Goal: Task Accomplishment & Management: Use online tool/utility

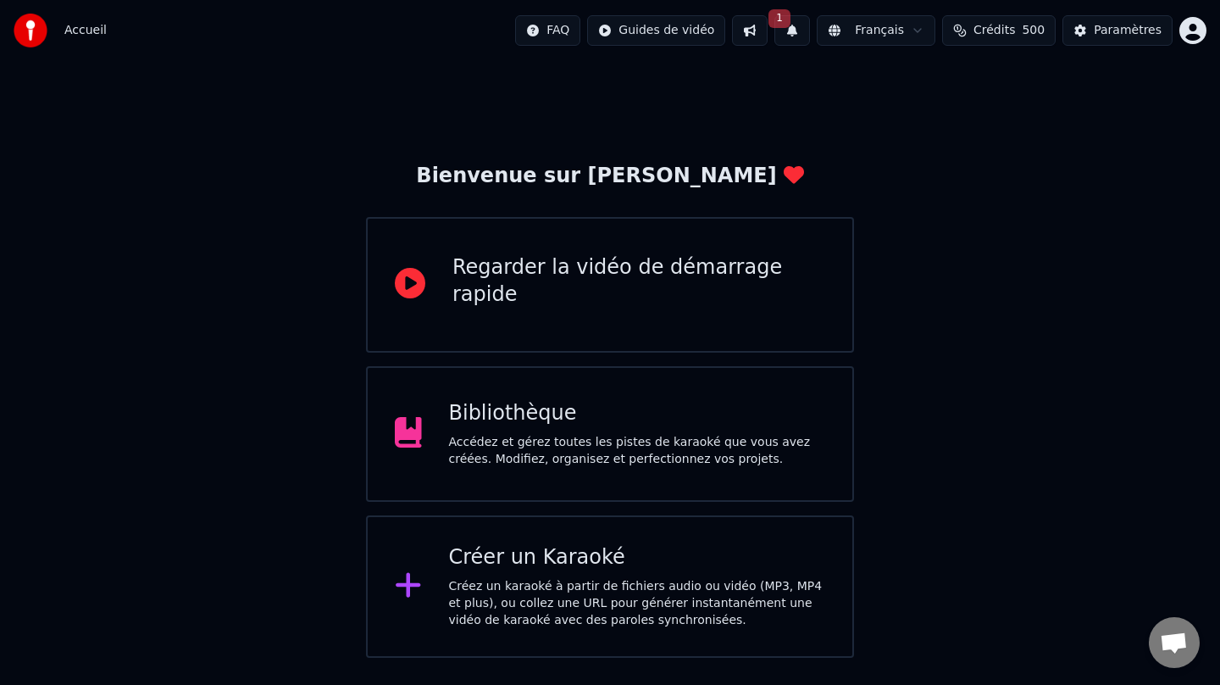
click at [520, 592] on div "Créez un karaoké à partir de fichiers audio ou vidéo (MP3, MP4 et plus), ou col…" at bounding box center [637, 603] width 377 height 51
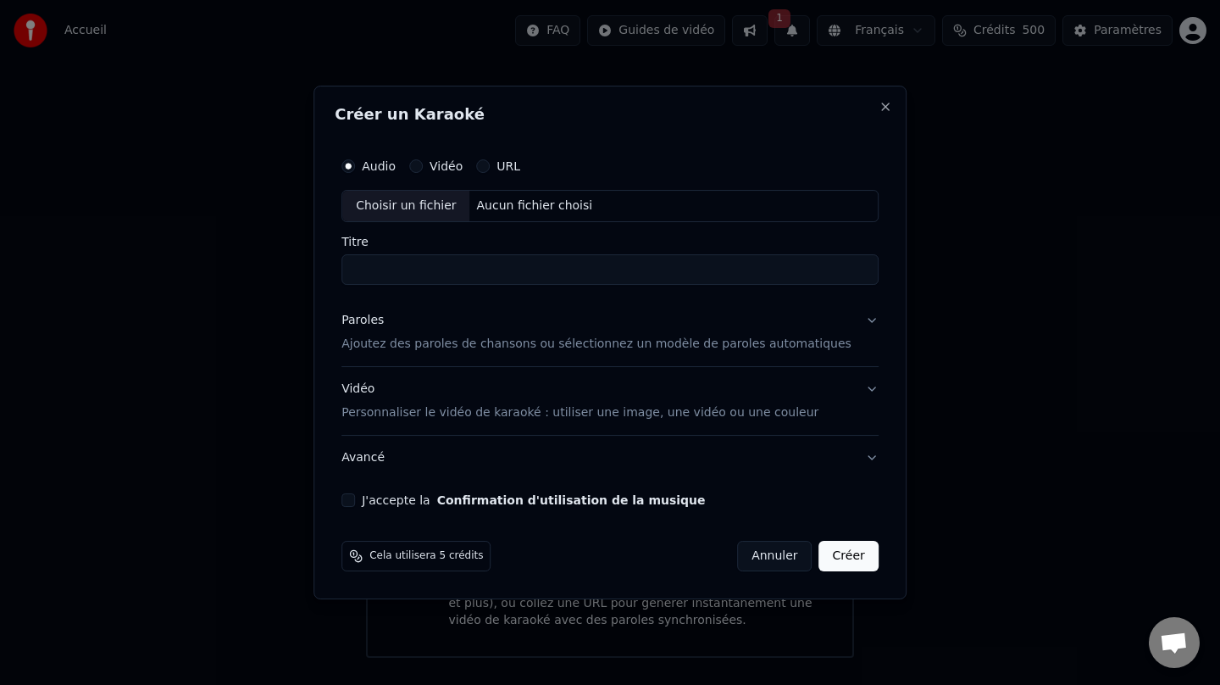
click at [428, 199] on div "Choisir un fichier" at bounding box center [405, 206] width 127 height 31
click at [486, 274] on input "**********" at bounding box center [609, 269] width 537 height 31
click at [476, 270] on input "**********" at bounding box center [609, 269] width 537 height 31
type input "**********"
click at [375, 318] on div "Paroles" at bounding box center [362, 320] width 42 height 17
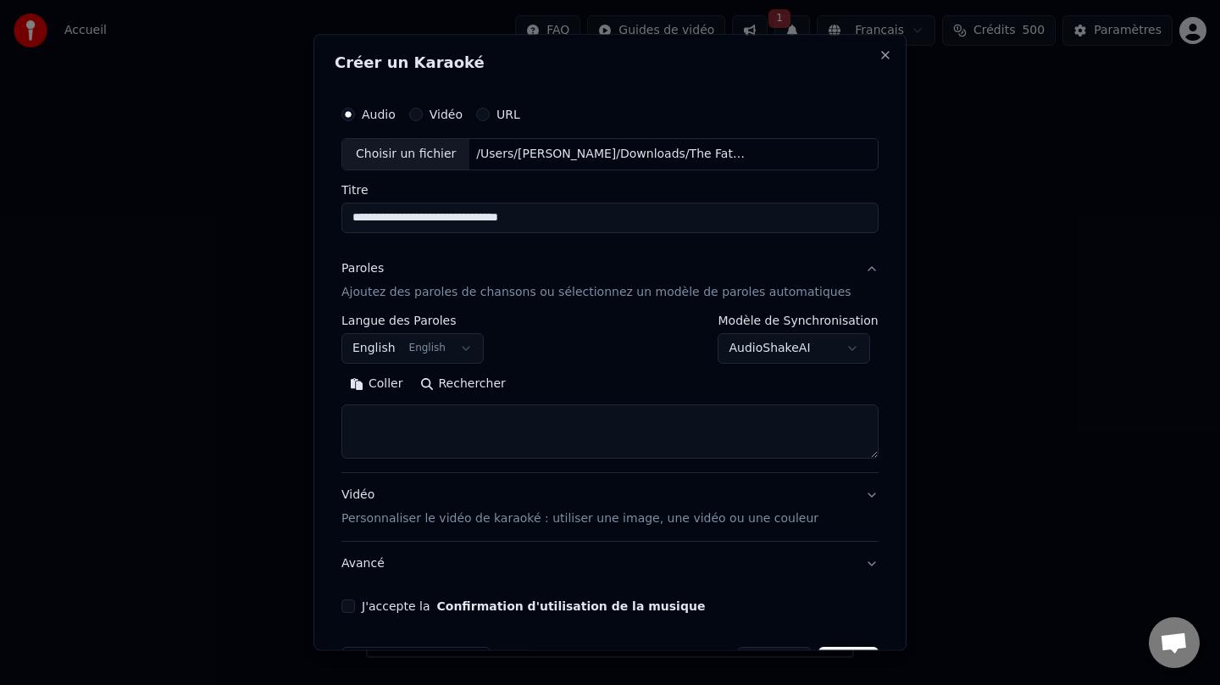
click at [469, 383] on button "Rechercher" at bounding box center [463, 383] width 103 height 27
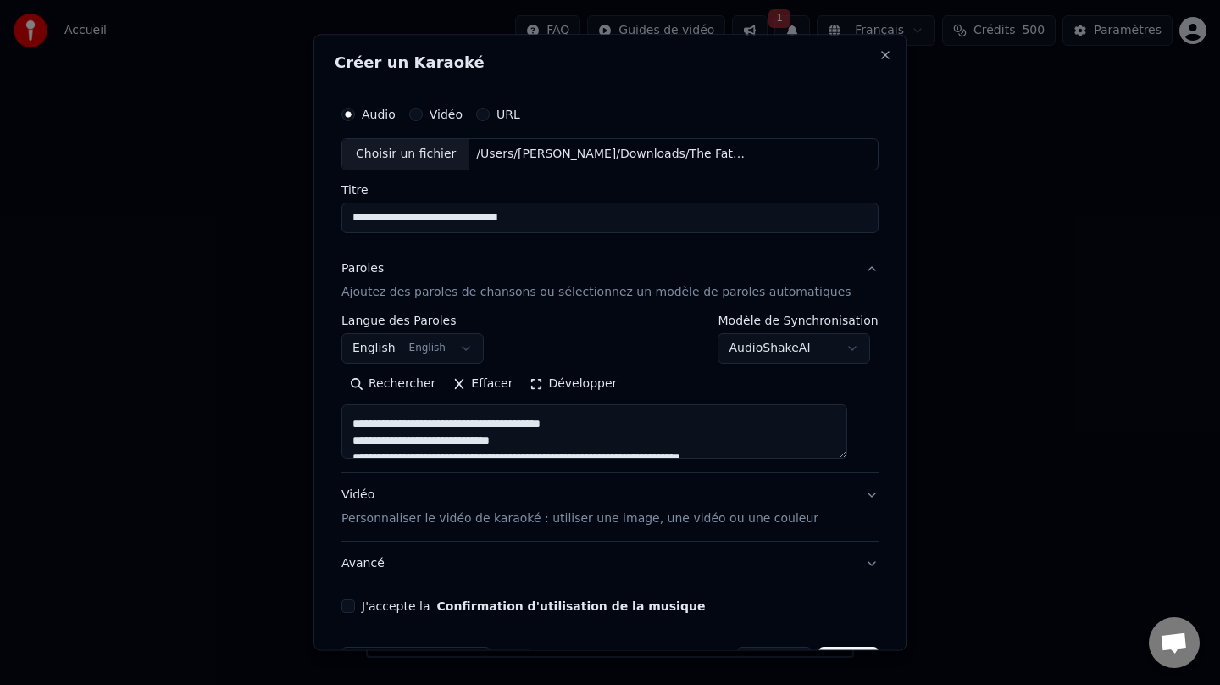
scroll to position [463, 0]
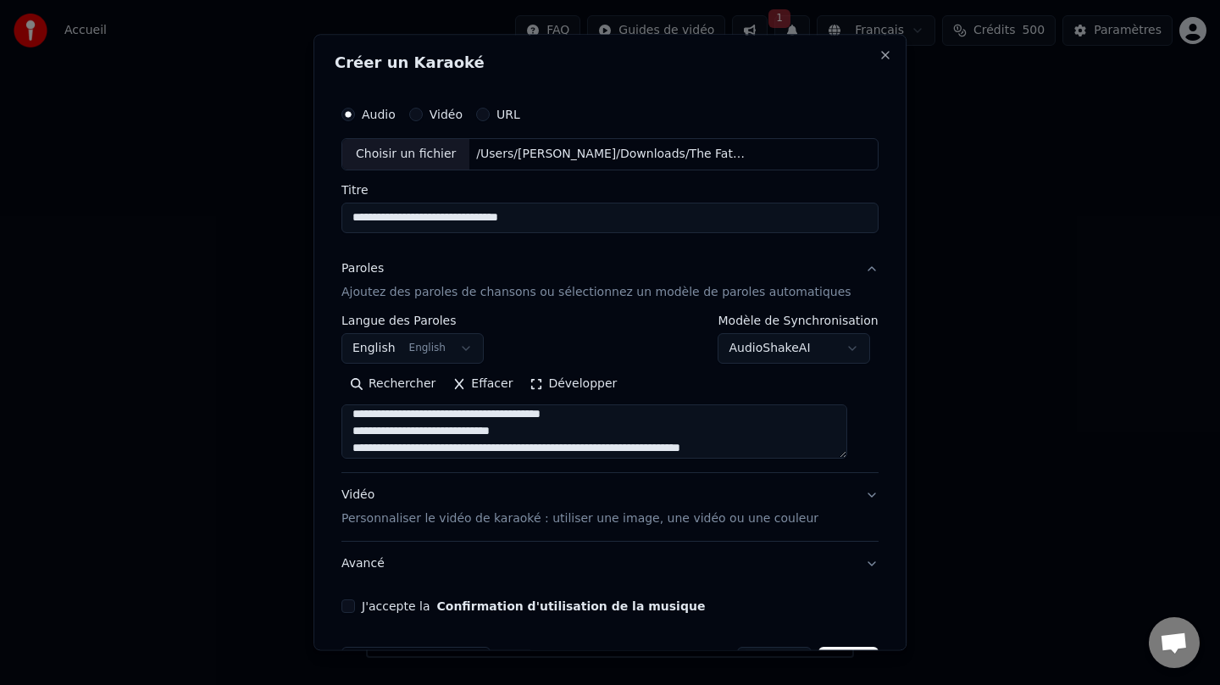
click at [540, 380] on button "Développer" at bounding box center [574, 383] width 104 height 27
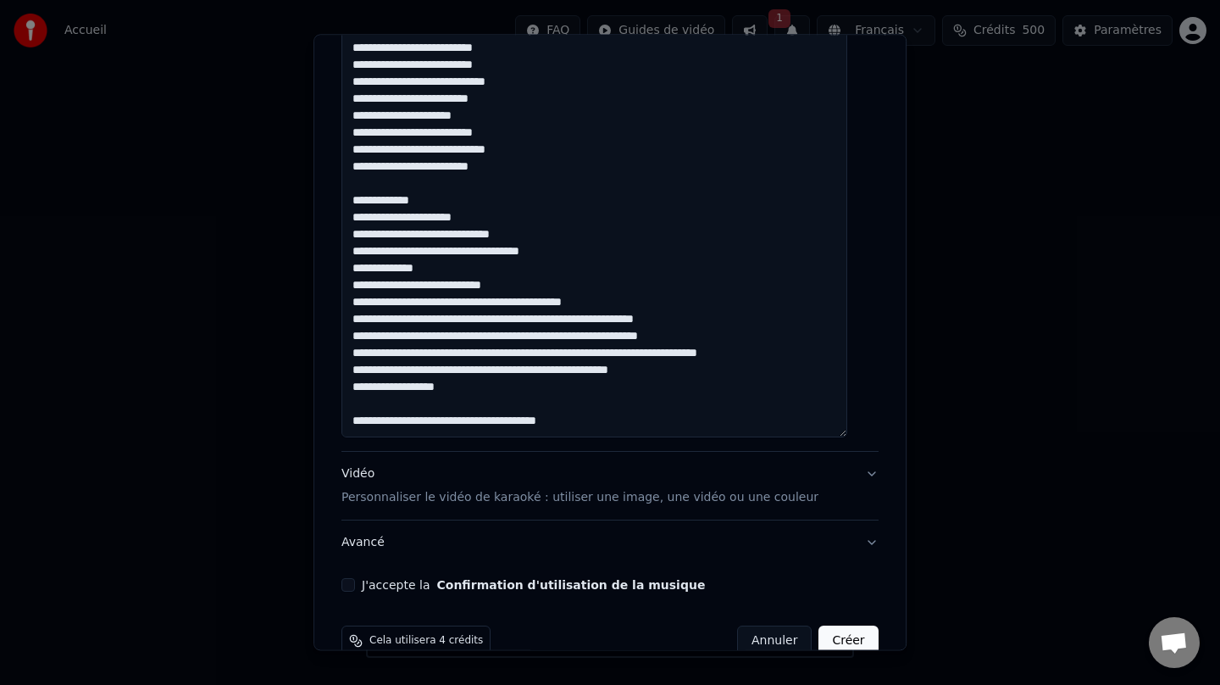
scroll to position [1119, 0]
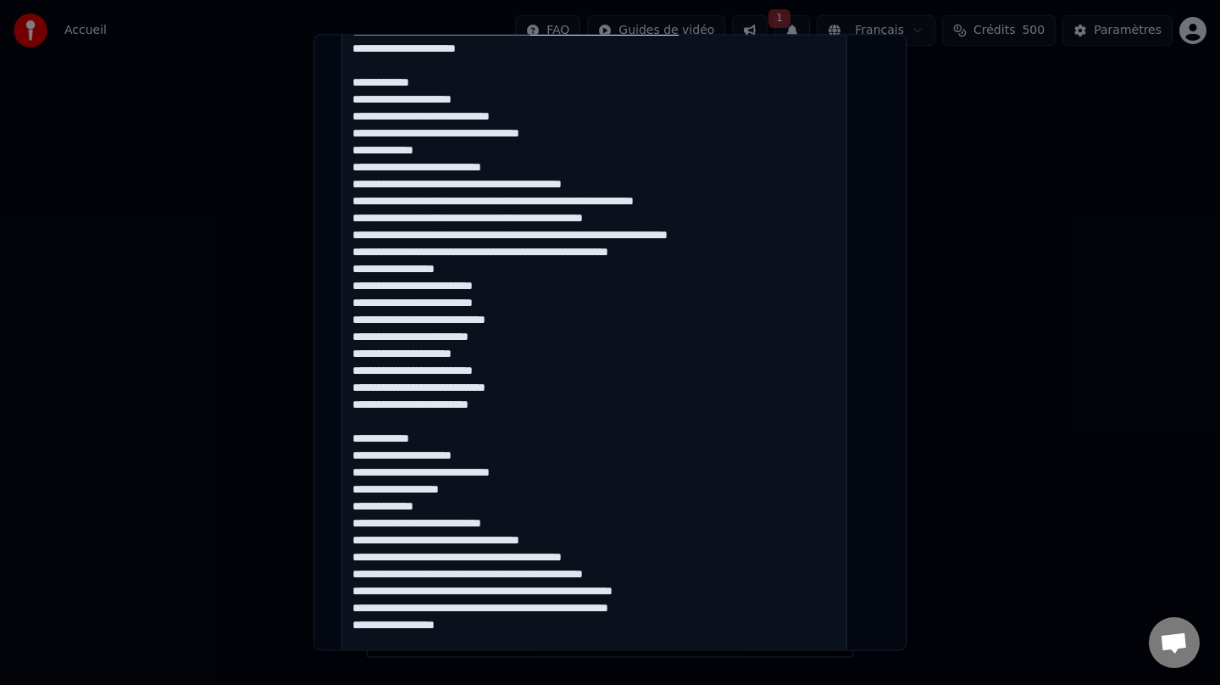
scroll to position [874, 0]
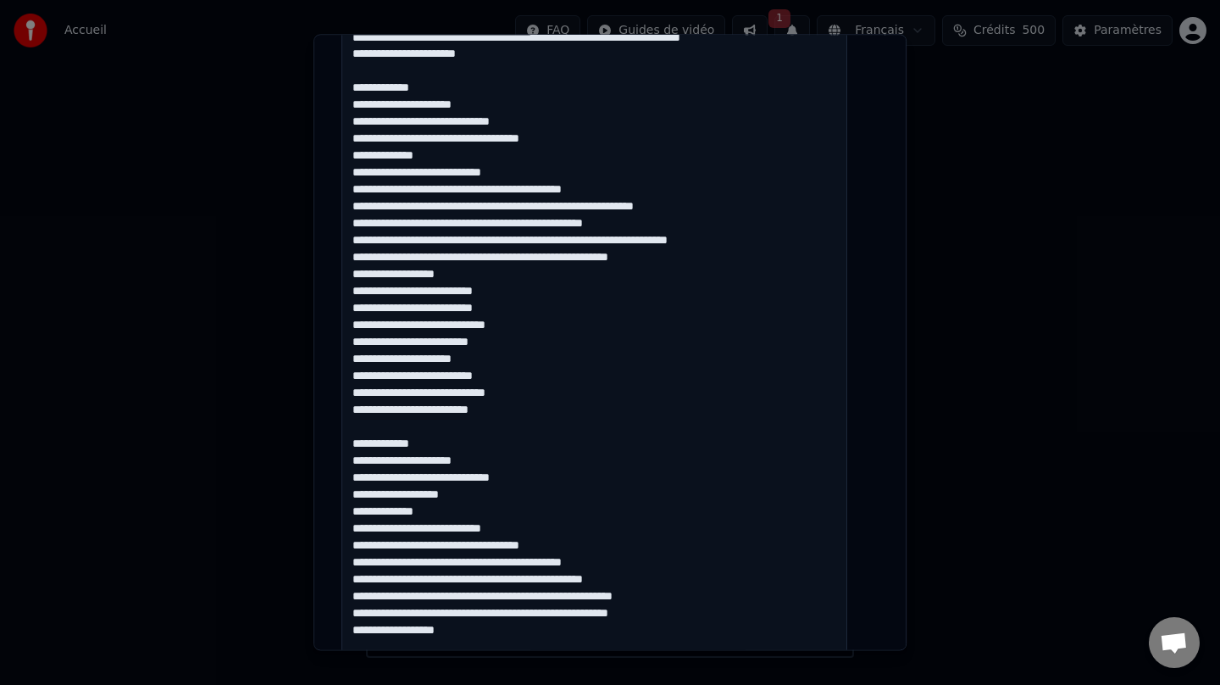
click at [714, 245] on textarea at bounding box center [594, 105] width 506 height 1148
click at [613, 241] on textarea at bounding box center [594, 105] width 506 height 1148
click at [681, 207] on textarea at bounding box center [594, 105] width 506 height 1148
click at [657, 188] on textarea at bounding box center [594, 105] width 506 height 1148
click at [580, 211] on textarea at bounding box center [594, 105] width 506 height 1148
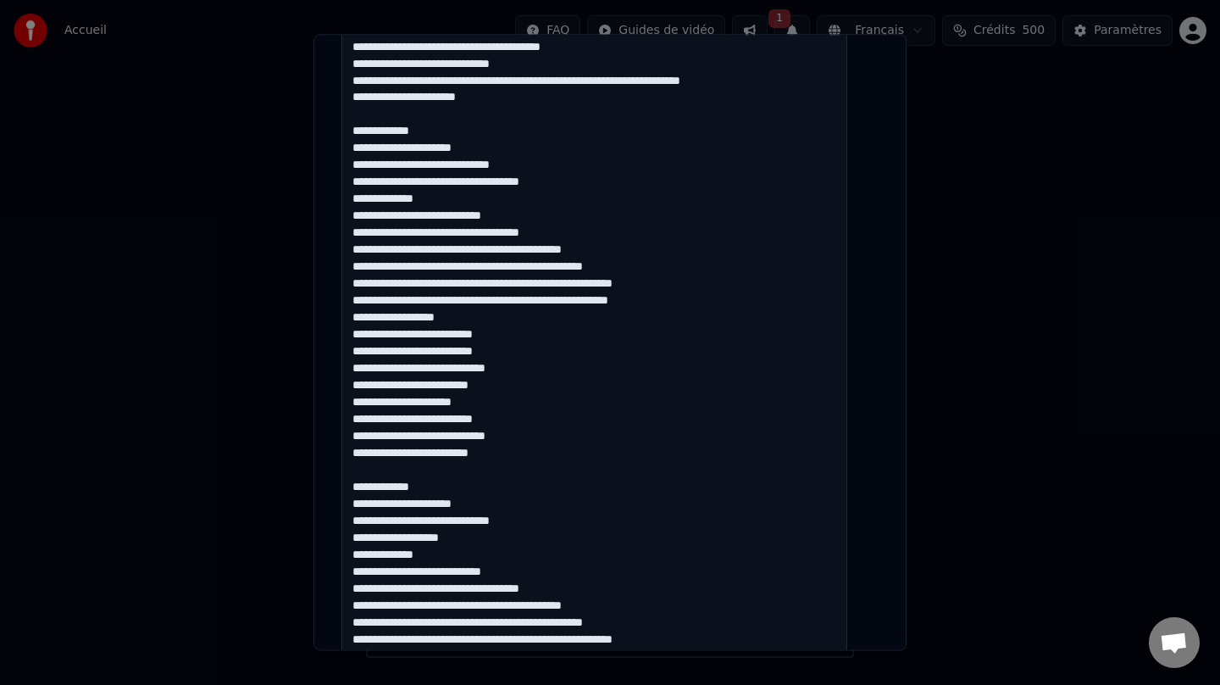
scroll to position [819, 0]
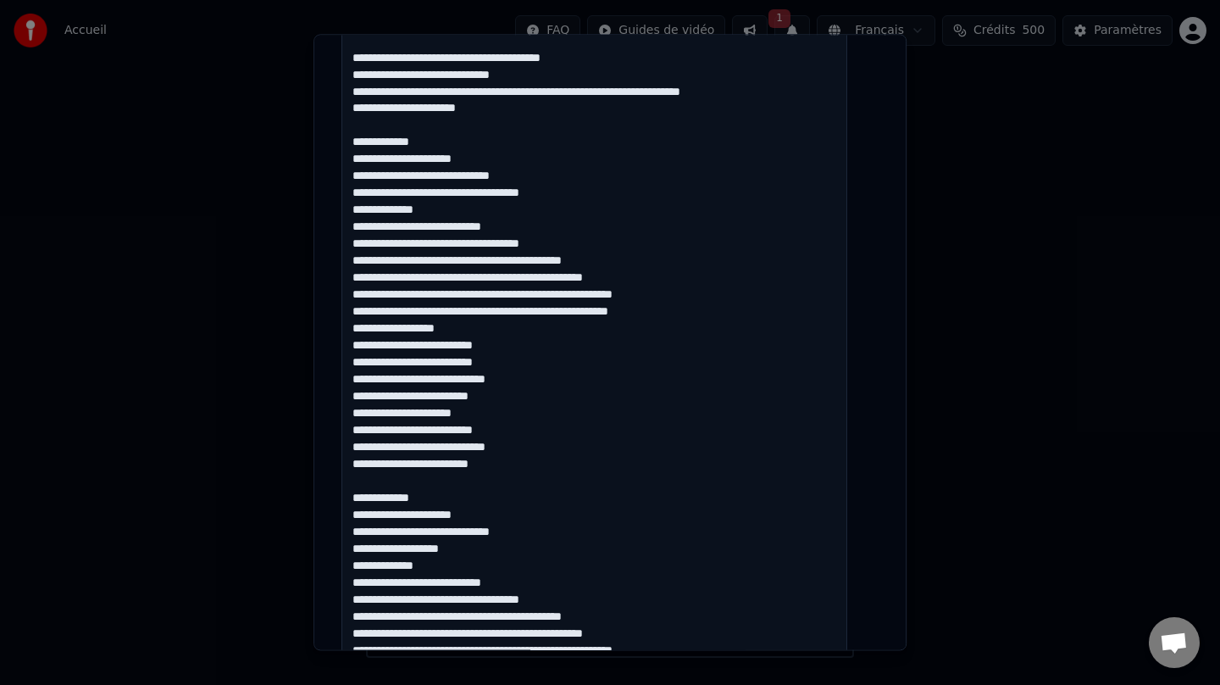
click at [584, 196] on textarea at bounding box center [594, 159] width 506 height 1148
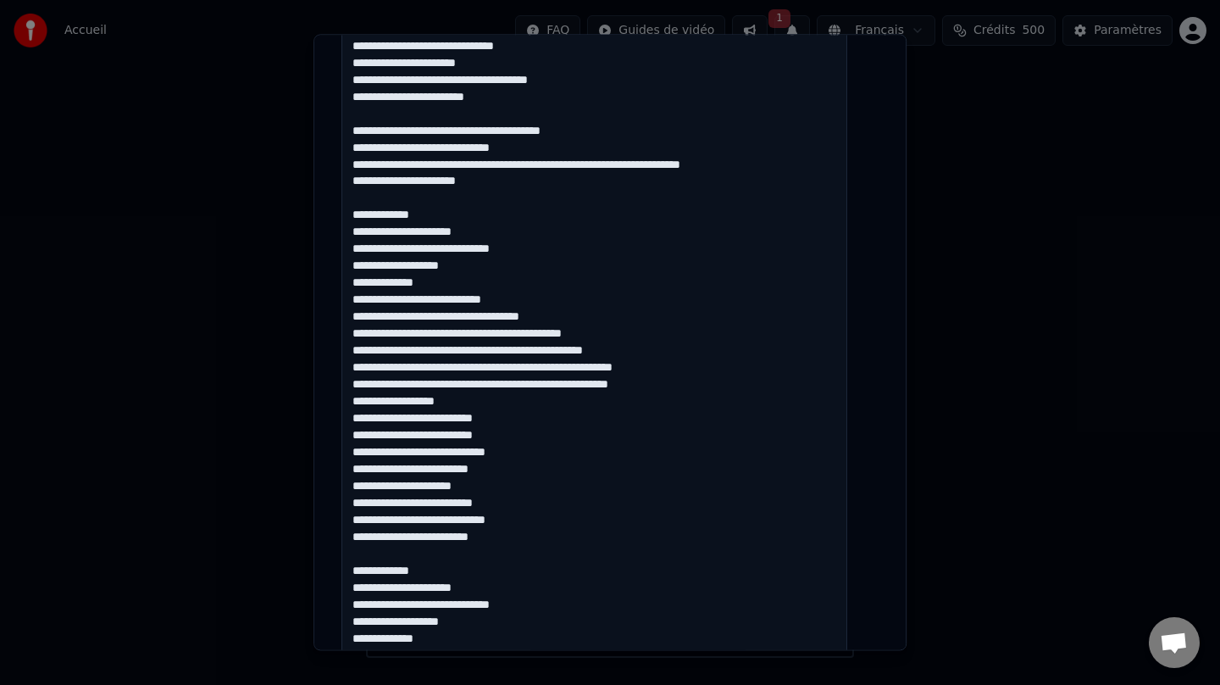
scroll to position [721, 0]
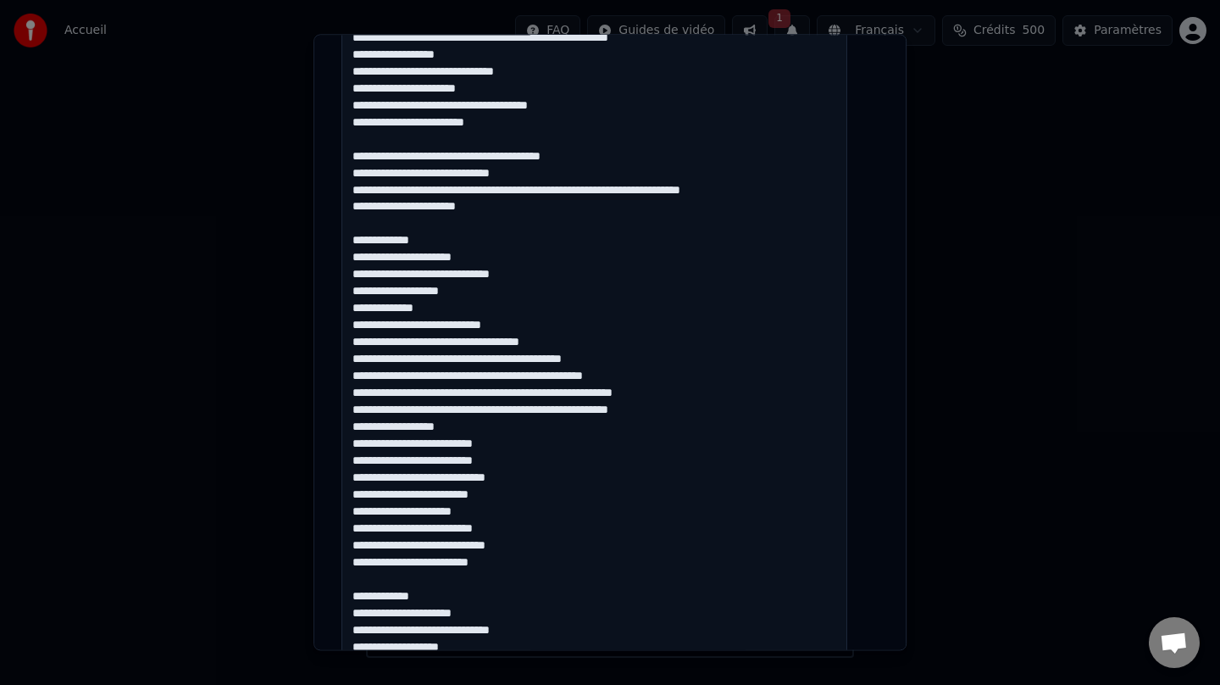
click at [596, 197] on textarea at bounding box center [594, 257] width 506 height 1148
click at [649, 197] on textarea at bounding box center [594, 257] width 506 height 1148
click at [696, 180] on textarea at bounding box center [594, 257] width 506 height 1148
click at [695, 188] on textarea at bounding box center [594, 257] width 506 height 1148
click at [657, 156] on textarea at bounding box center [594, 257] width 506 height 1148
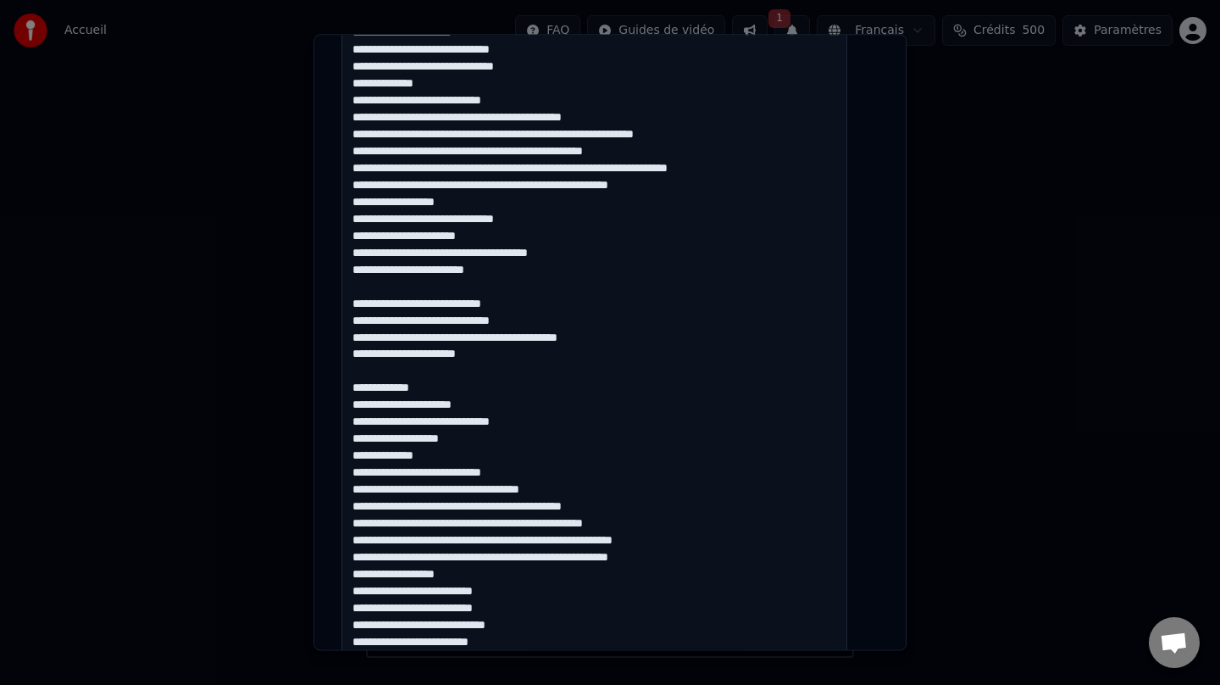
scroll to position [569, 0]
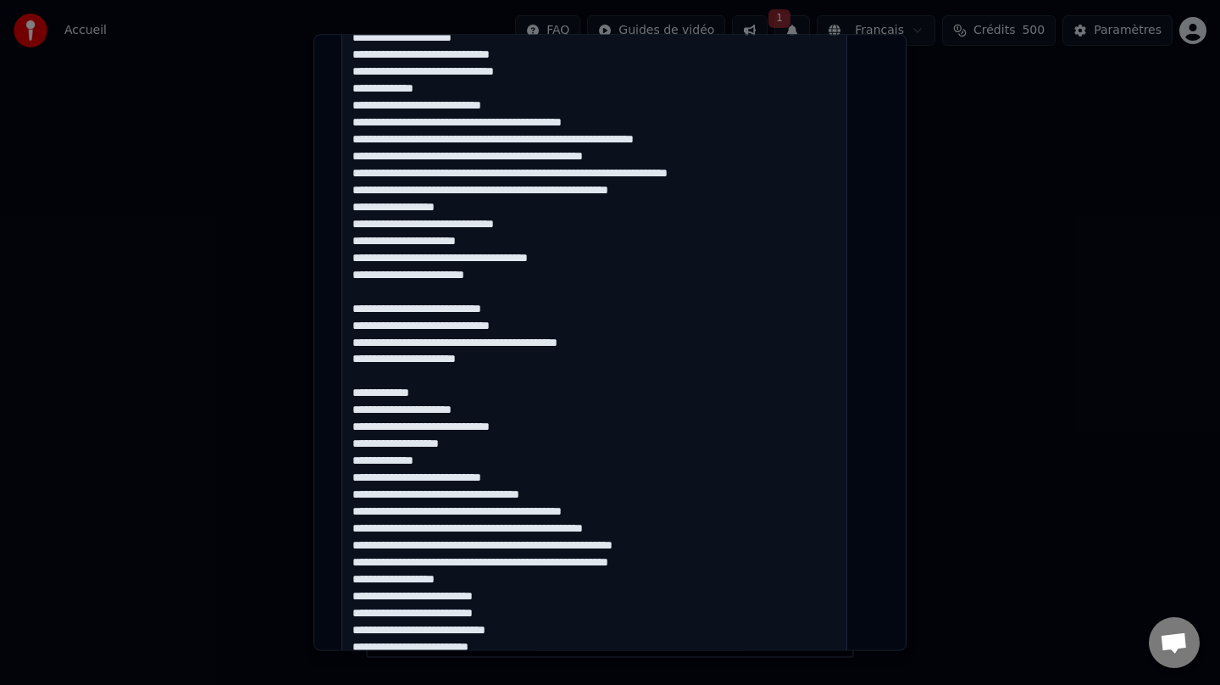
click at [614, 175] on textarea at bounding box center [594, 410] width 506 height 1148
click at [682, 141] on textarea at bounding box center [594, 410] width 506 height 1148
click at [580, 139] on textarea at bounding box center [594, 410] width 506 height 1148
click at [652, 126] on textarea at bounding box center [594, 410] width 506 height 1148
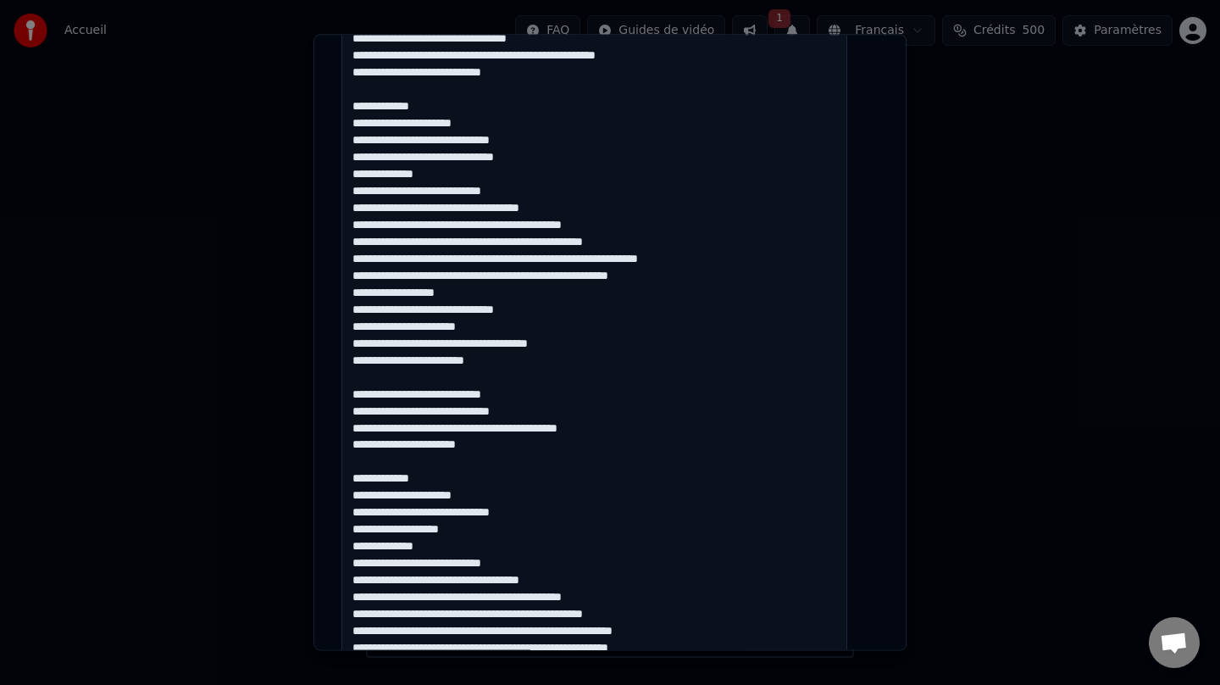
scroll to position [476, 0]
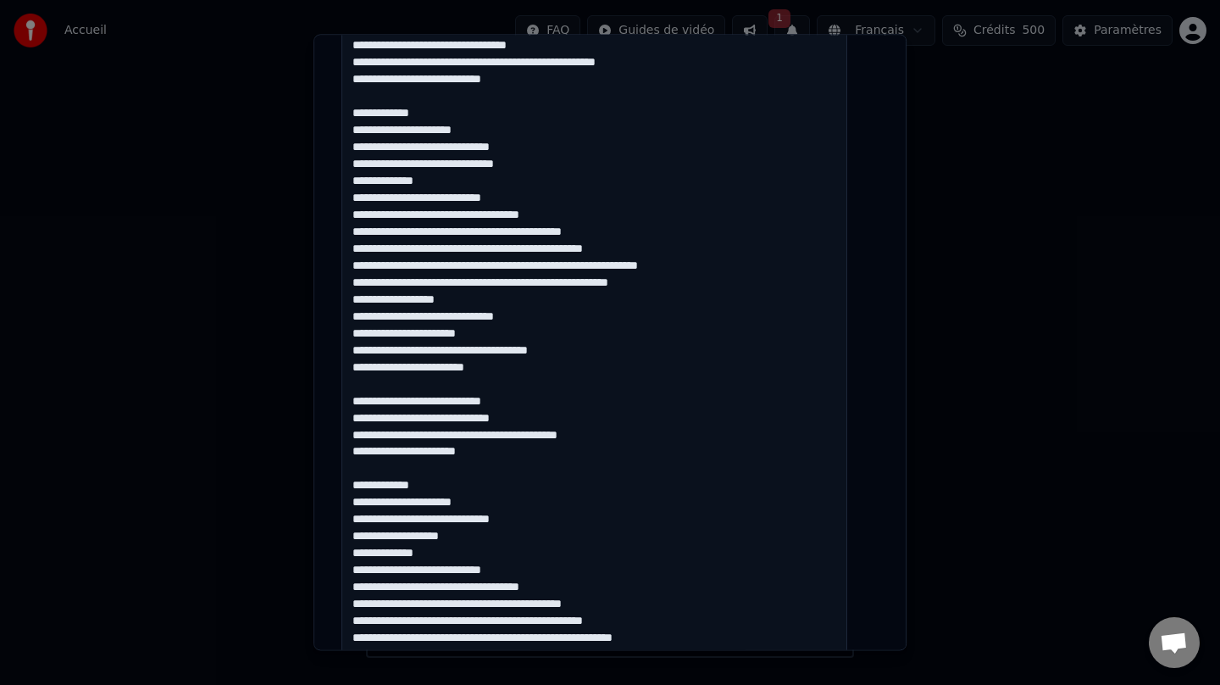
click at [573, 164] on textarea at bounding box center [594, 502] width 506 height 1148
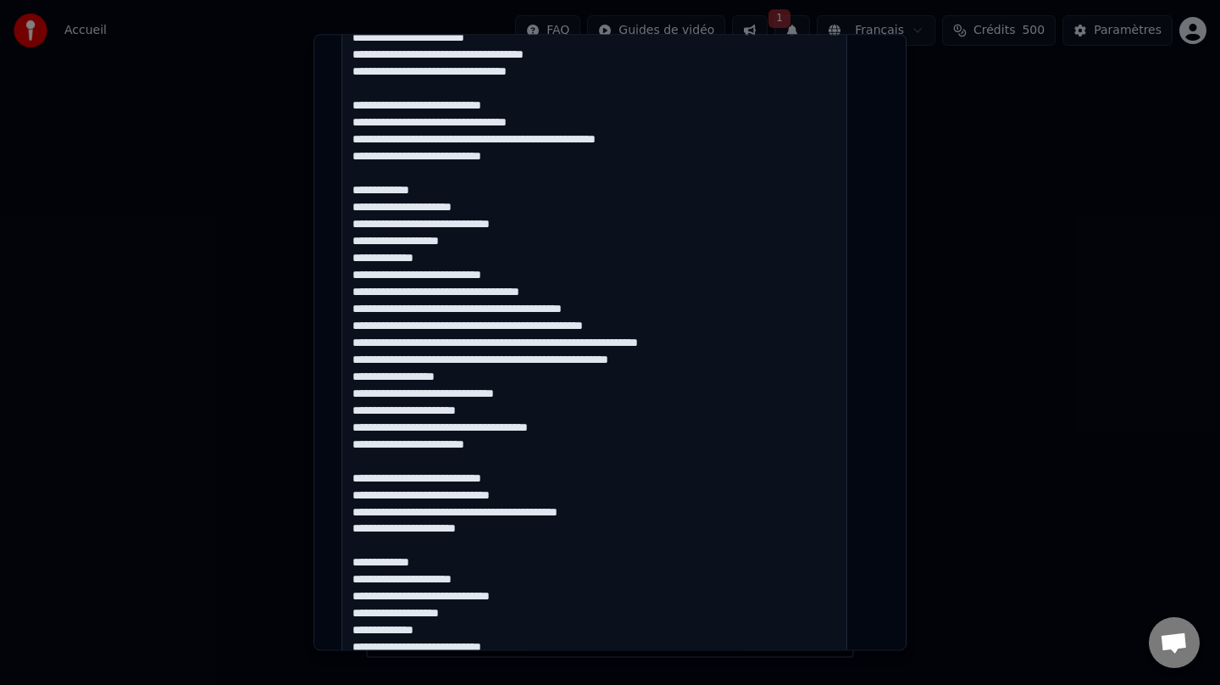
scroll to position [372, 0]
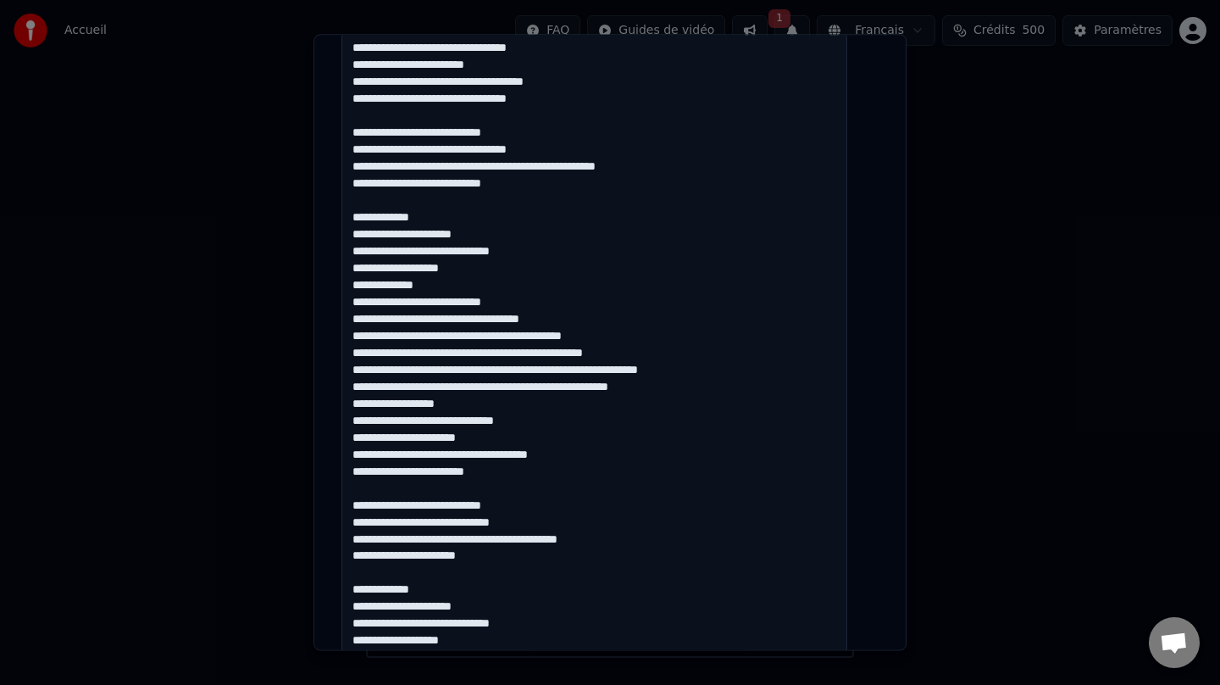
click at [618, 168] on textarea at bounding box center [594, 606] width 506 height 1148
click at [525, 170] on textarea at bounding box center [594, 606] width 506 height 1148
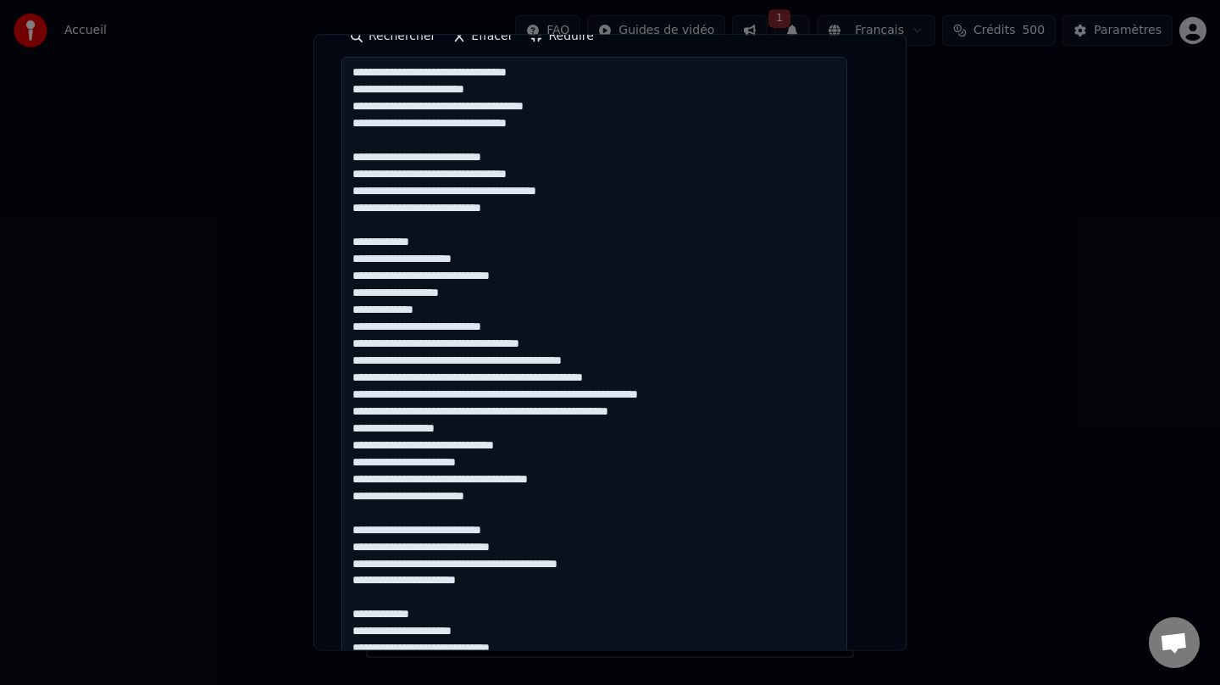
click at [636, 199] on textarea at bounding box center [594, 631] width 506 height 1148
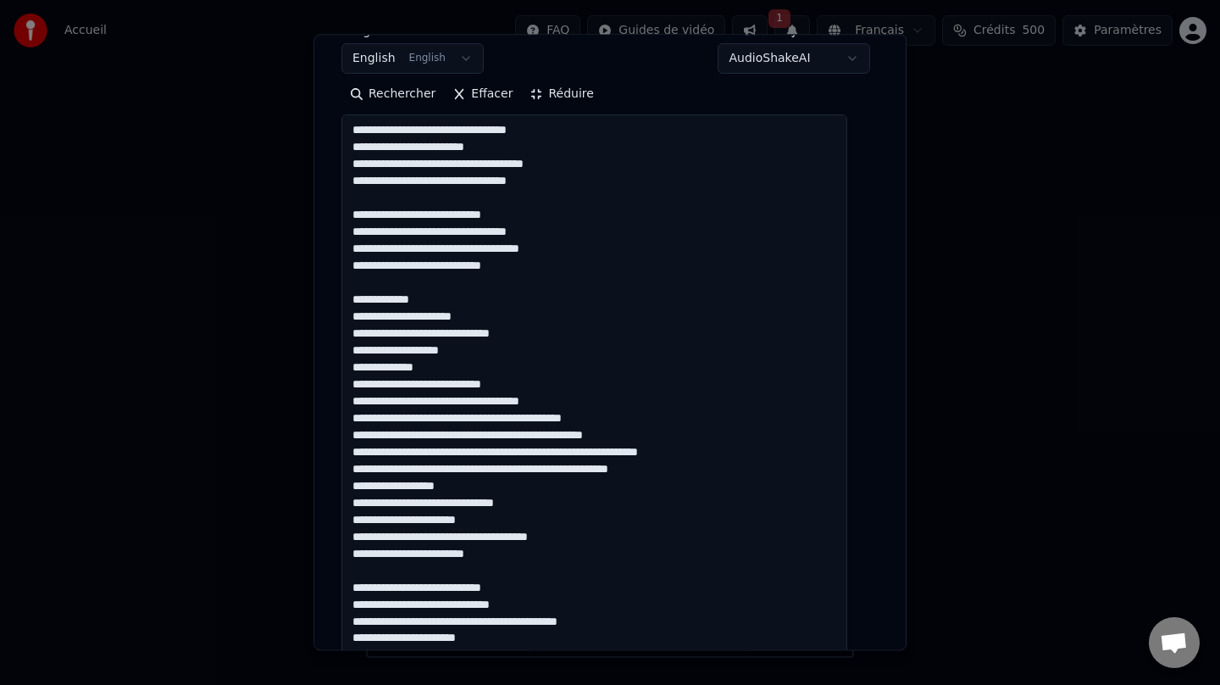
scroll to position [2, 0]
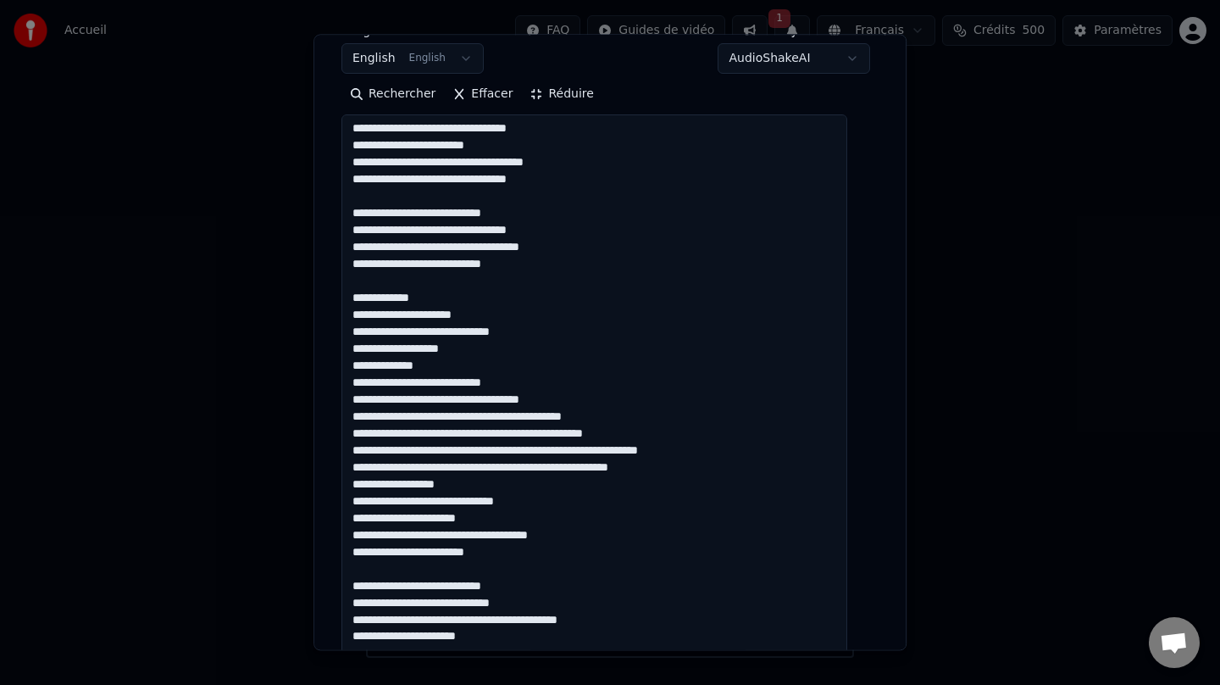
click at [674, 452] on textarea at bounding box center [594, 688] width 506 height 1148
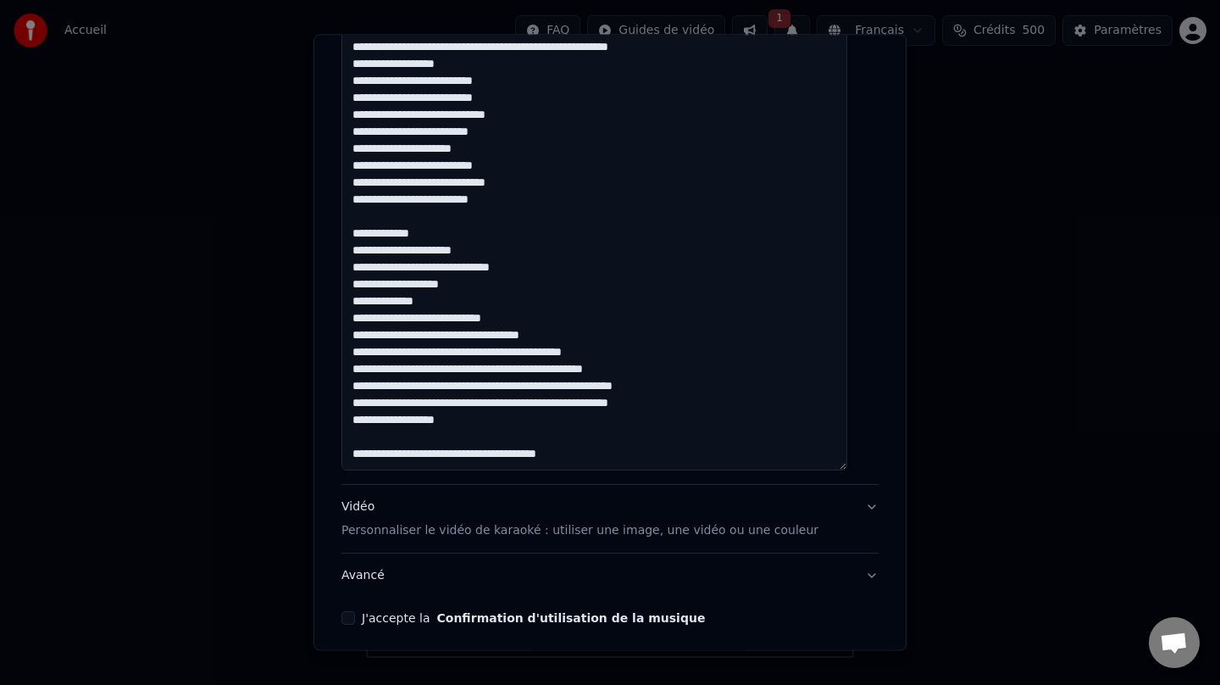
scroll to position [1088, 0]
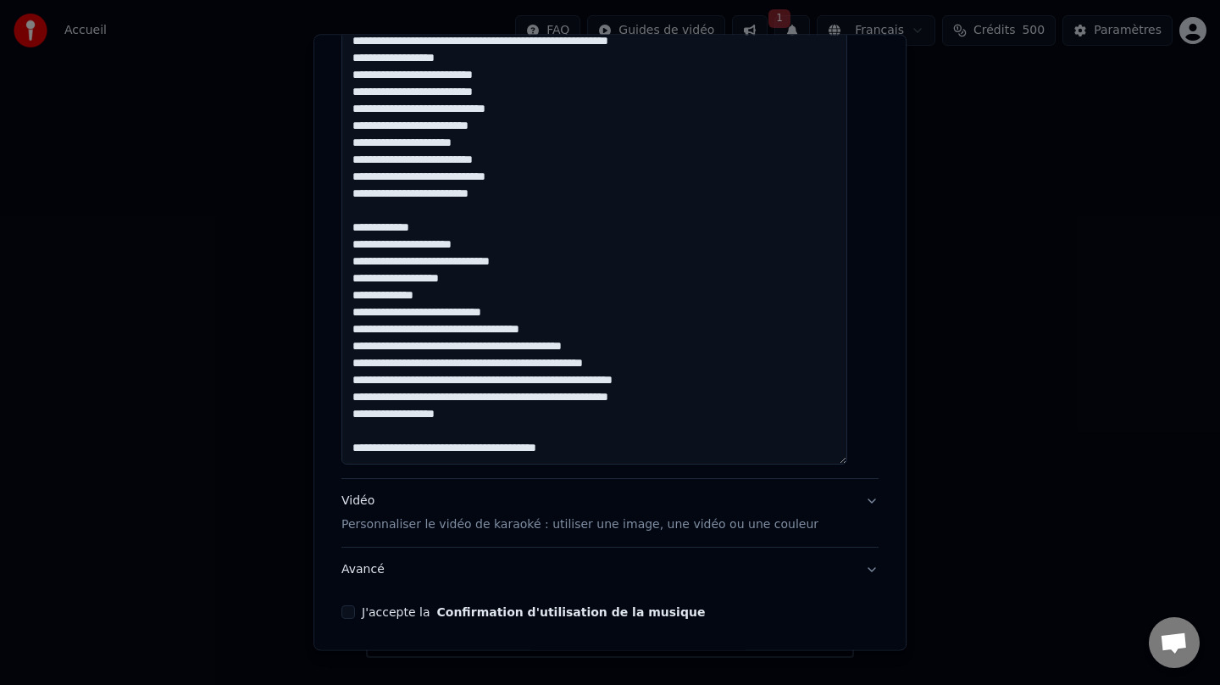
type textarea "**********"
click at [371, 497] on div "Vidéo Personnaliser le vidéo de karaoké : utiliser une image, une vidéo ou une …" at bounding box center [579, 512] width 477 height 41
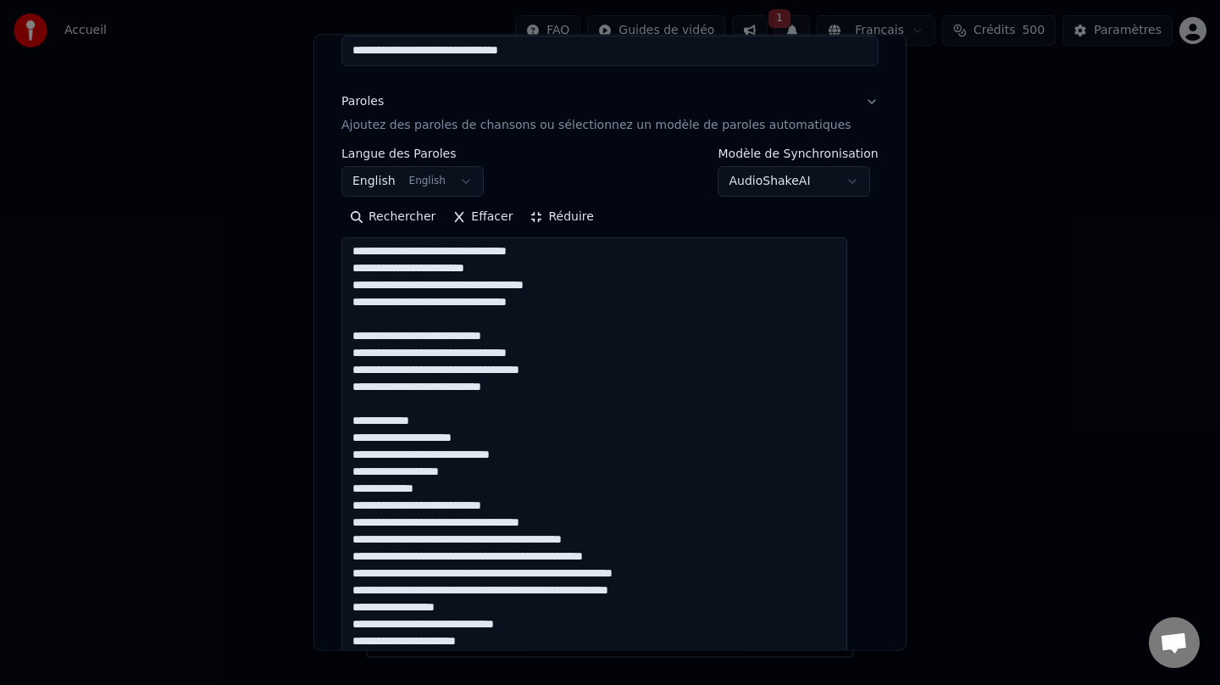
scroll to position [9, 0]
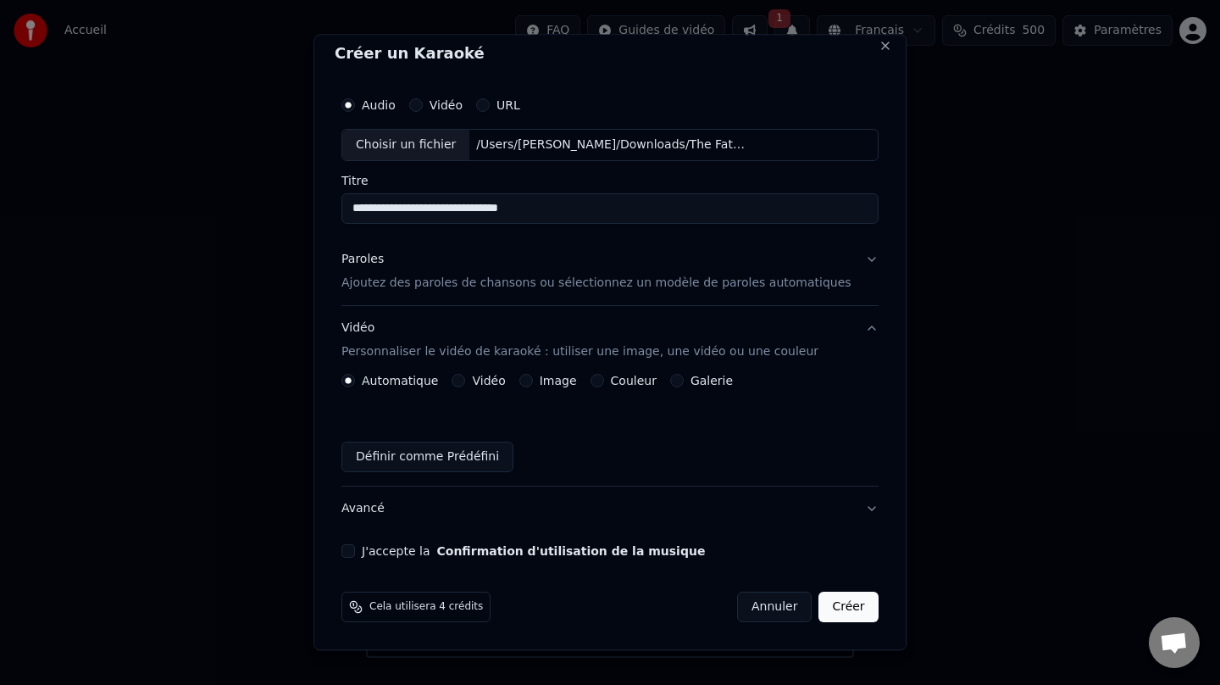
click at [609, 387] on div "Automatique Vidéo Image Couleur Galerie Définir comme Prédéfini" at bounding box center [609, 423] width 537 height 98
click at [630, 382] on label "Couleur" at bounding box center [634, 381] width 46 height 12
click at [604, 382] on button "Couleur" at bounding box center [598, 381] width 14 height 14
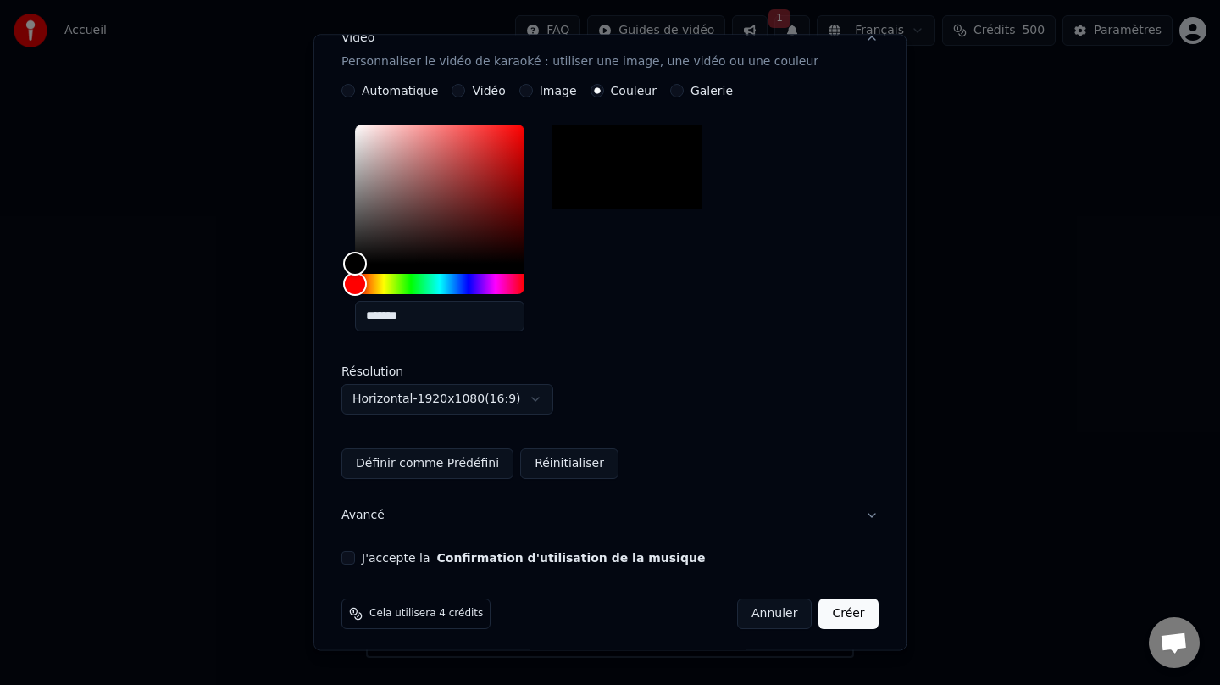
scroll to position [306, 0]
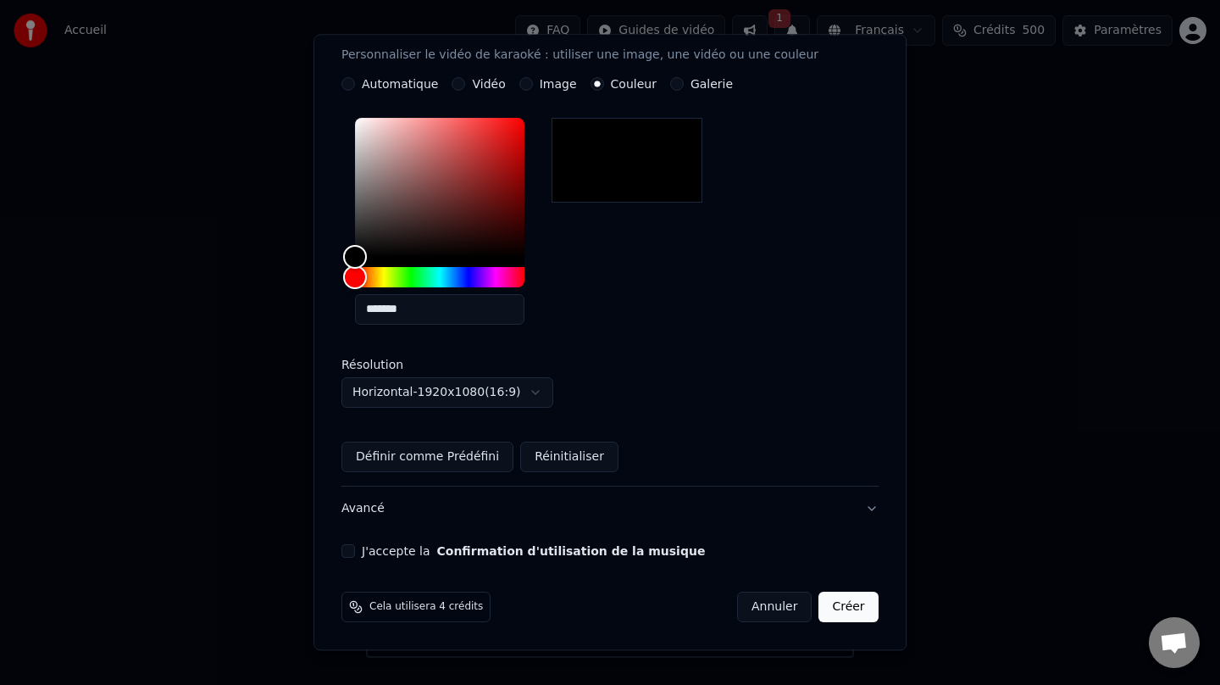
click at [355, 553] on button "J'accepte la Confirmation d'utilisation de la musique" at bounding box center [348, 551] width 14 height 14
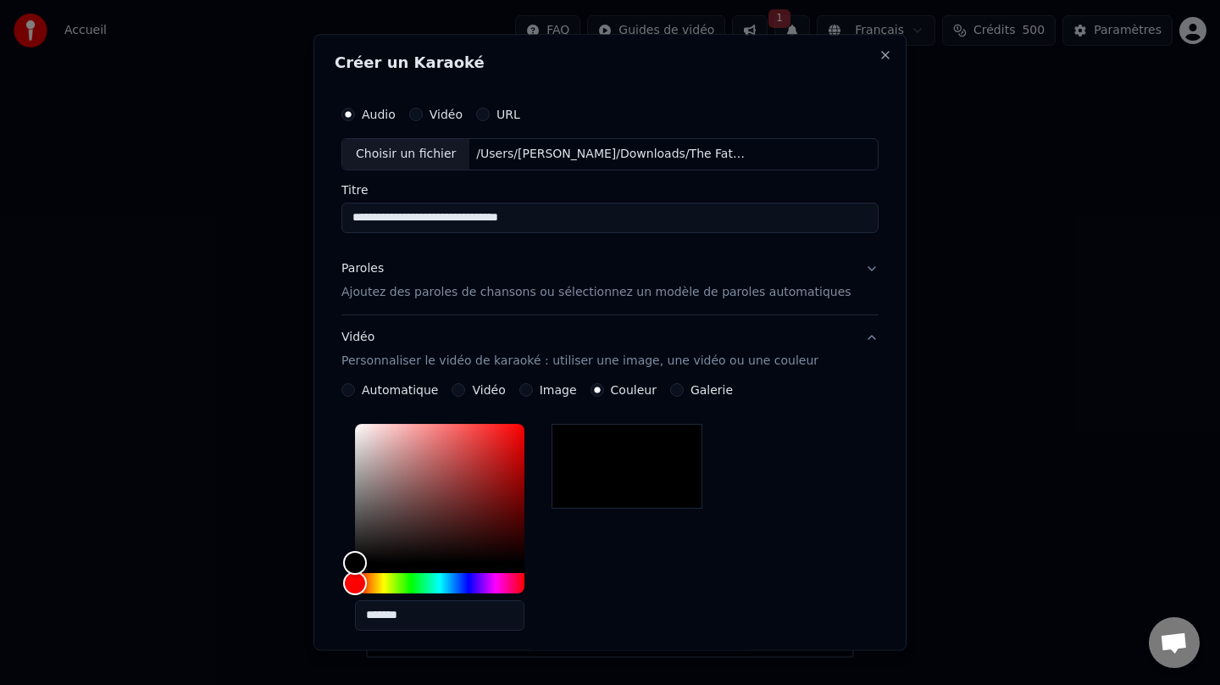
drag, startPoint x: 593, startPoint y: 225, endPoint x: 327, endPoint y: 215, distance: 266.2
click at [327, 215] on body "**********" at bounding box center [610, 329] width 1220 height 658
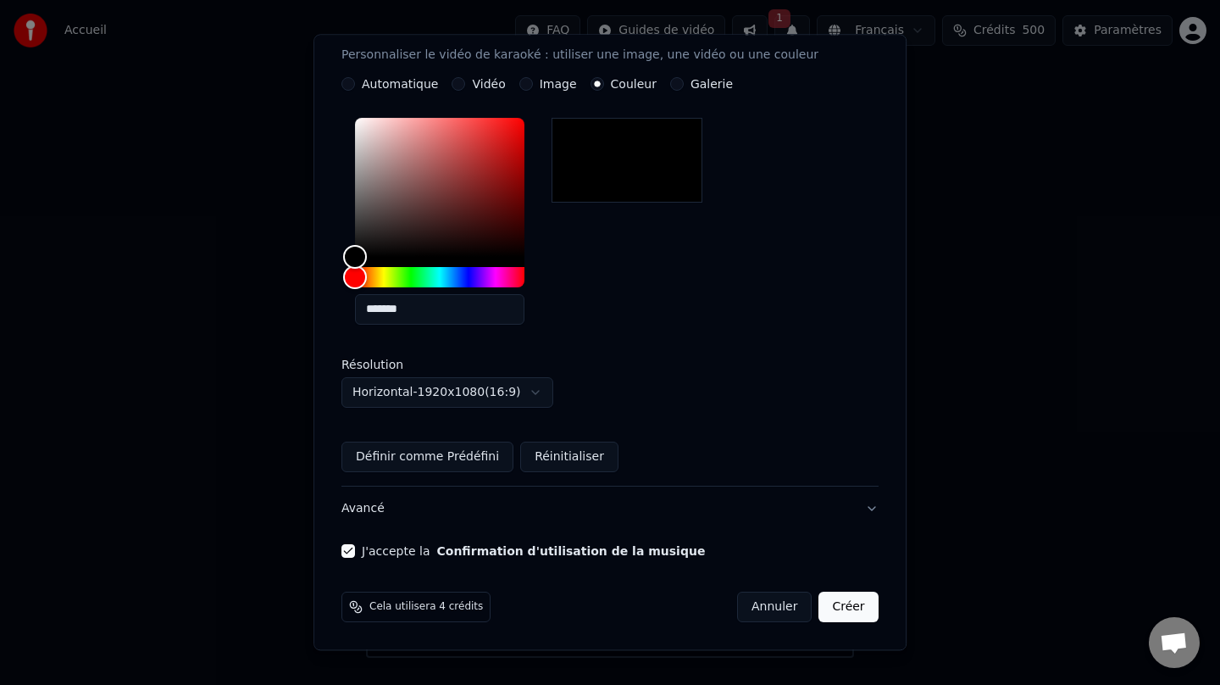
click at [834, 608] on button "Créer" at bounding box center [848, 606] width 59 height 31
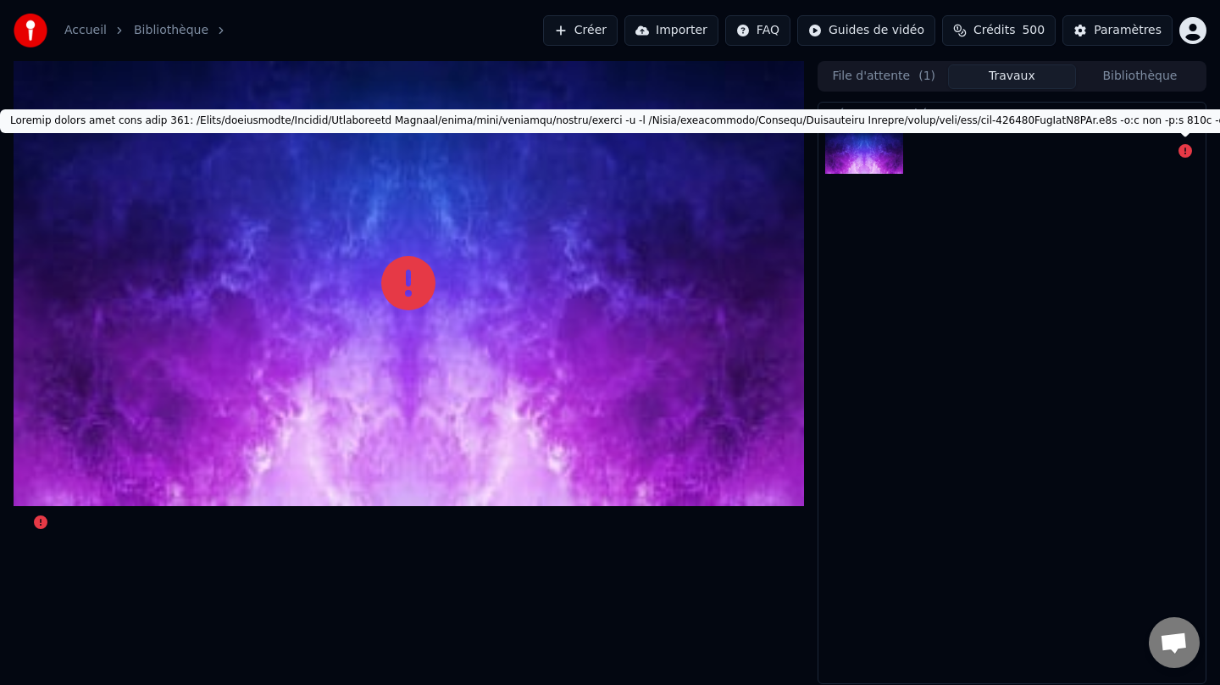
click at [1184, 155] on icon at bounding box center [1186, 151] width 14 height 14
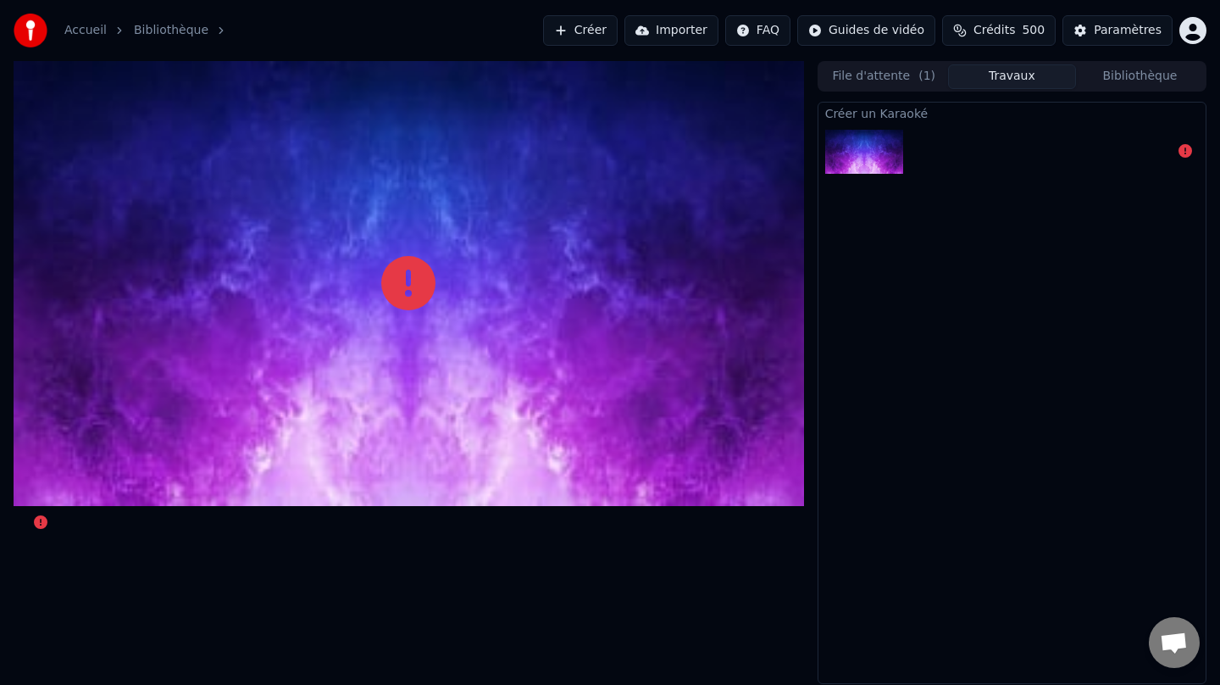
click at [892, 139] on img at bounding box center [864, 152] width 78 height 44
click at [164, 28] on link "Bibliothèque" at bounding box center [171, 30] width 75 height 17
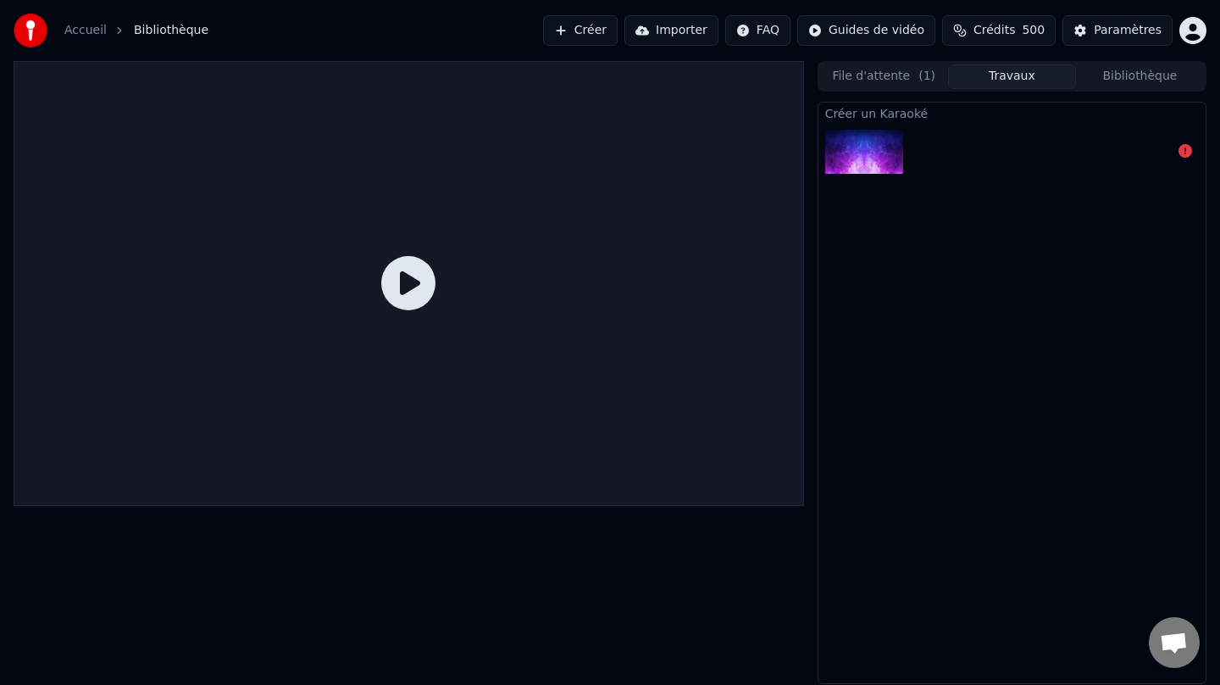
click at [83, 30] on link "Accueil" at bounding box center [85, 30] width 42 height 17
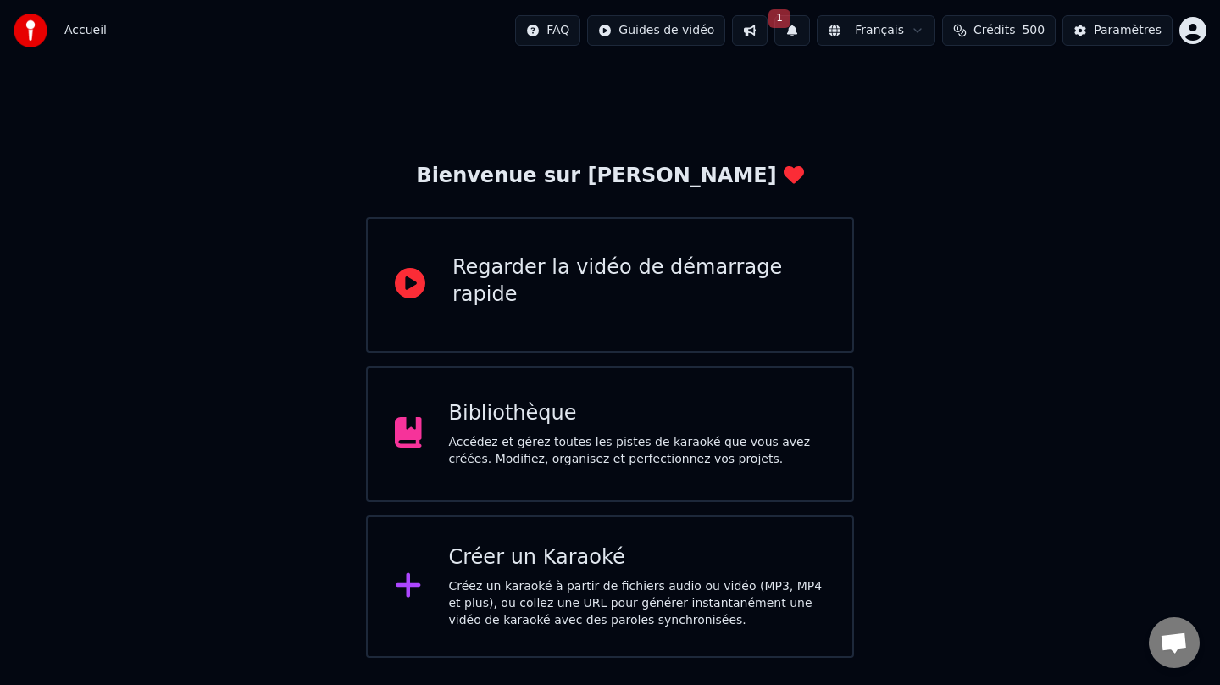
click at [794, 31] on button "1" at bounding box center [792, 30] width 36 height 31
click at [917, 90] on button "Mettre à Jour" at bounding box center [963, 84] width 106 height 31
click at [619, 439] on div "Accédez et gérez toutes les pistes de karaoké que vous avez créées. Modifiez, o…" at bounding box center [637, 451] width 377 height 34
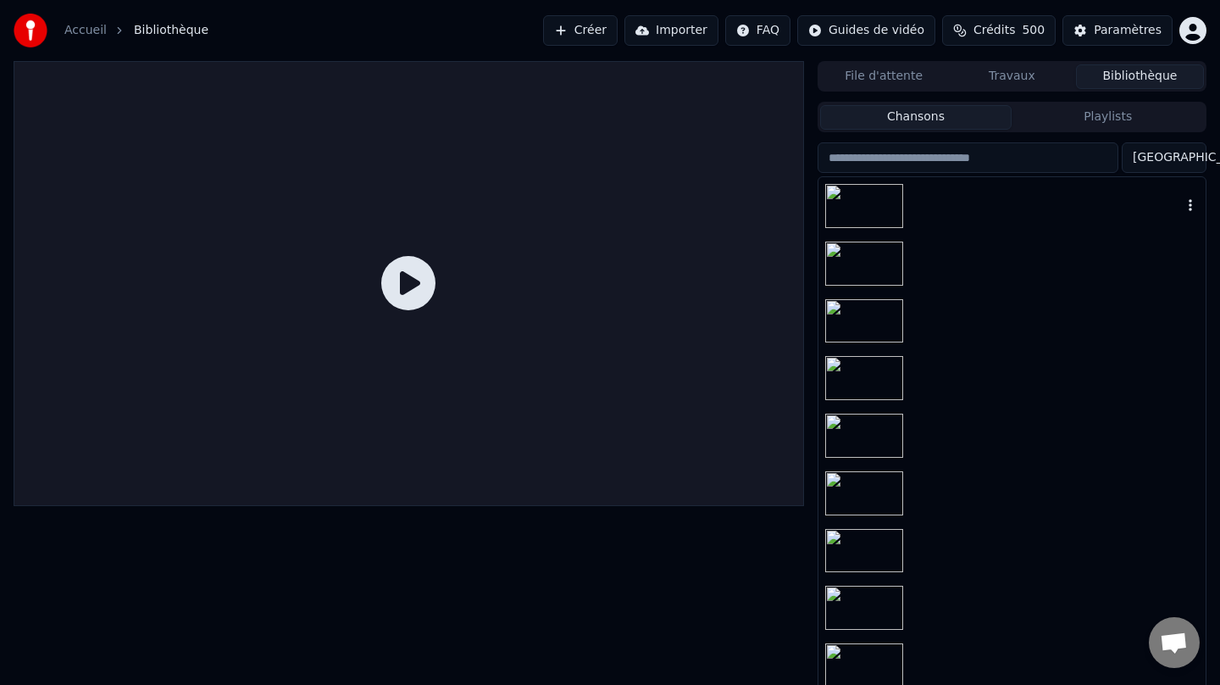
click at [968, 208] on div at bounding box center [1011, 206] width 387 height 58
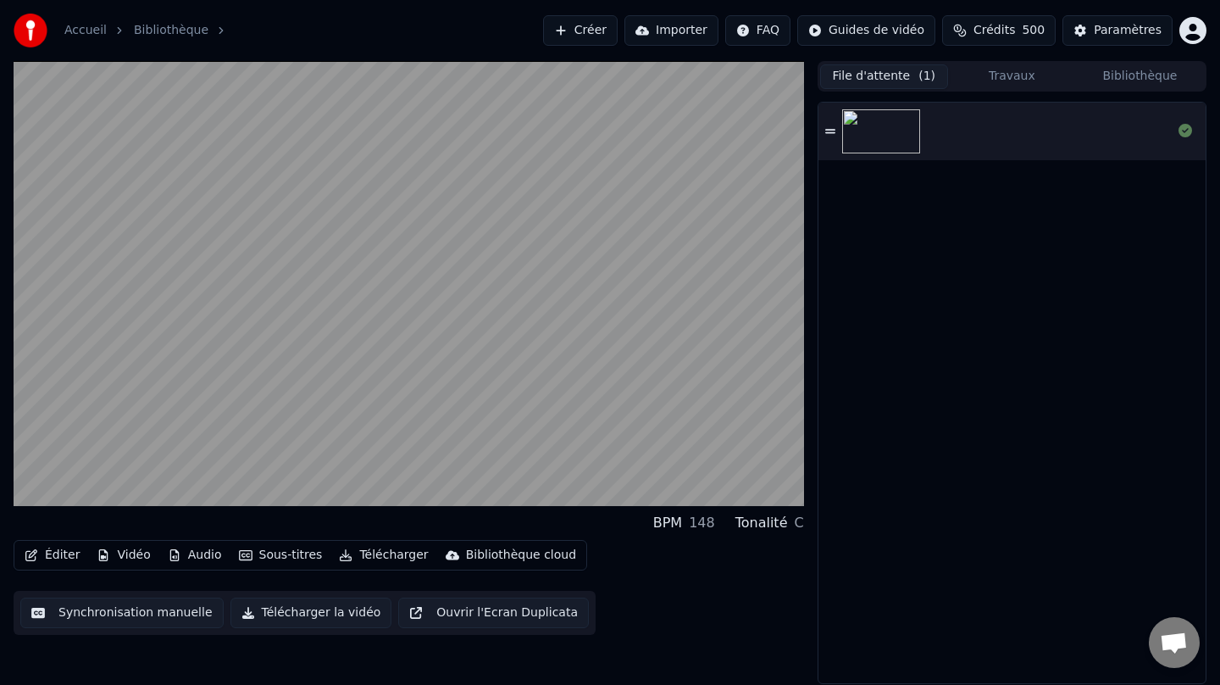
click at [892, 82] on button "File d'attente ( 1 )" at bounding box center [884, 76] width 128 height 25
click at [997, 139] on div at bounding box center [1011, 132] width 387 height 58
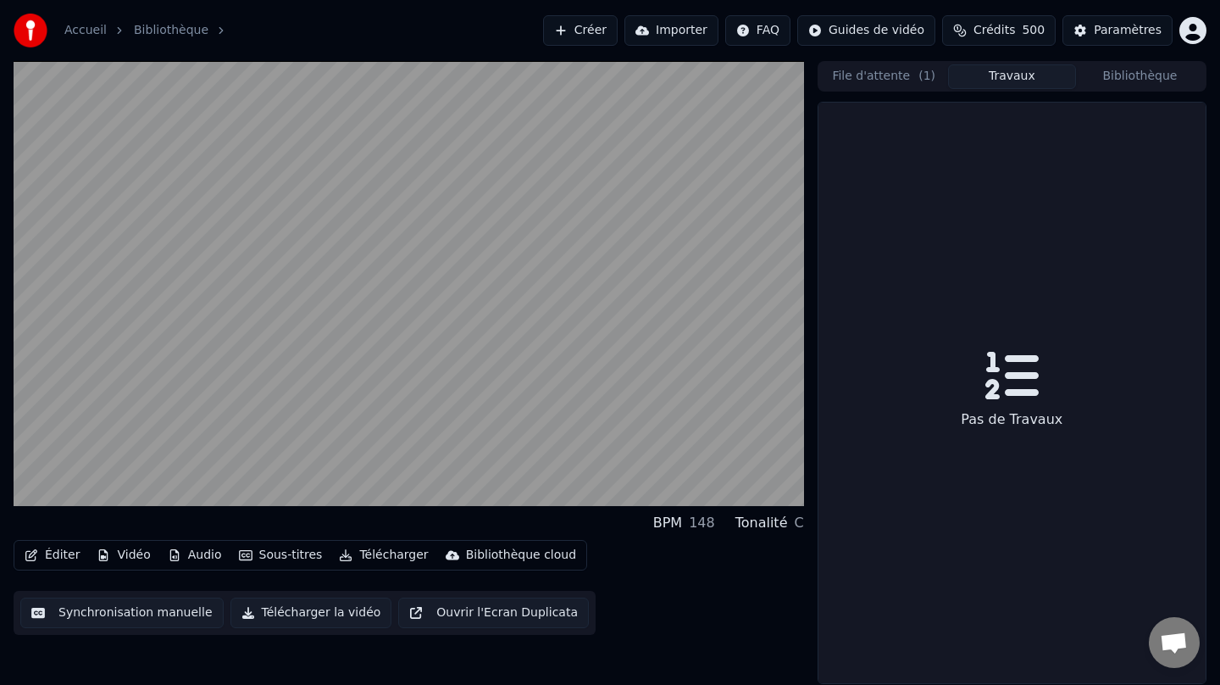
click at [1023, 73] on button "Travaux" at bounding box center [1012, 76] width 128 height 25
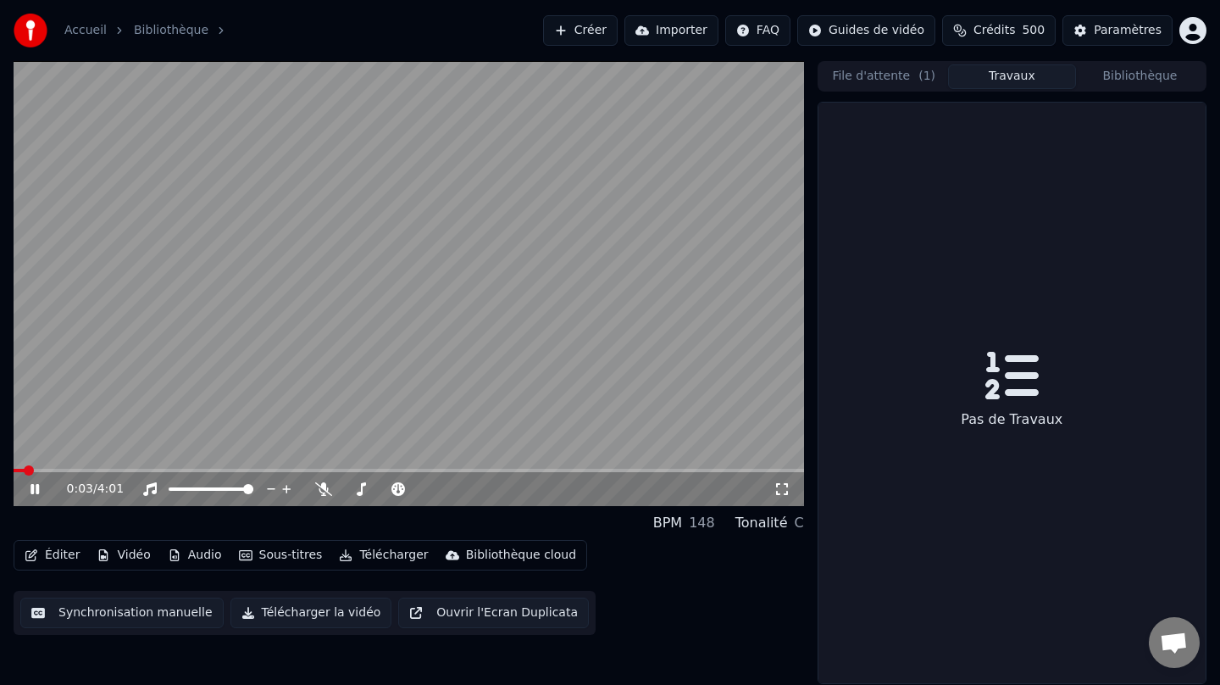
click at [35, 487] on icon at bounding box center [47, 489] width 40 height 14
click at [1146, 80] on button "Bibliothèque" at bounding box center [1140, 76] width 128 height 25
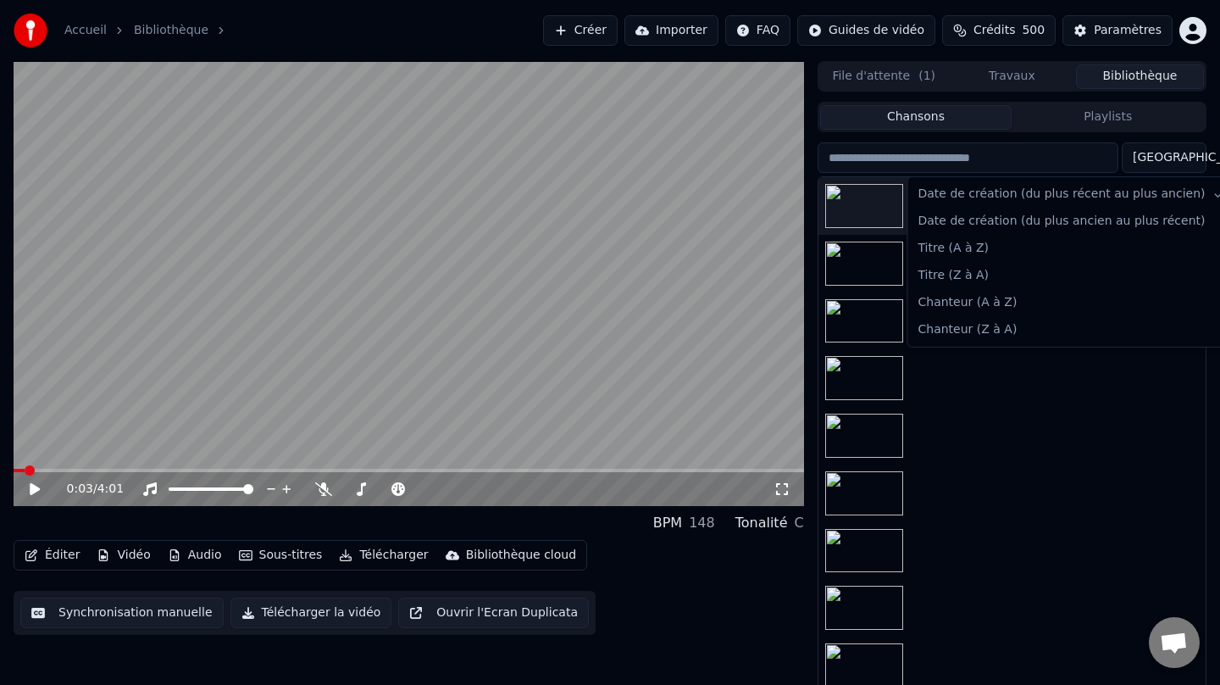
click at [1182, 158] on html "Accueil Bibliothèque Créer Importer FAQ Guides de vidéo Crédits 500 Paramètres …" at bounding box center [610, 342] width 1220 height 685
click at [1045, 159] on html "Accueil Bibliothèque Créer Importer FAQ Guides de vidéo Crédits 500 Paramètres …" at bounding box center [610, 342] width 1220 height 685
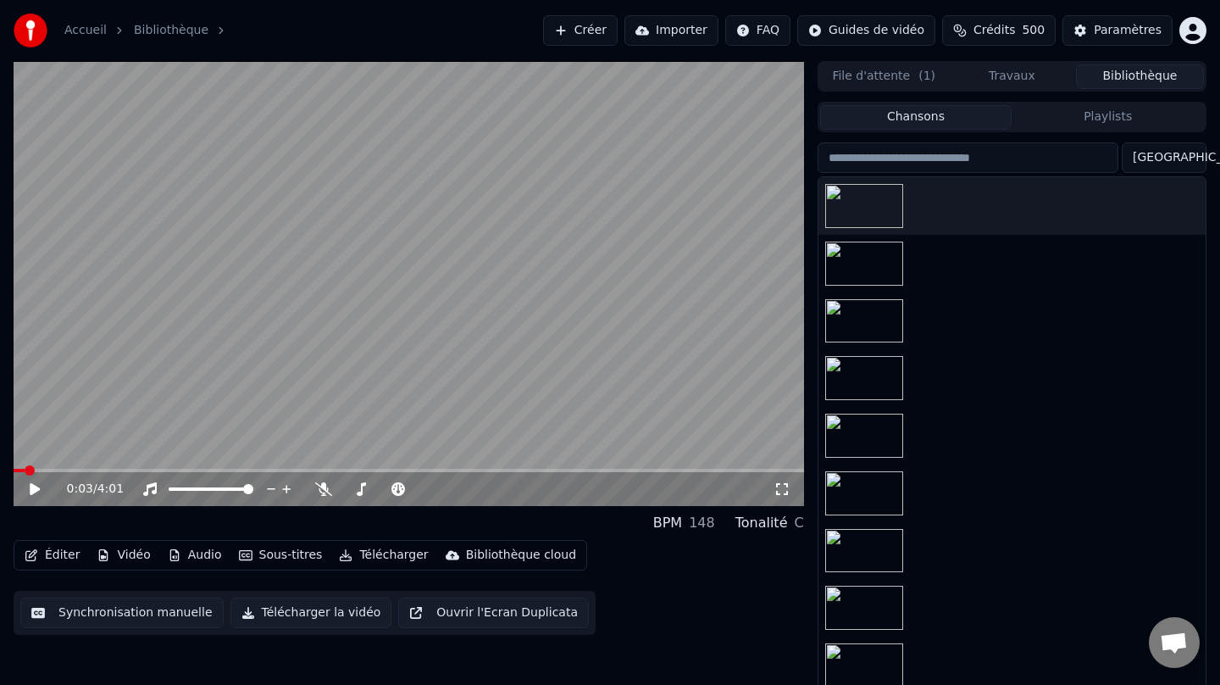
click at [1096, 124] on button "Playlists" at bounding box center [1108, 117] width 192 height 25
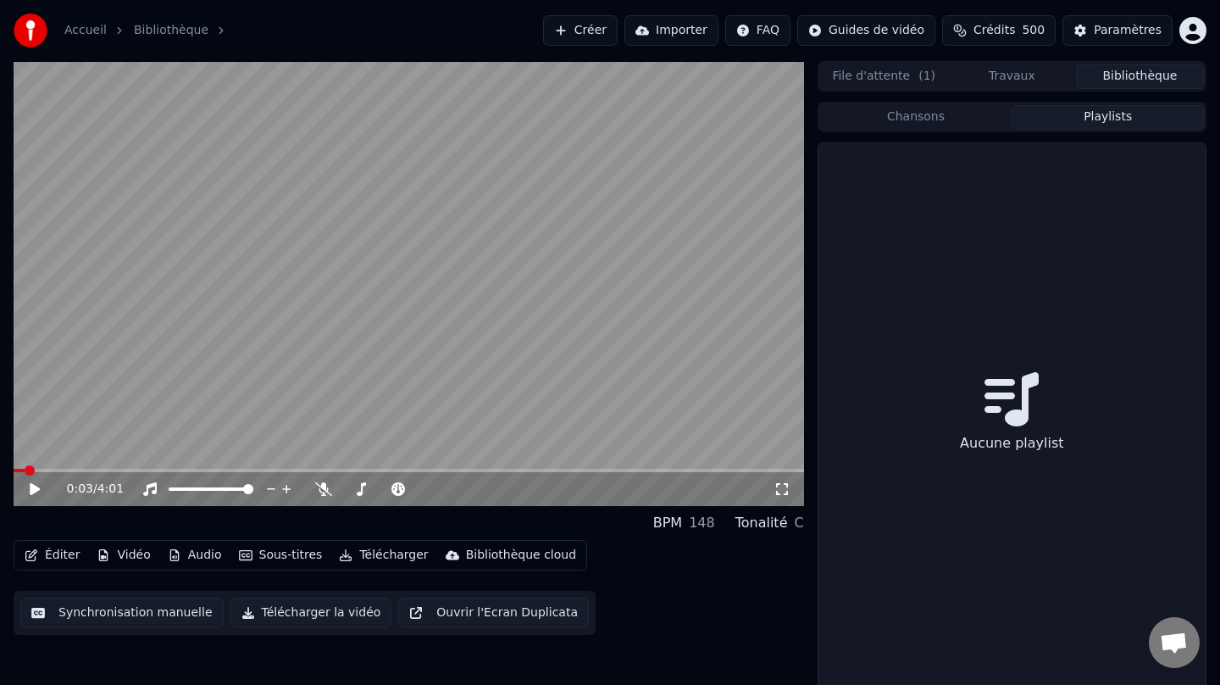
click at [997, 120] on button "Chansons" at bounding box center [916, 117] width 192 height 25
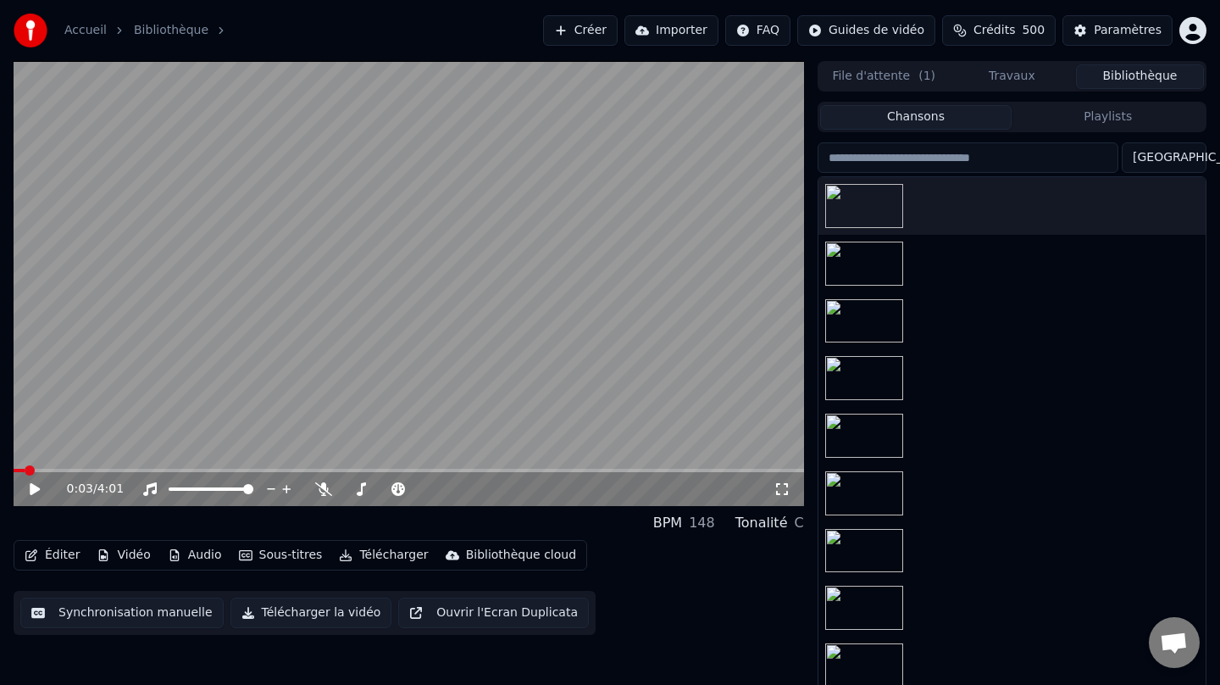
click at [595, 32] on button "Créer" at bounding box center [580, 30] width 75 height 31
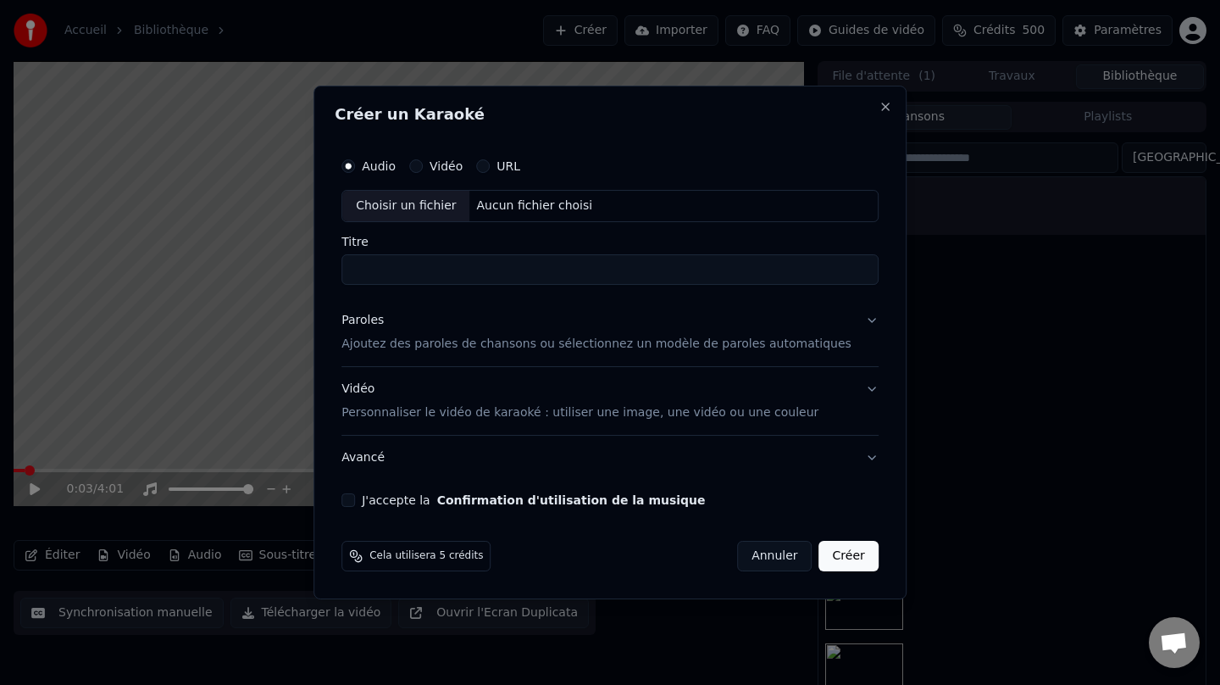
click at [441, 214] on div "Choisir un fichier" at bounding box center [405, 206] width 127 height 31
click at [484, 273] on input "**********" at bounding box center [609, 269] width 537 height 31
click at [475, 267] on input "**********" at bounding box center [609, 269] width 537 height 31
type input "**********"
click at [379, 322] on div "Paroles" at bounding box center [362, 320] width 42 height 17
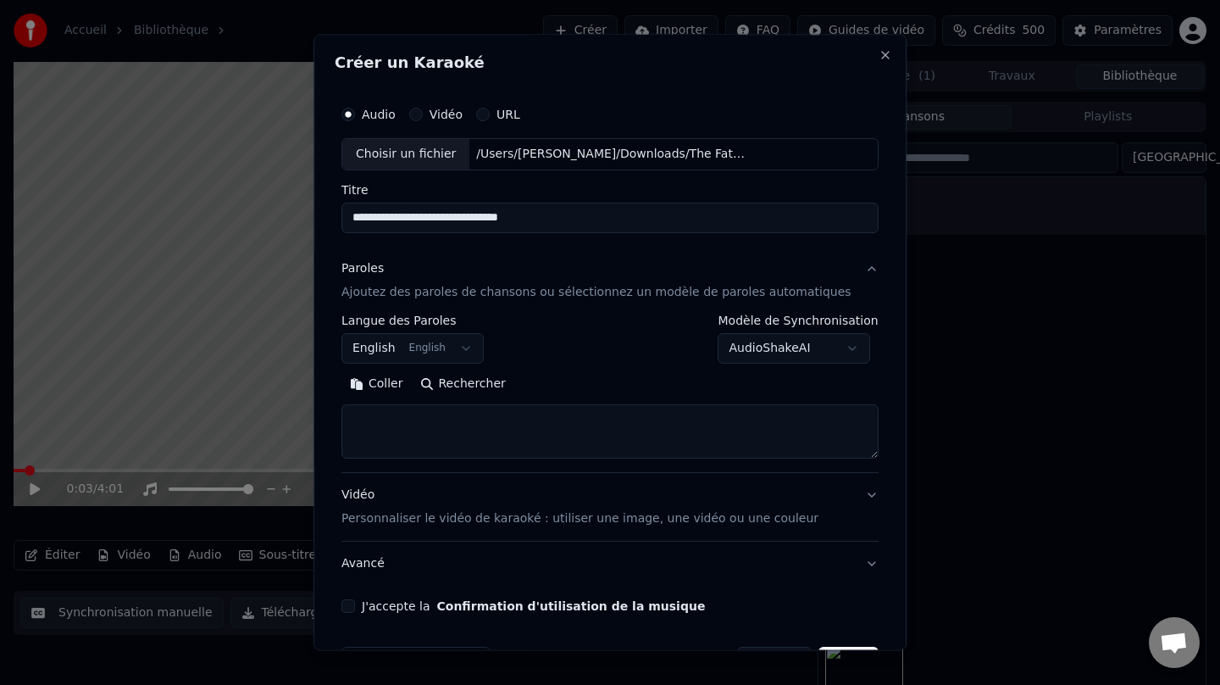
click at [469, 387] on button "Rechercher" at bounding box center [463, 383] width 103 height 27
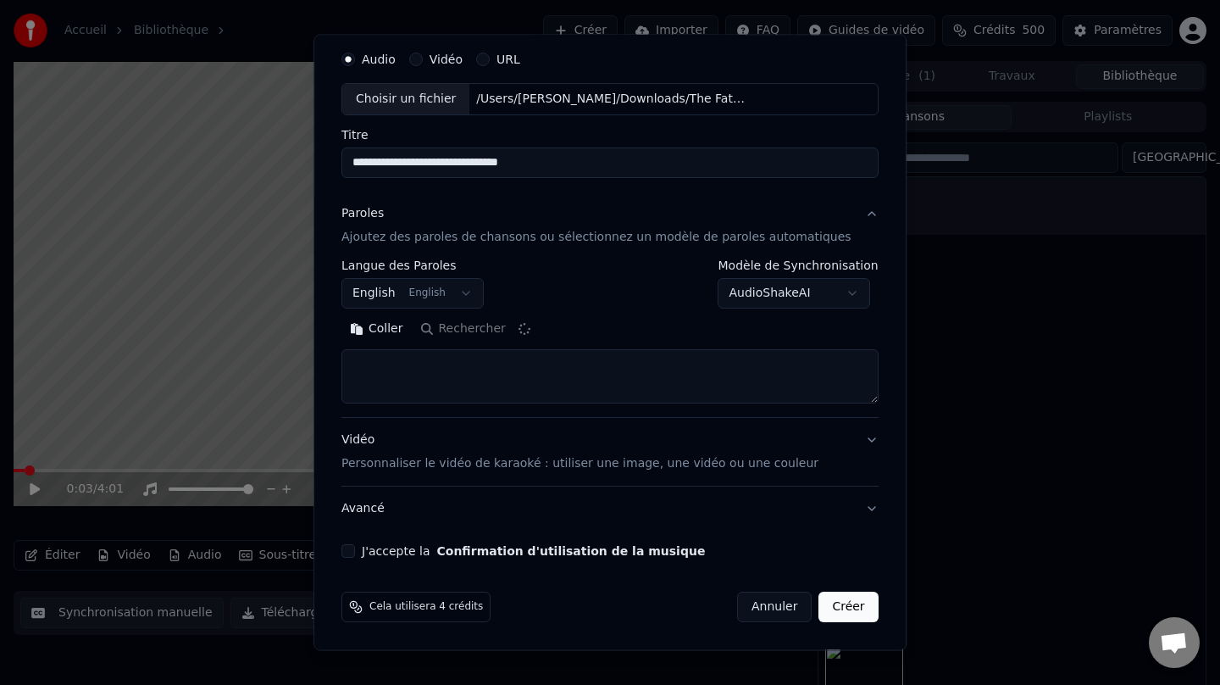
type textarea "**********"
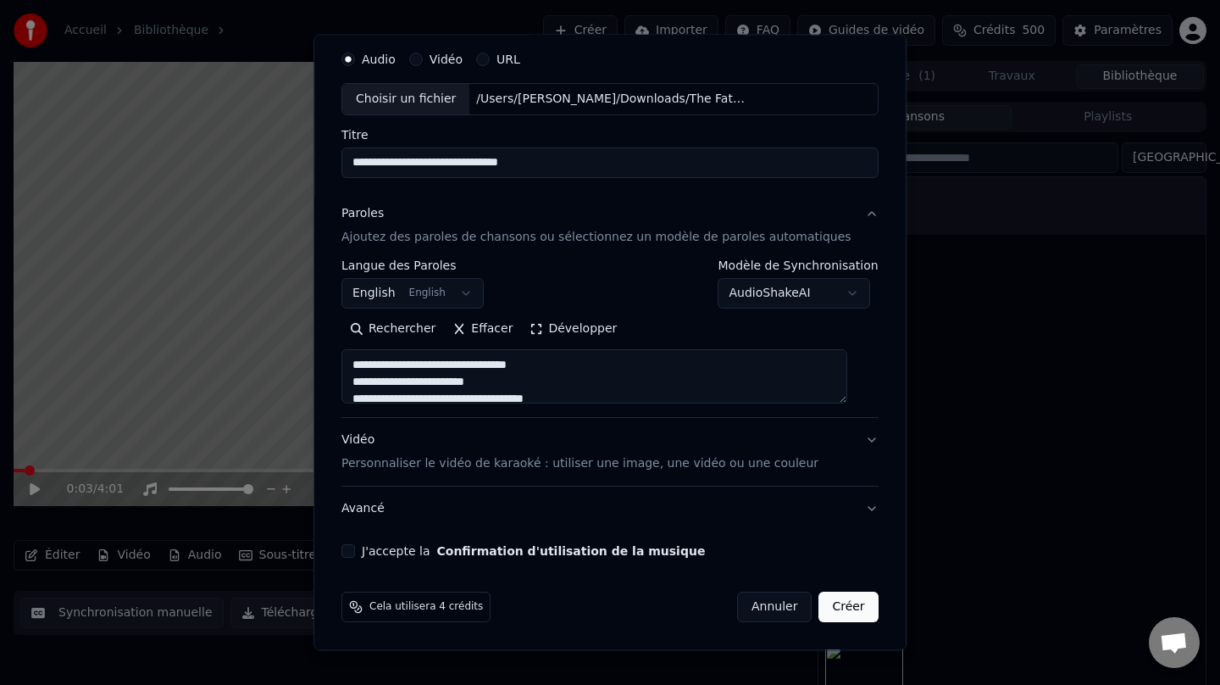
click at [835, 617] on button "Créer" at bounding box center [848, 606] width 59 height 31
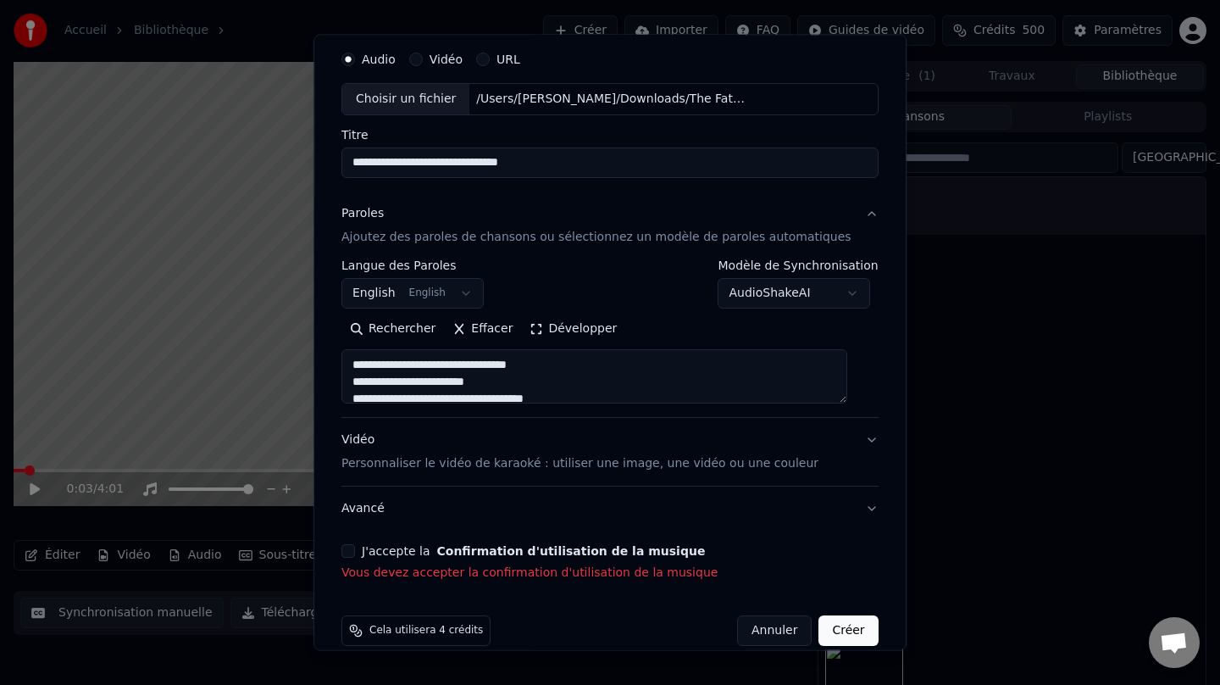
click at [355, 553] on button "J'accepte la Confirmation d'utilisation de la musique" at bounding box center [348, 551] width 14 height 14
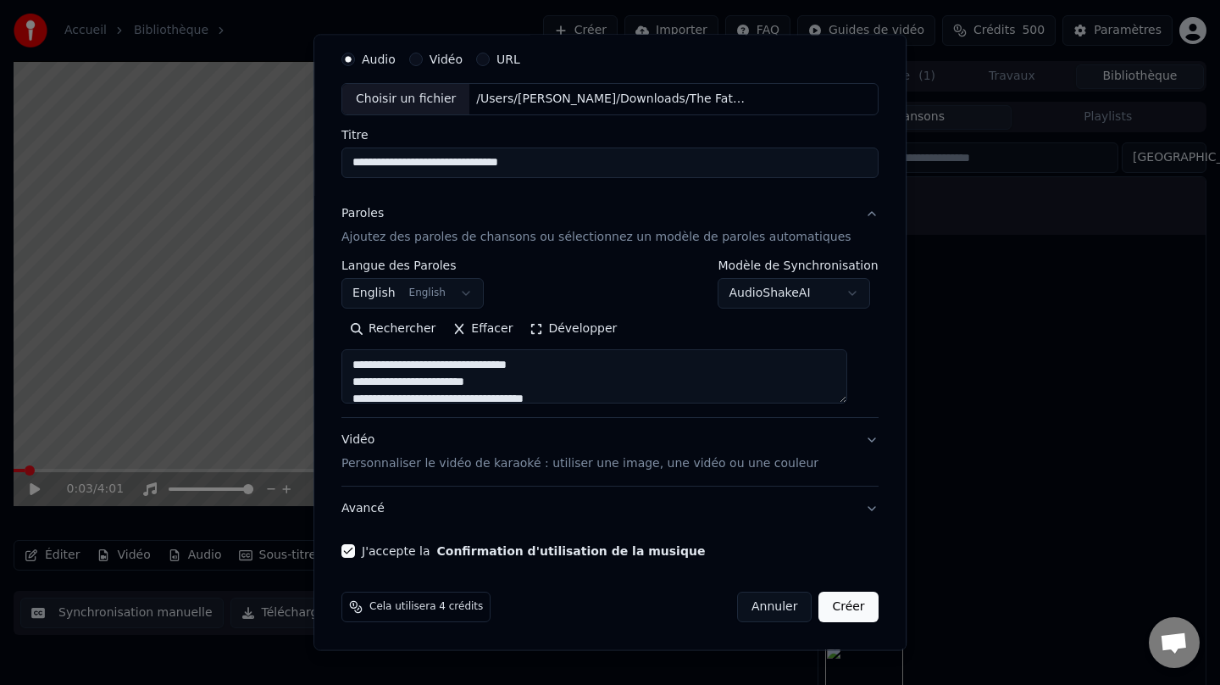
click at [847, 610] on button "Créer" at bounding box center [848, 606] width 59 height 31
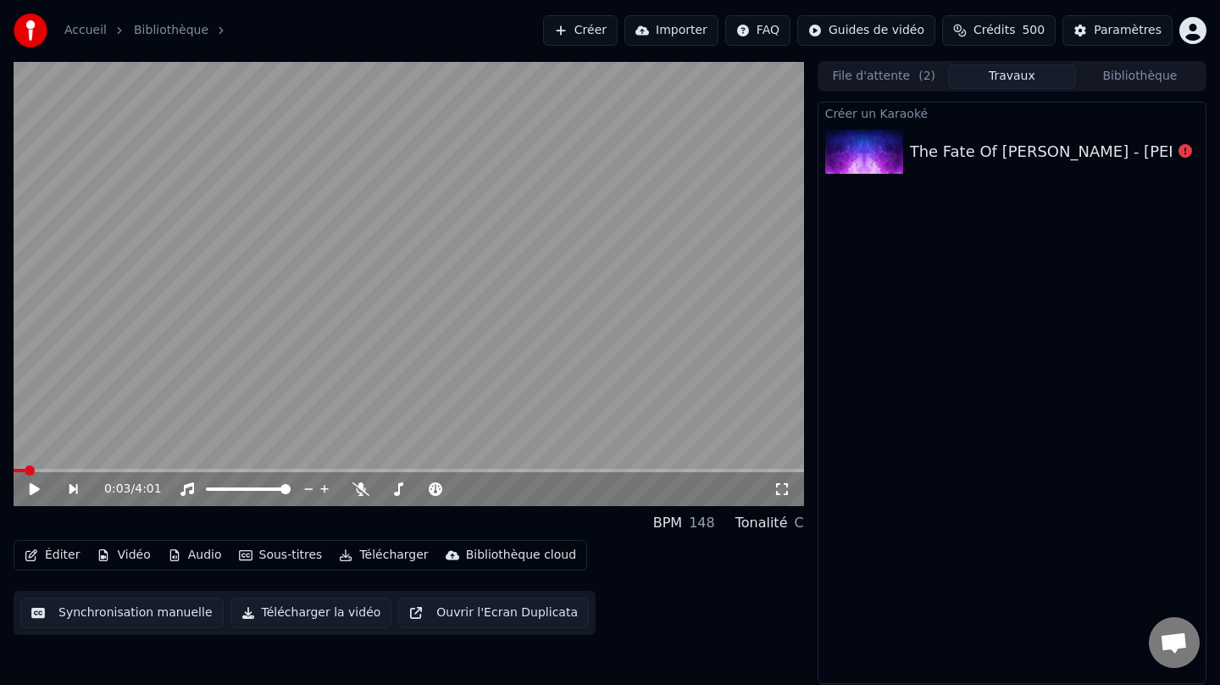
click at [1178, 155] on div at bounding box center [1185, 151] width 27 height 20
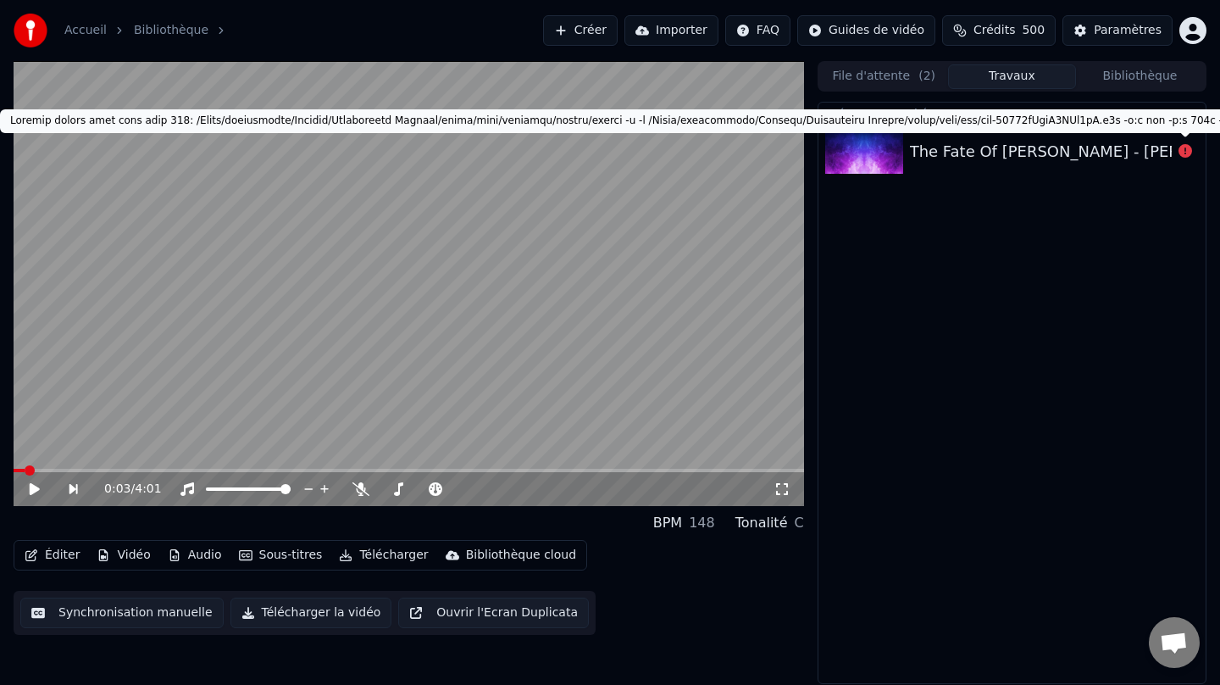
click at [1071, 155] on div "The Fate Of [PERSON_NAME] - [PERSON_NAME]" at bounding box center [1090, 152] width 361 height 24
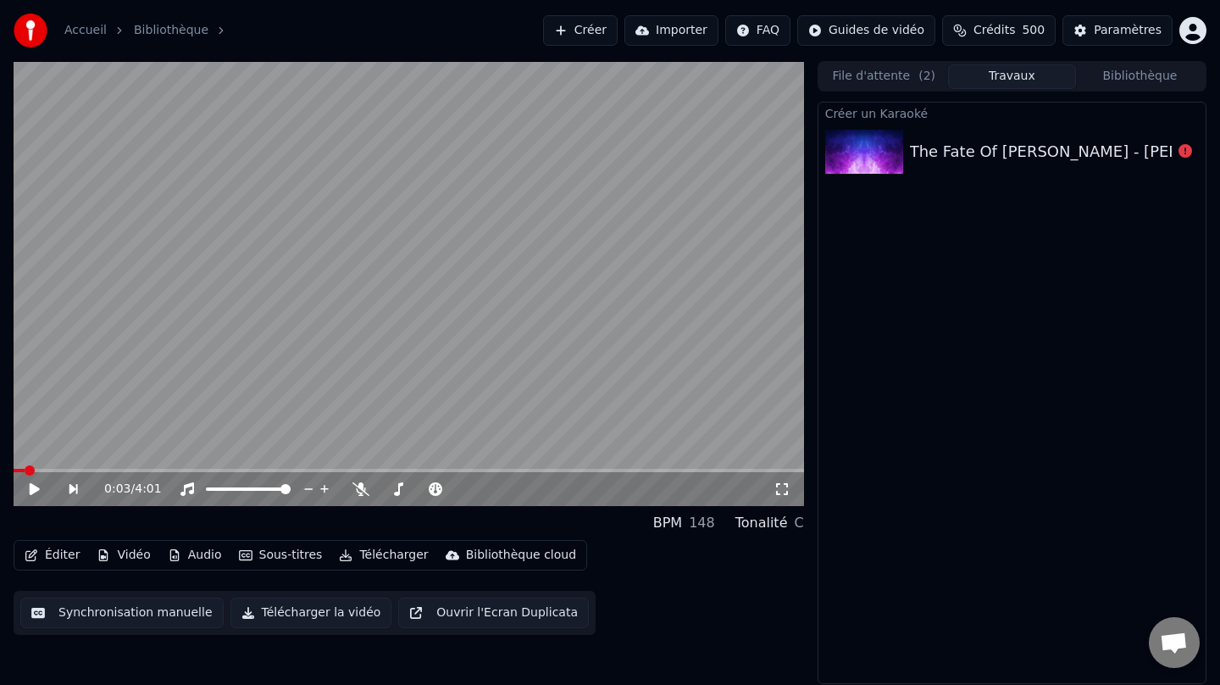
click at [600, 28] on button "Créer" at bounding box center [580, 30] width 75 height 31
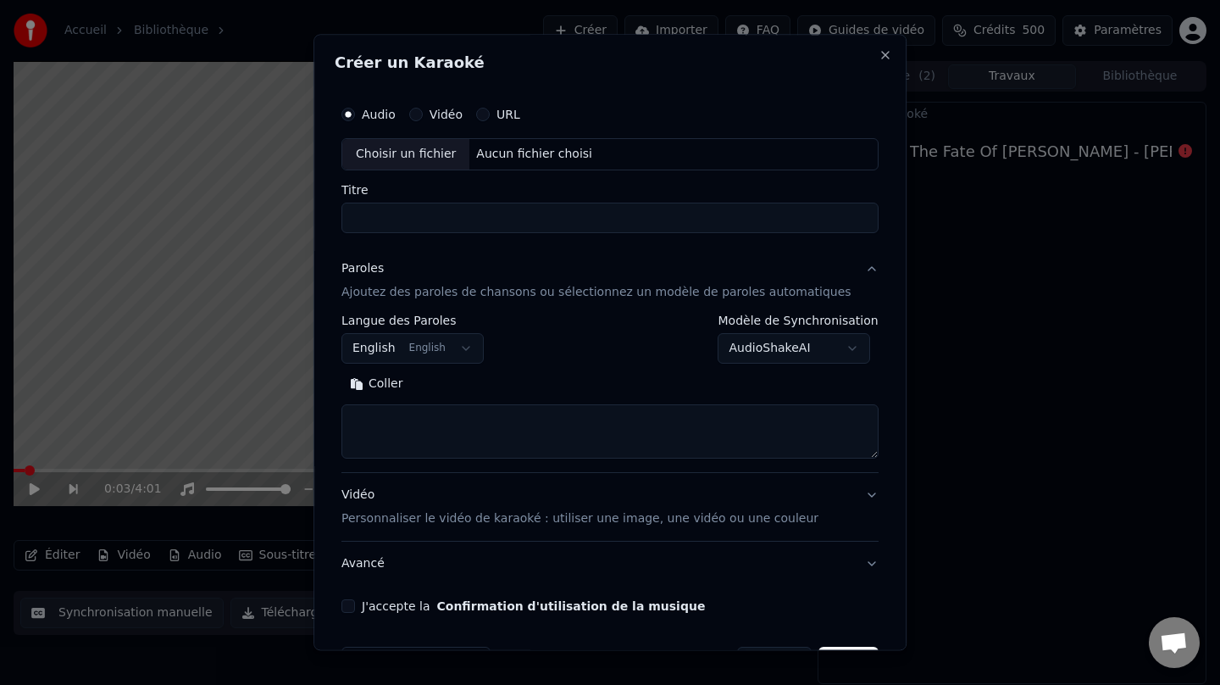
click at [405, 153] on div "Choisir un fichier" at bounding box center [405, 154] width 127 height 31
click at [482, 216] on input "**********" at bounding box center [609, 218] width 537 height 31
click at [478, 221] on input "**********" at bounding box center [609, 218] width 537 height 31
type input "**********"
click at [491, 283] on div "Paroles Ajoutez des paroles de chansons ou sélectionnez un modèle de paroles au…" at bounding box center [596, 280] width 510 height 41
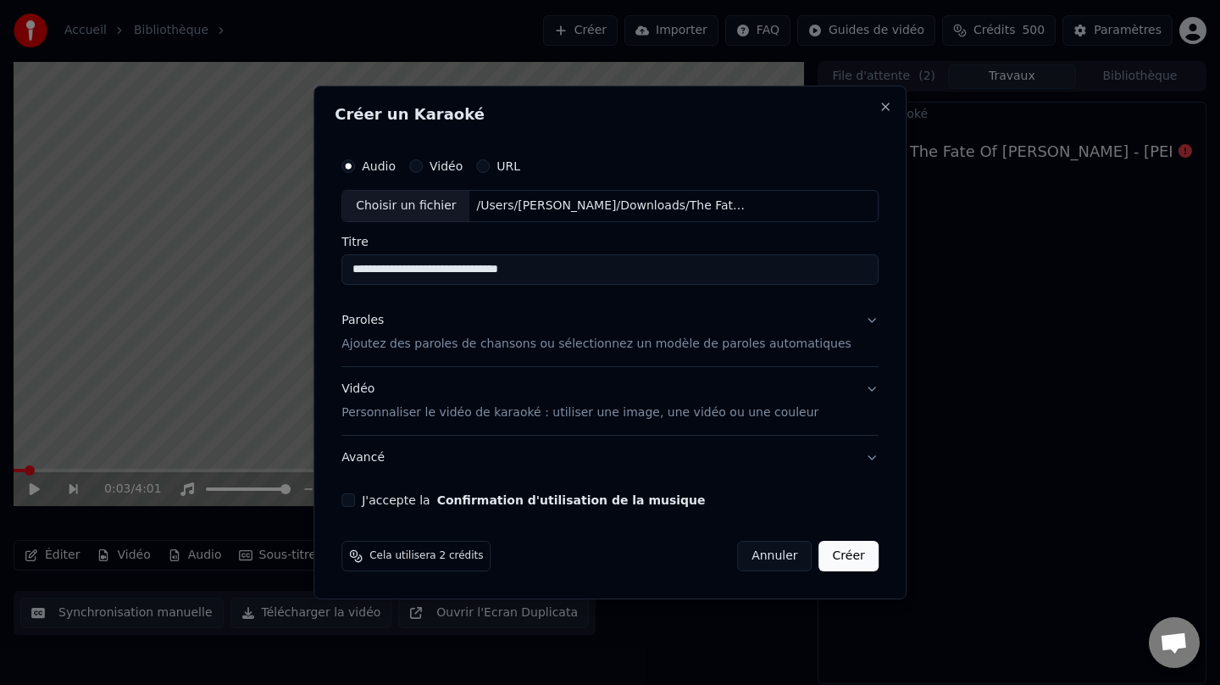
click at [380, 317] on div "Paroles" at bounding box center [362, 320] width 42 height 17
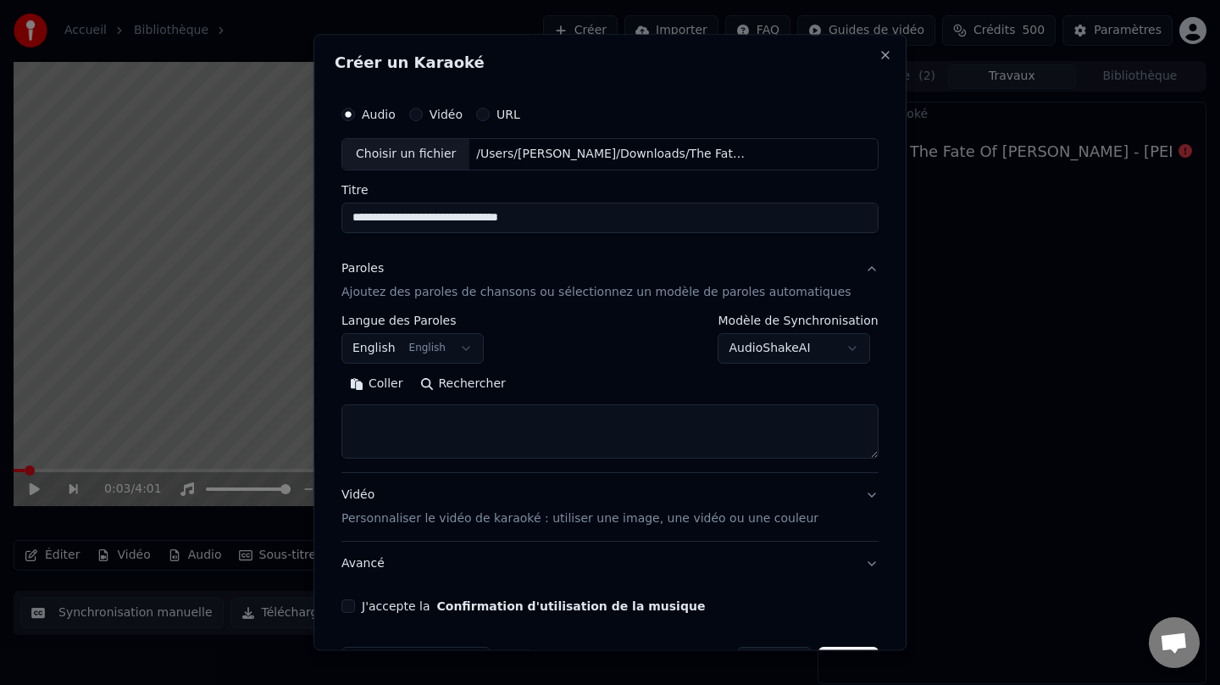
click at [467, 390] on button "Rechercher" at bounding box center [463, 383] width 103 height 27
type textarea "**********"
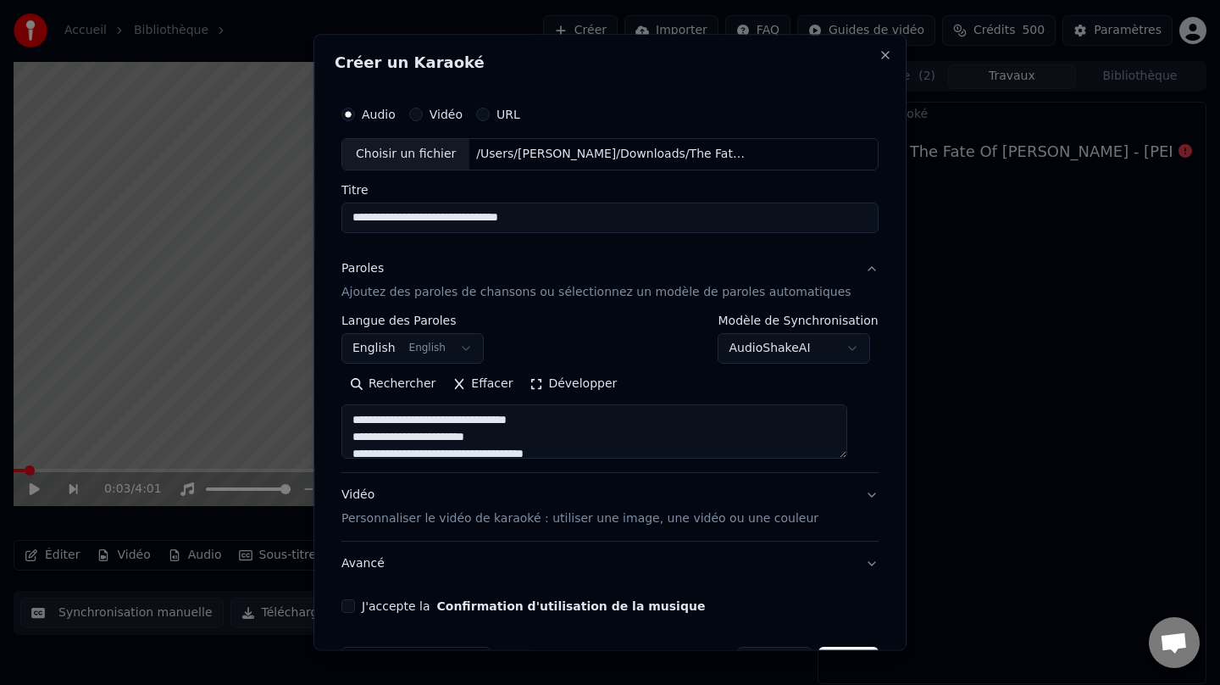
click at [355, 604] on button "J'accepte la Confirmation d'utilisation de la musique" at bounding box center [348, 606] width 14 height 14
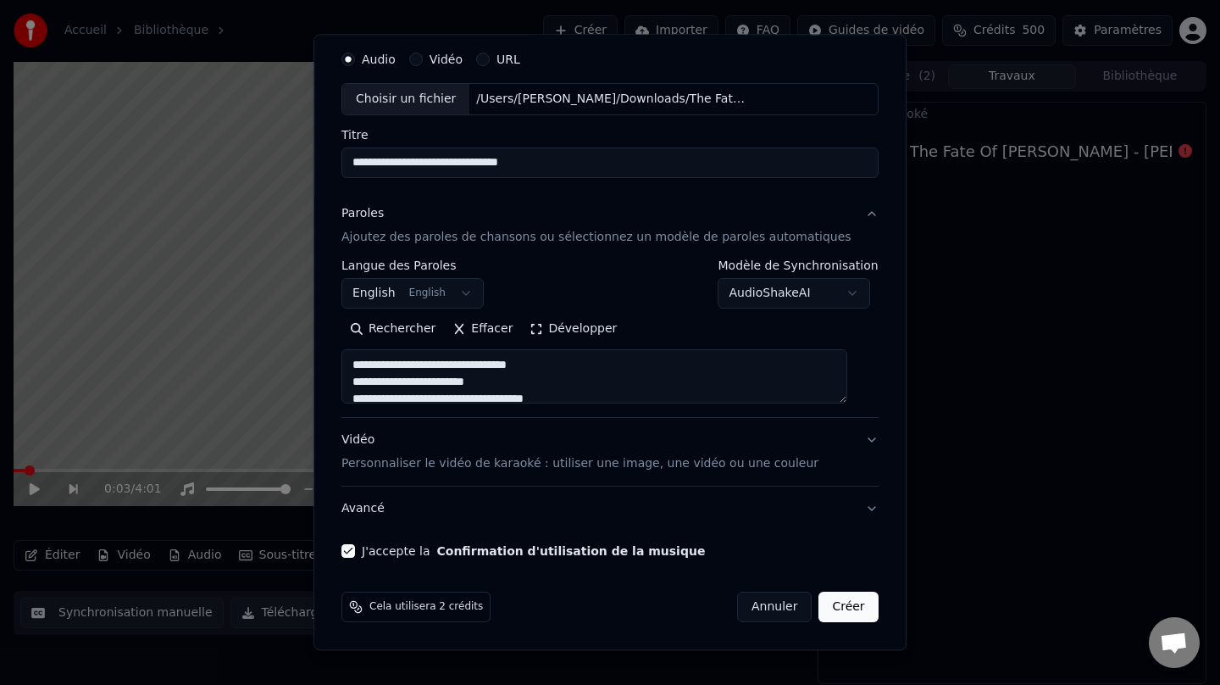
click at [843, 608] on button "Créer" at bounding box center [848, 606] width 59 height 31
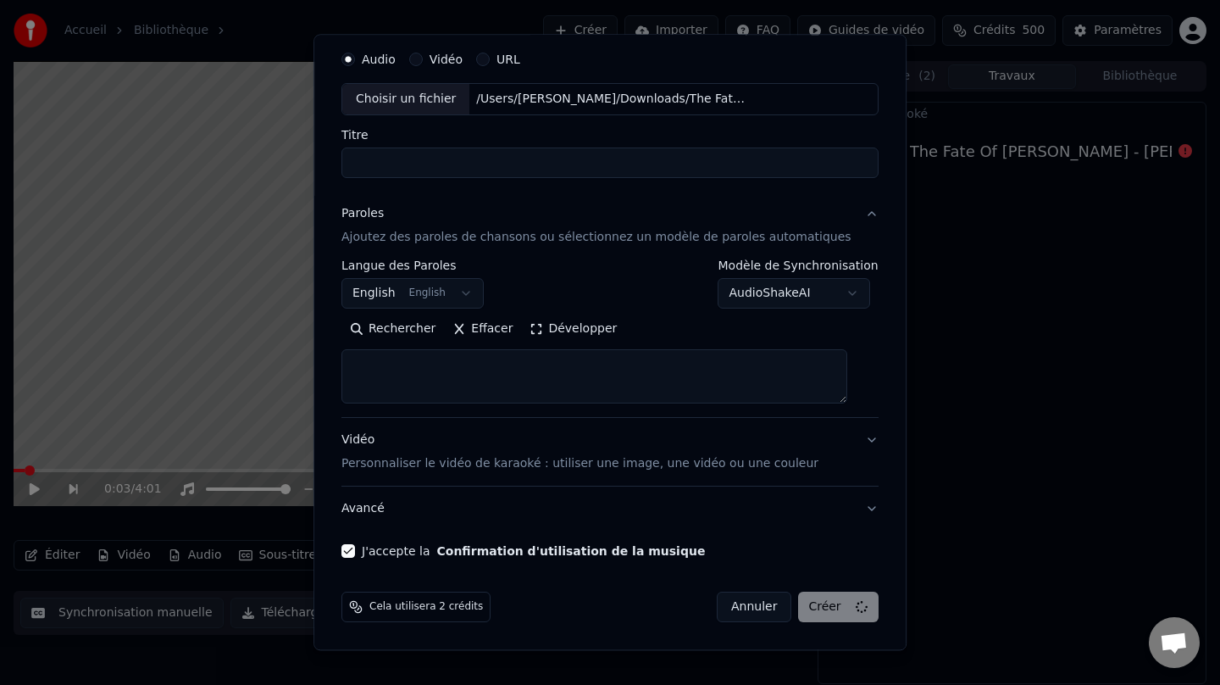
select select
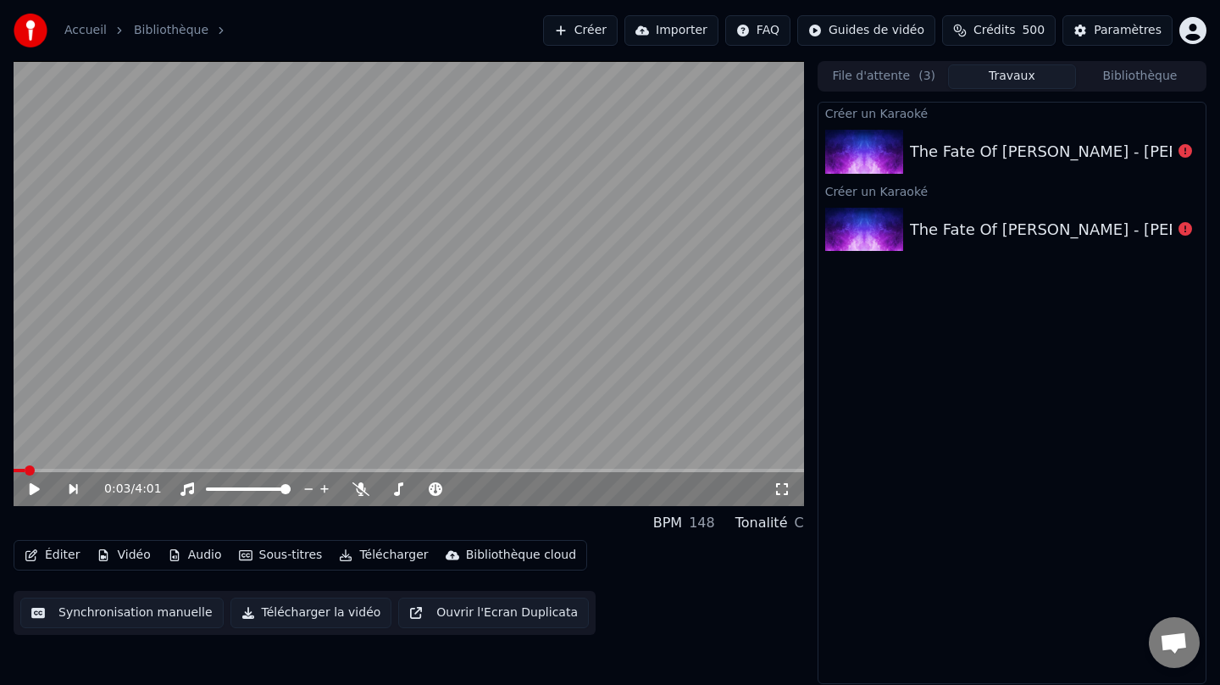
click at [596, 31] on button "Créer" at bounding box center [580, 30] width 75 height 31
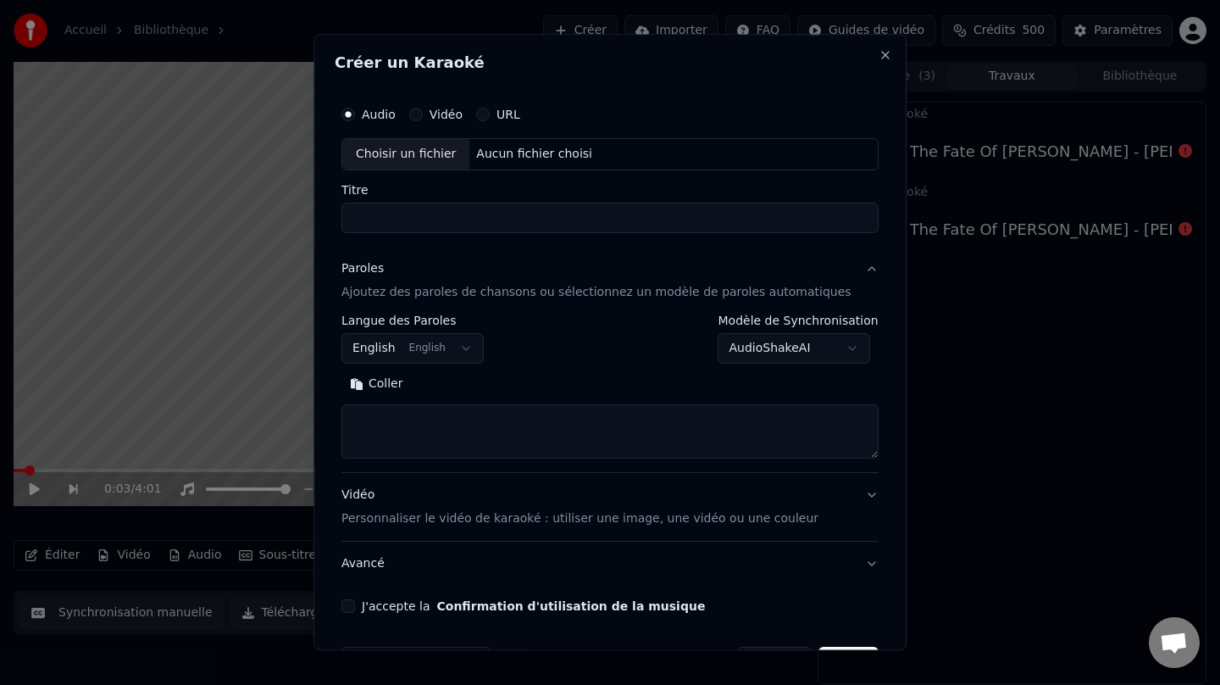
click at [413, 151] on div "Choisir un fichier" at bounding box center [405, 154] width 127 height 31
drag, startPoint x: 382, startPoint y: 220, endPoint x: 356, endPoint y: 217, distance: 26.5
click at [356, 217] on input "**********" at bounding box center [609, 218] width 537 height 31
type input "**********"
click at [486, 385] on button "Rechercher" at bounding box center [463, 383] width 103 height 27
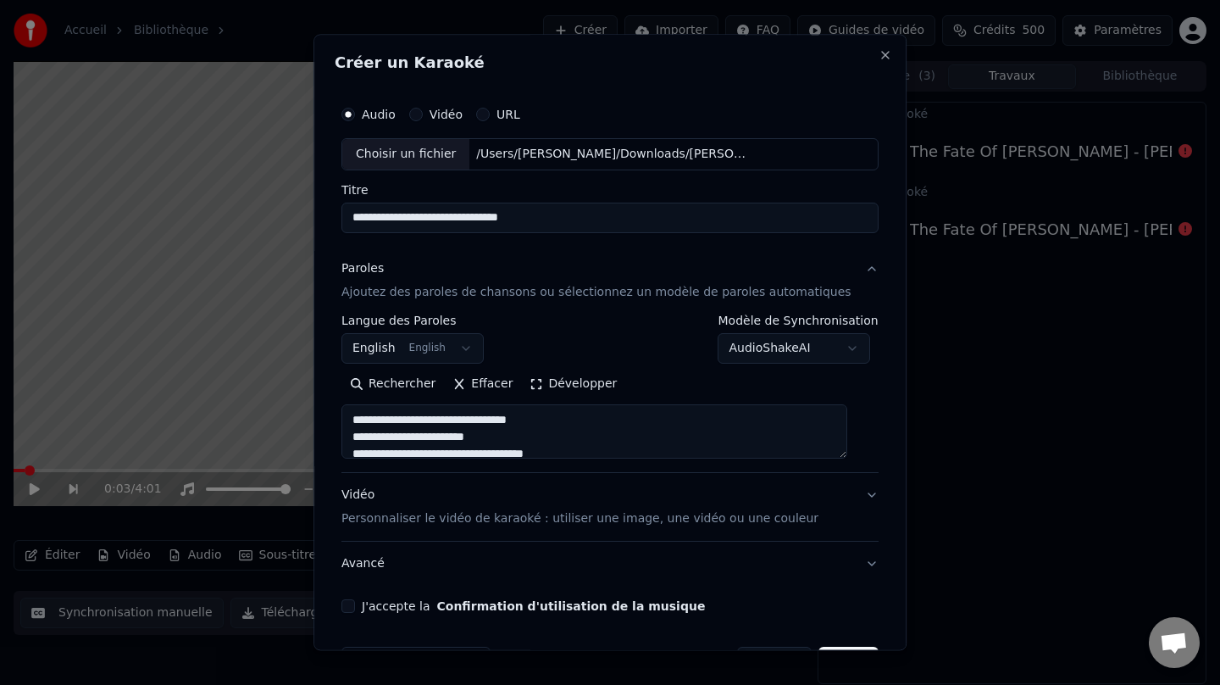
click at [549, 386] on button "Développer" at bounding box center [574, 383] width 104 height 27
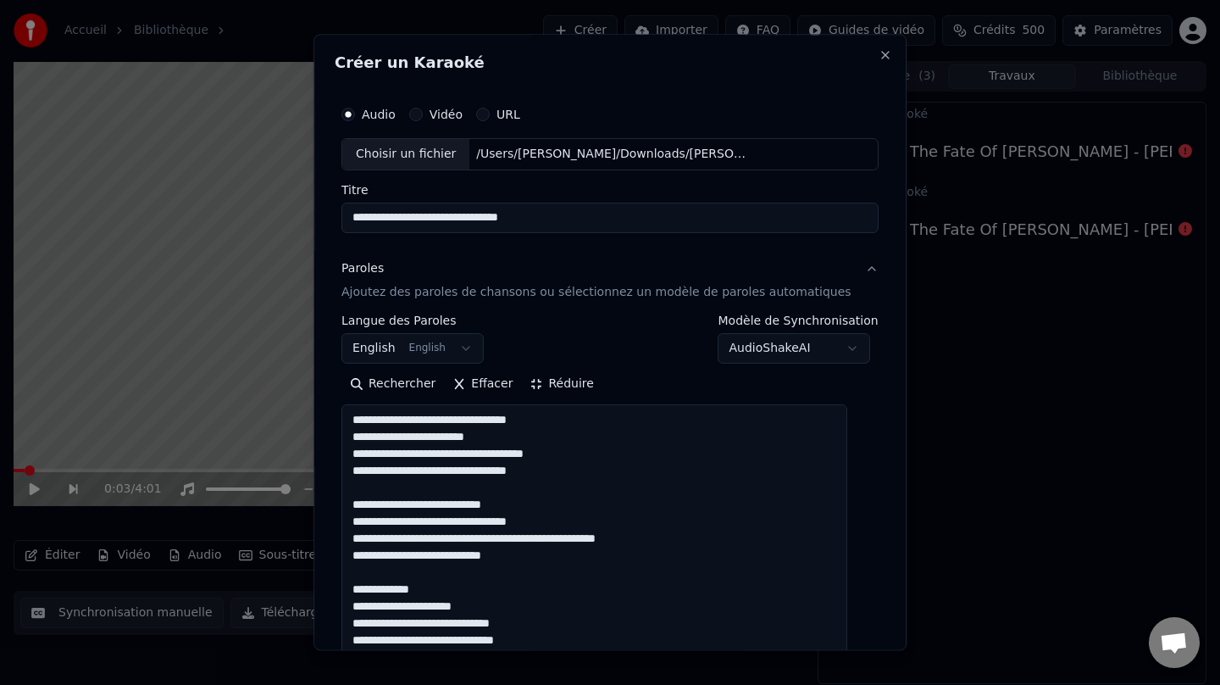
scroll to position [2, 0]
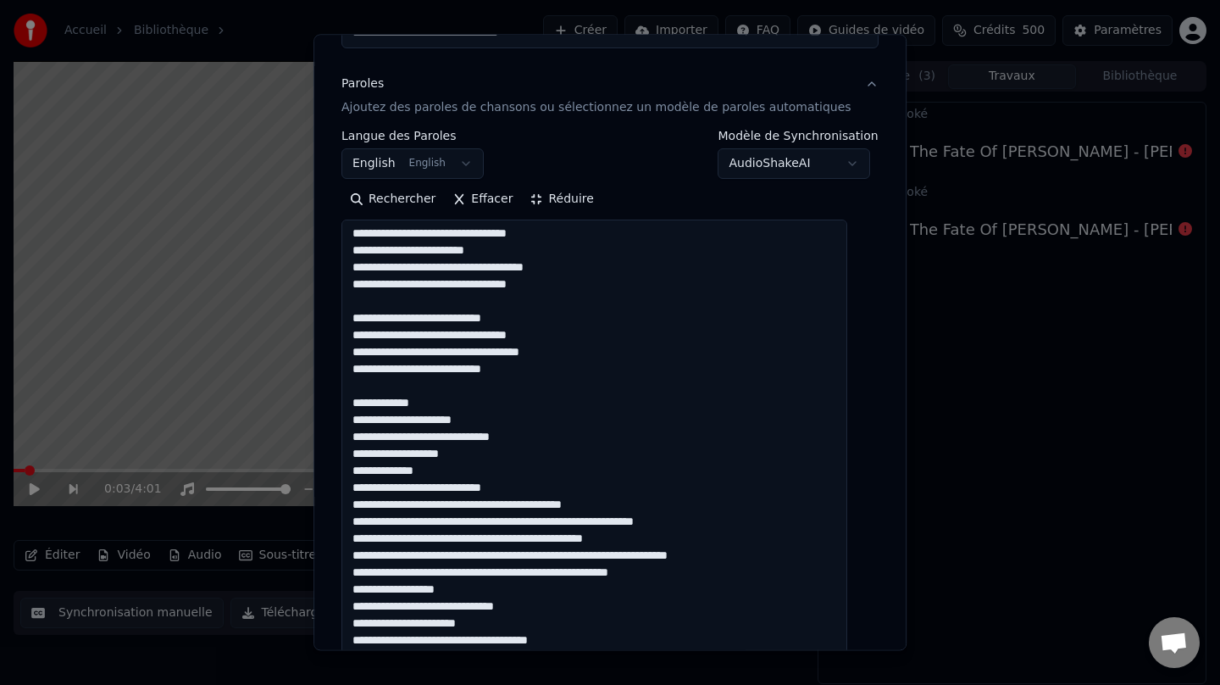
scroll to position [191, 0]
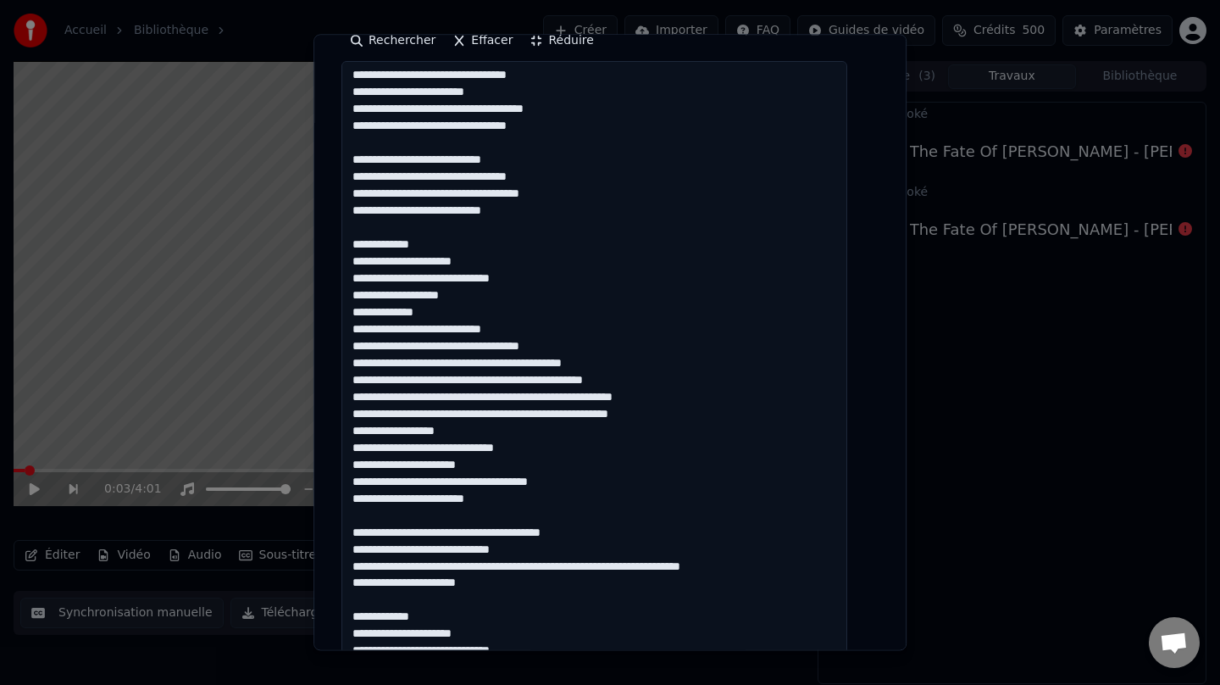
scroll to position [356, 0]
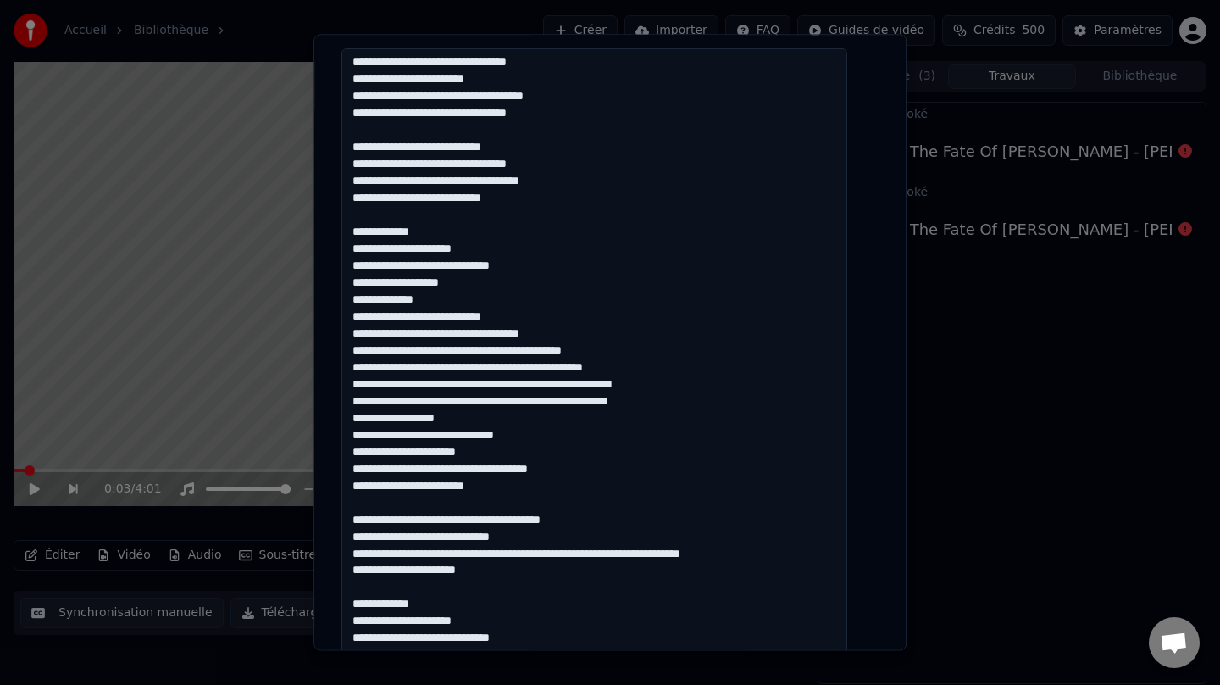
click at [630, 522] on textarea at bounding box center [594, 622] width 506 height 1148
click at [596, 558] on textarea at bounding box center [594, 622] width 506 height 1148
click at [651, 557] on textarea at bounding box center [594, 622] width 506 height 1148
click at [699, 549] on textarea at bounding box center [594, 622] width 506 height 1148
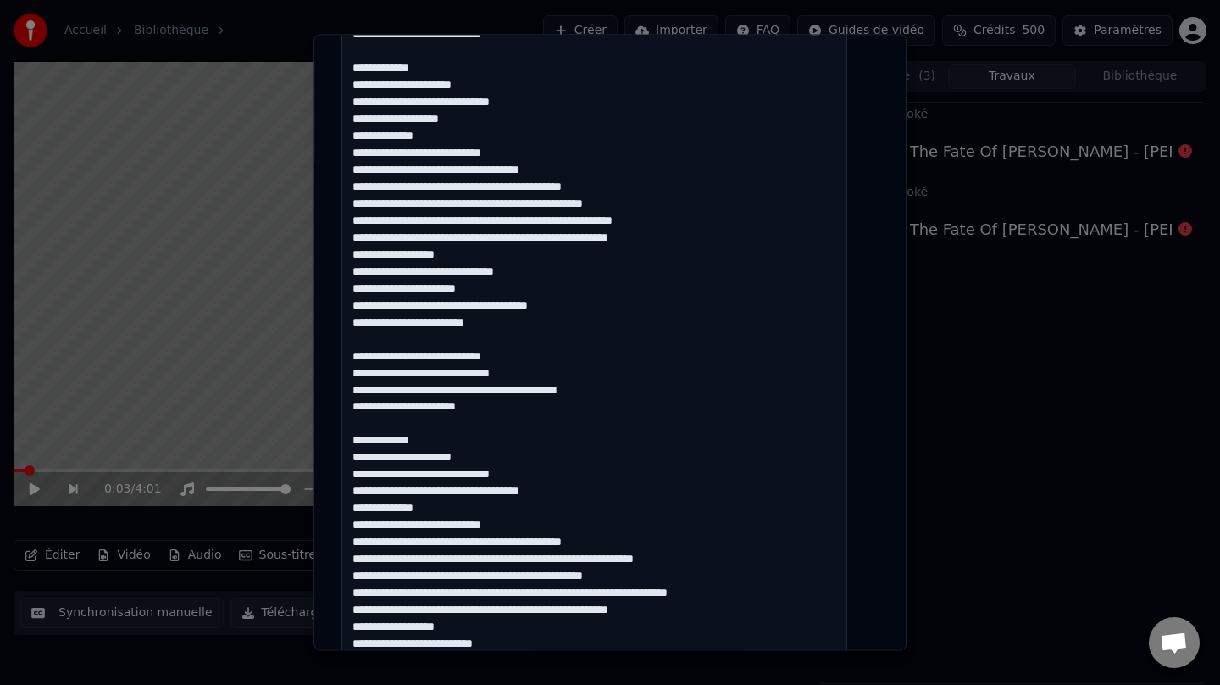
scroll to position [535, 0]
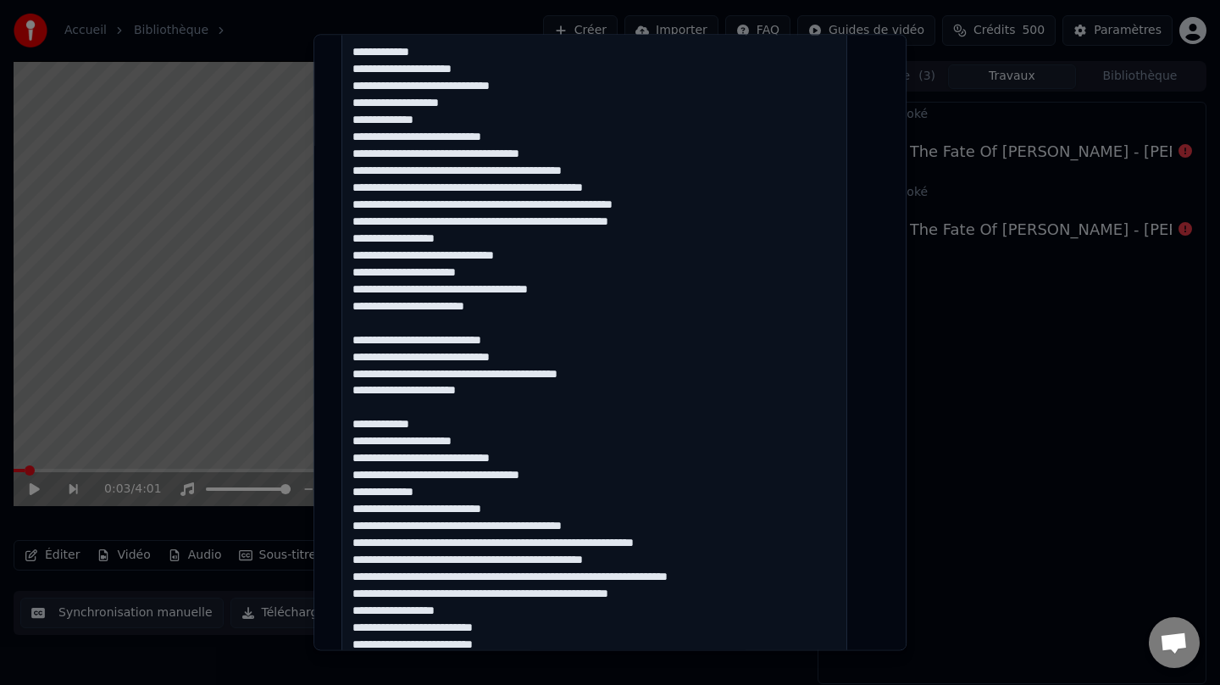
click at [577, 478] on textarea at bounding box center [594, 443] width 506 height 1148
click at [658, 529] on textarea at bounding box center [594, 443] width 506 height 1148
click at [580, 547] on textarea at bounding box center [594, 443] width 506 height 1148
click at [642, 541] on textarea at bounding box center [594, 443] width 506 height 1148
click at [613, 580] on textarea at bounding box center [594, 443] width 506 height 1148
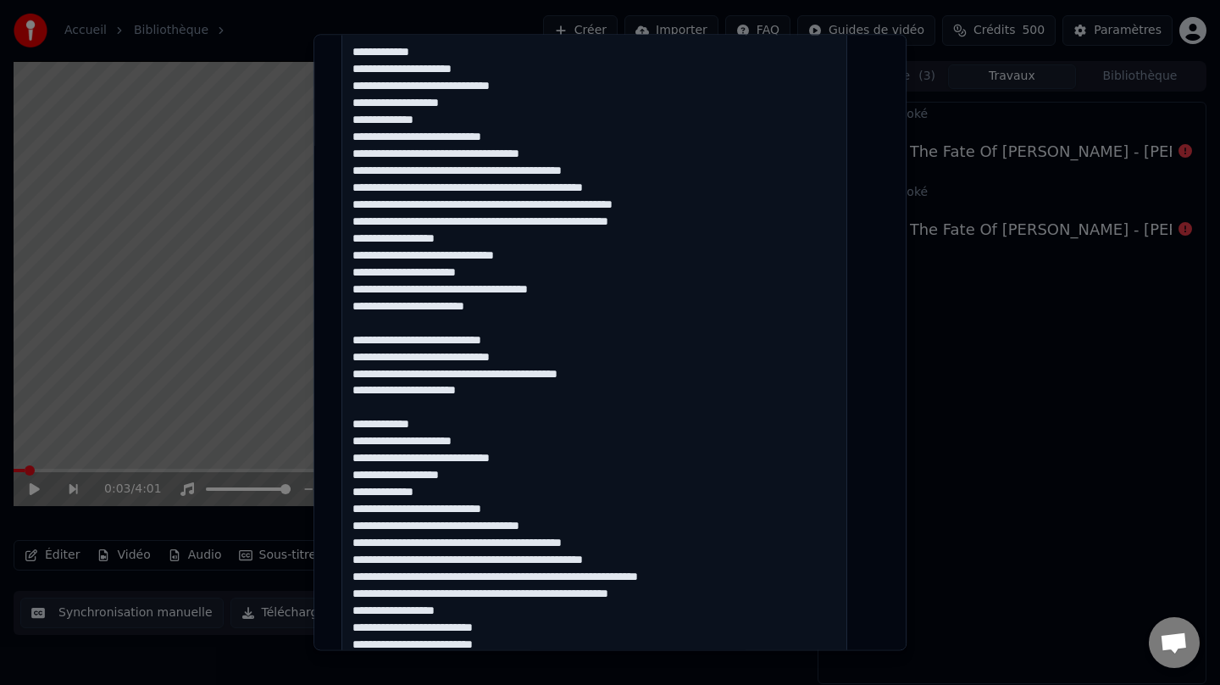
click at [675, 577] on textarea at bounding box center [594, 443] width 506 height 1148
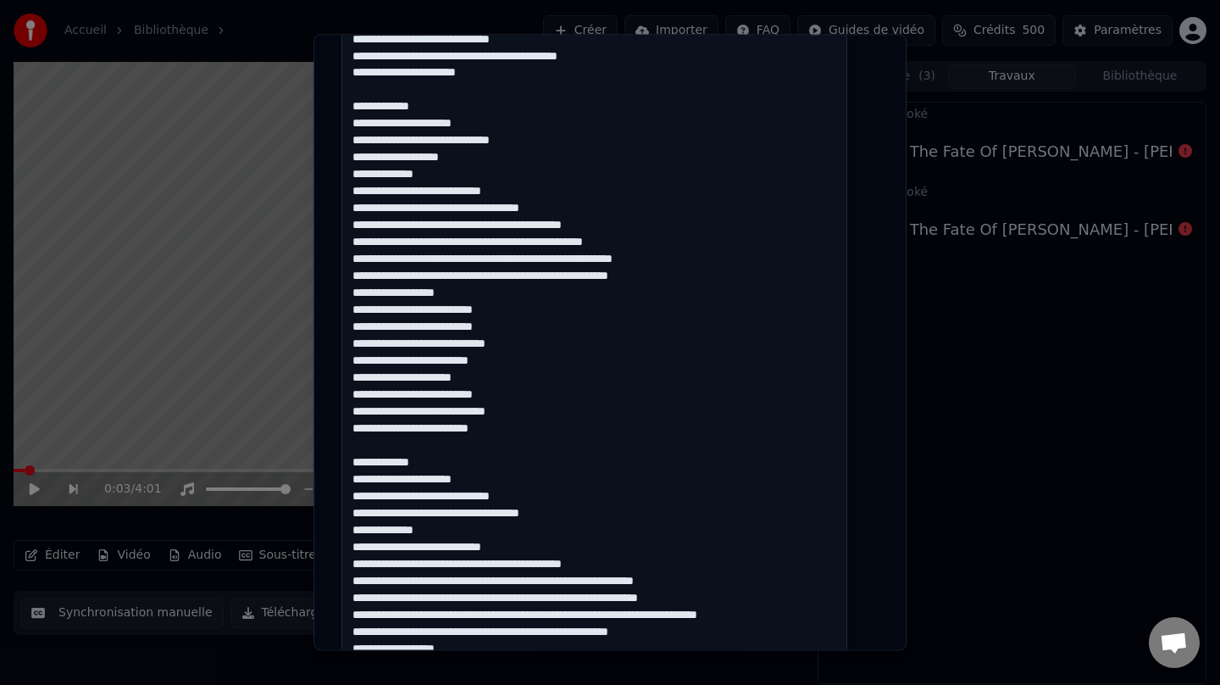
scroll to position [871, 0]
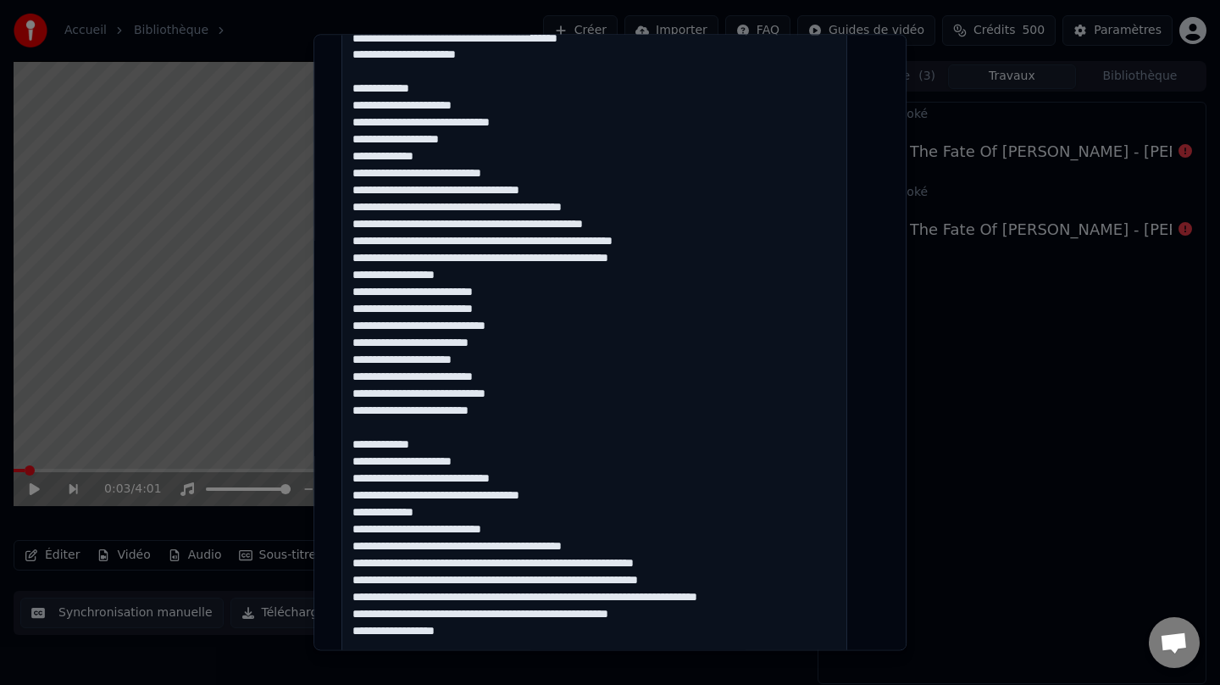
click at [567, 496] on textarea at bounding box center [594, 107] width 506 height 1148
click at [649, 546] on textarea at bounding box center [594, 107] width 506 height 1148
click at [581, 567] on textarea at bounding box center [594, 107] width 506 height 1148
click at [643, 562] on textarea at bounding box center [594, 107] width 506 height 1148
click at [616, 582] on textarea at bounding box center [594, 107] width 506 height 1148
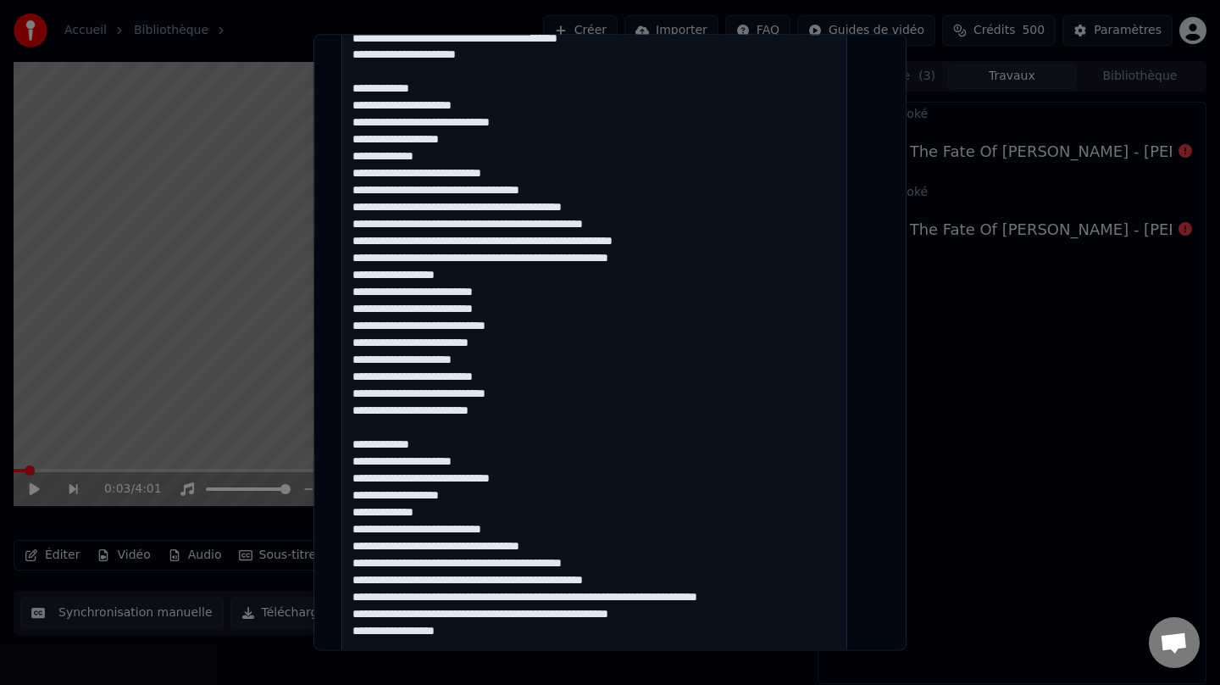
click at [612, 601] on textarea at bounding box center [594, 107] width 506 height 1148
click at [613, 598] on textarea at bounding box center [594, 107] width 506 height 1148
click at [716, 597] on textarea at bounding box center [594, 107] width 506 height 1148
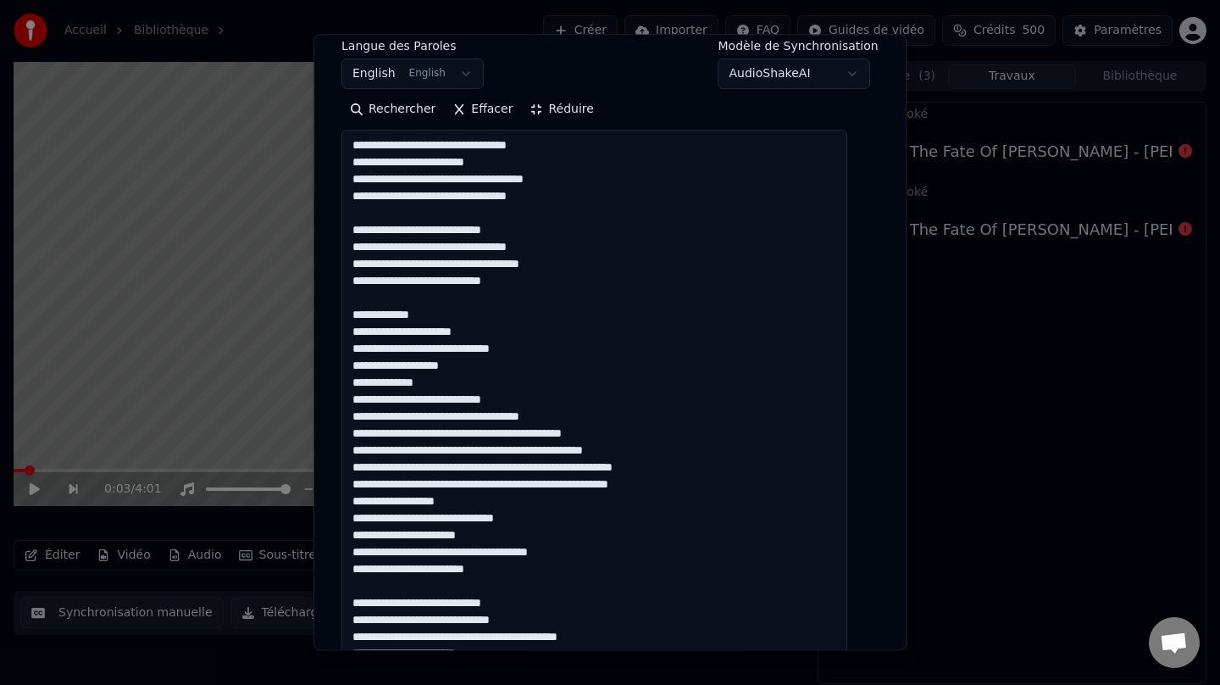
scroll to position [272, 0]
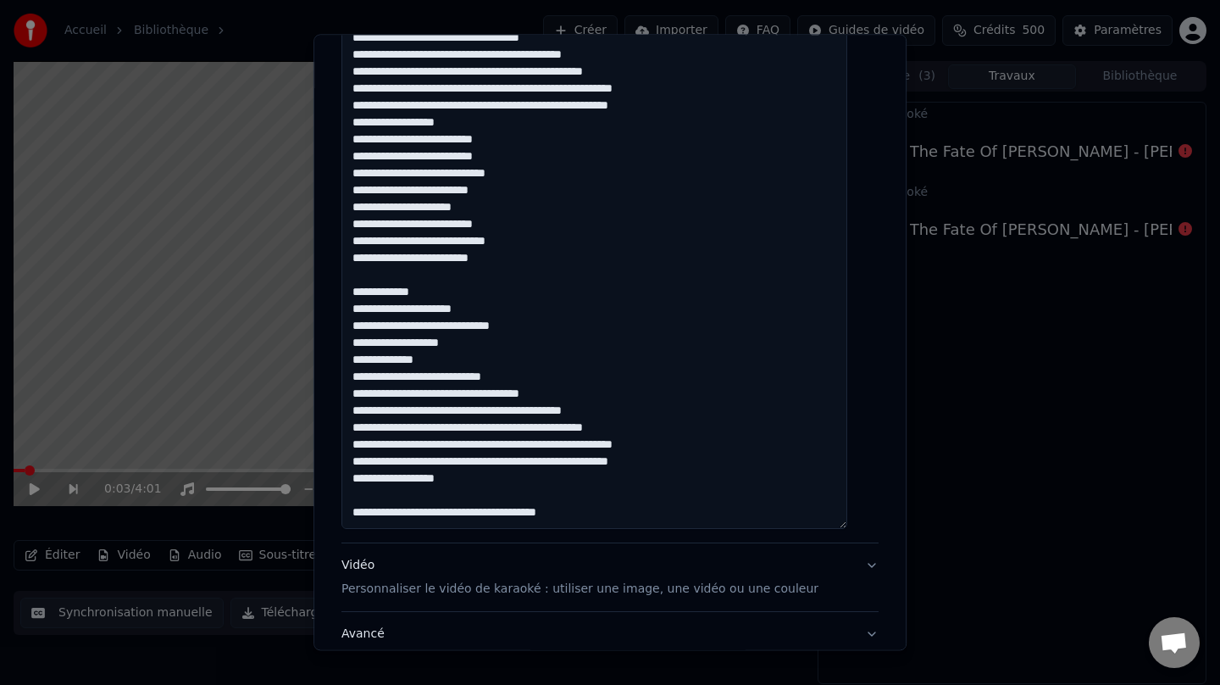
scroll to position [1149, 0]
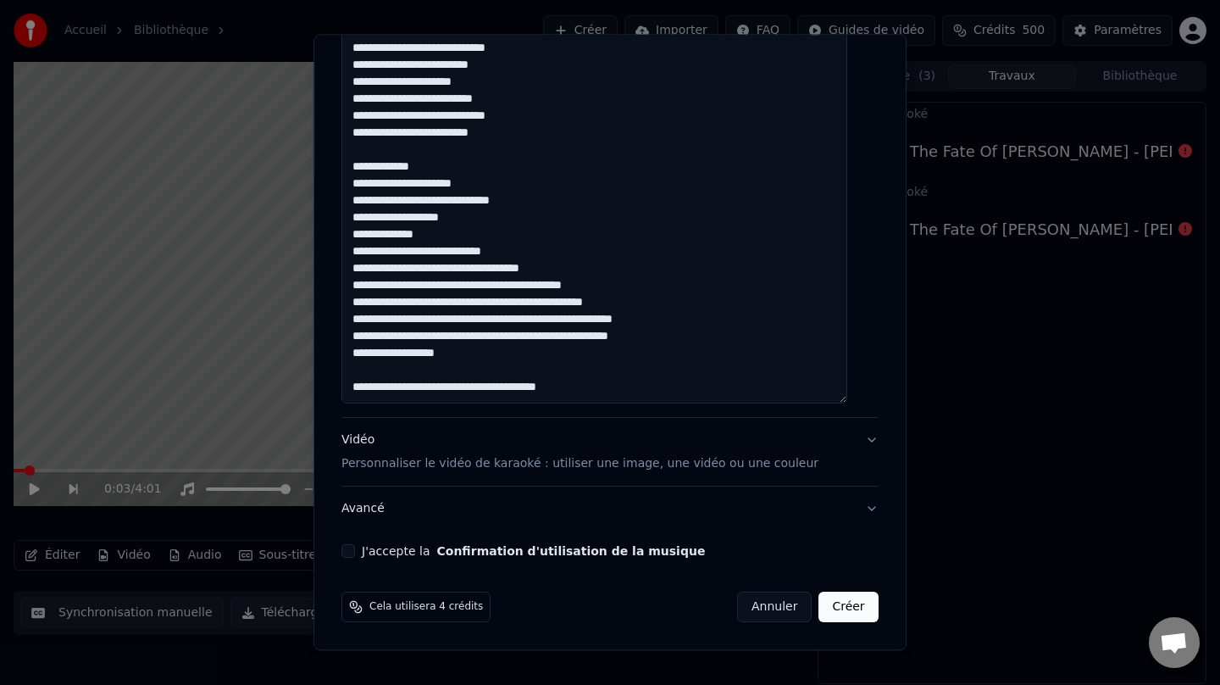
type textarea "**********"
click at [373, 433] on div "Vidéo Personnaliser le vidéo de karaoké : utiliser une image, une vidéo ou une …" at bounding box center [579, 451] width 477 height 41
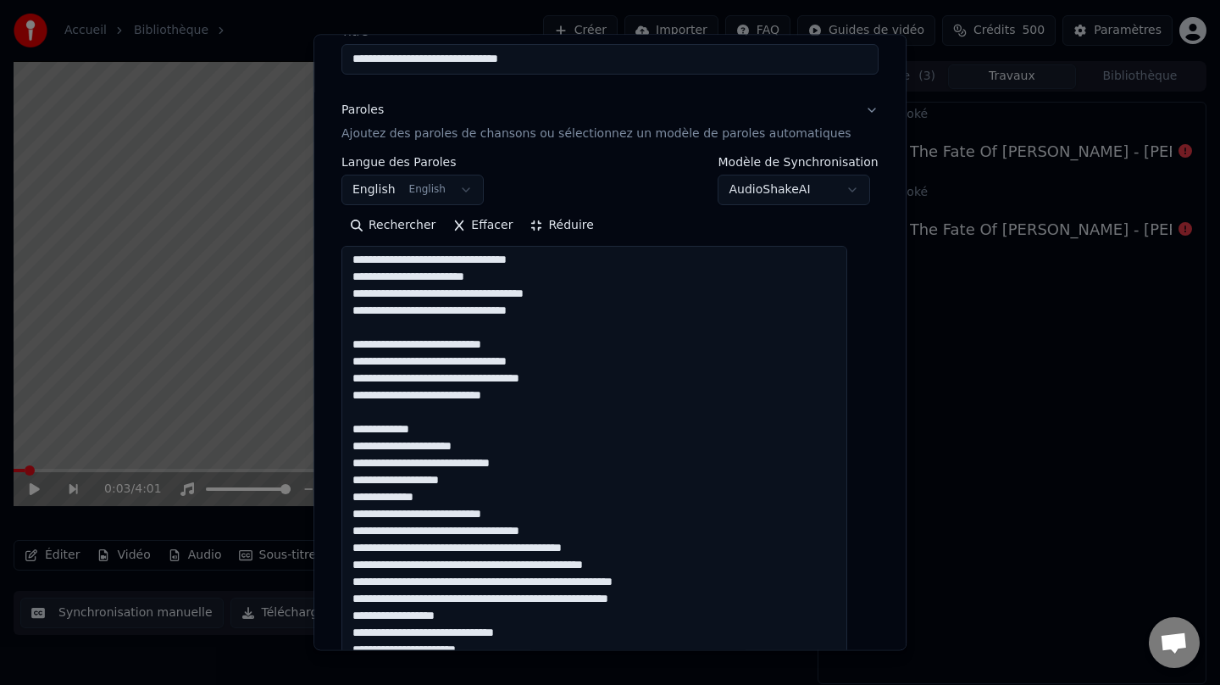
scroll to position [9, 0]
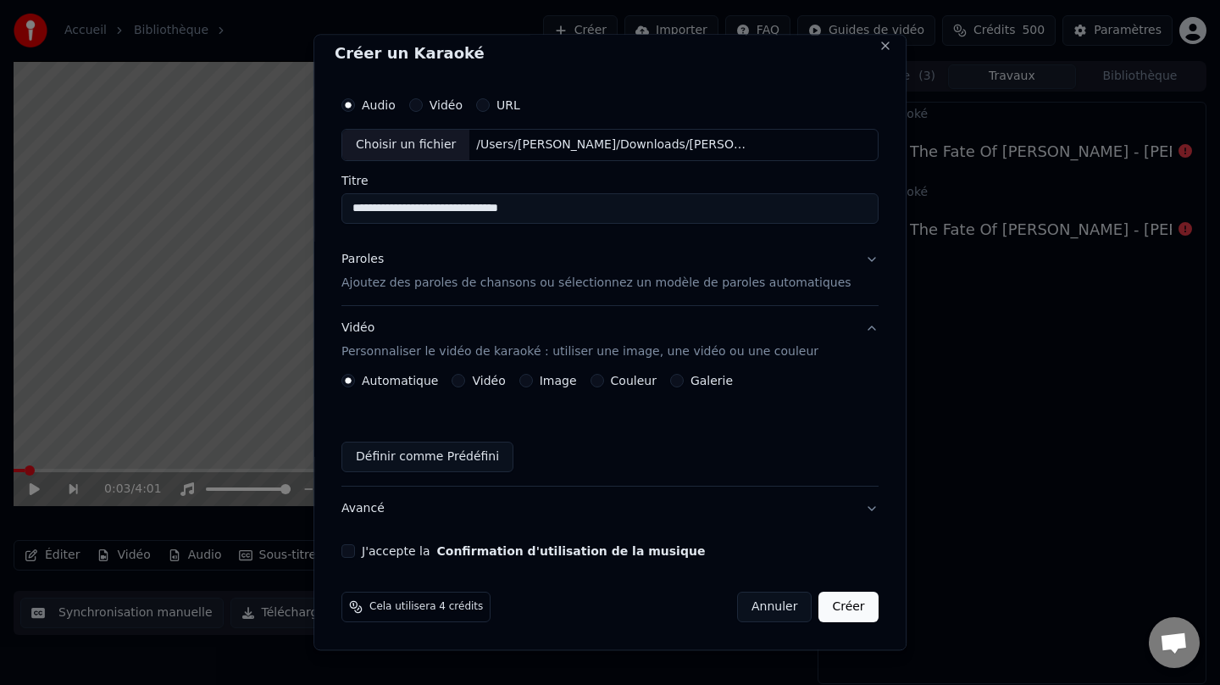
click at [604, 378] on button "Couleur" at bounding box center [598, 381] width 14 height 14
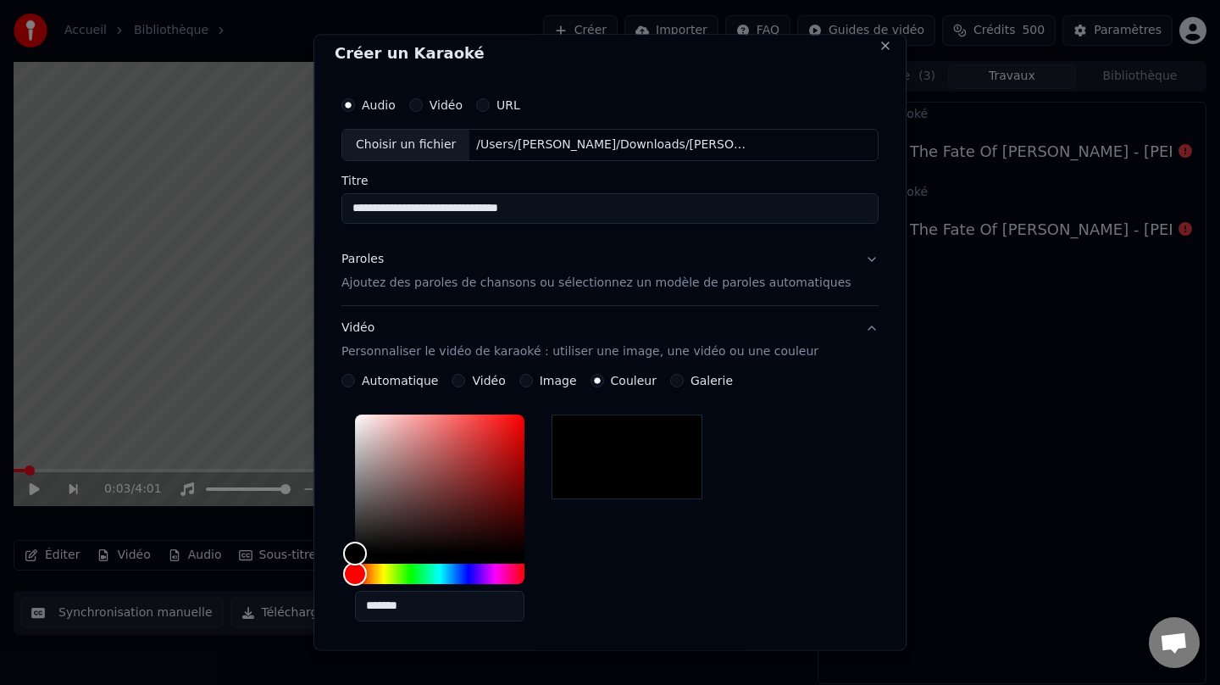
scroll to position [306, 0]
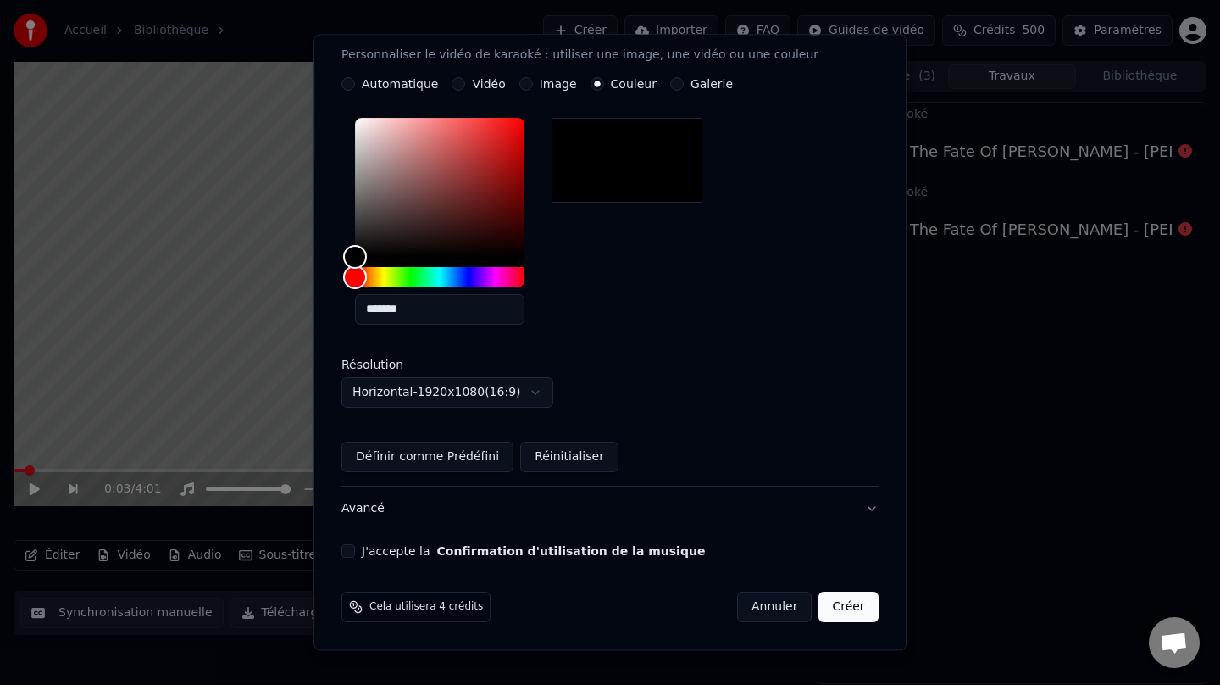
click at [355, 553] on button "J'accepte la Confirmation d'utilisation de la musique" at bounding box center [348, 551] width 14 height 14
click at [834, 608] on button "Créer" at bounding box center [848, 606] width 59 height 31
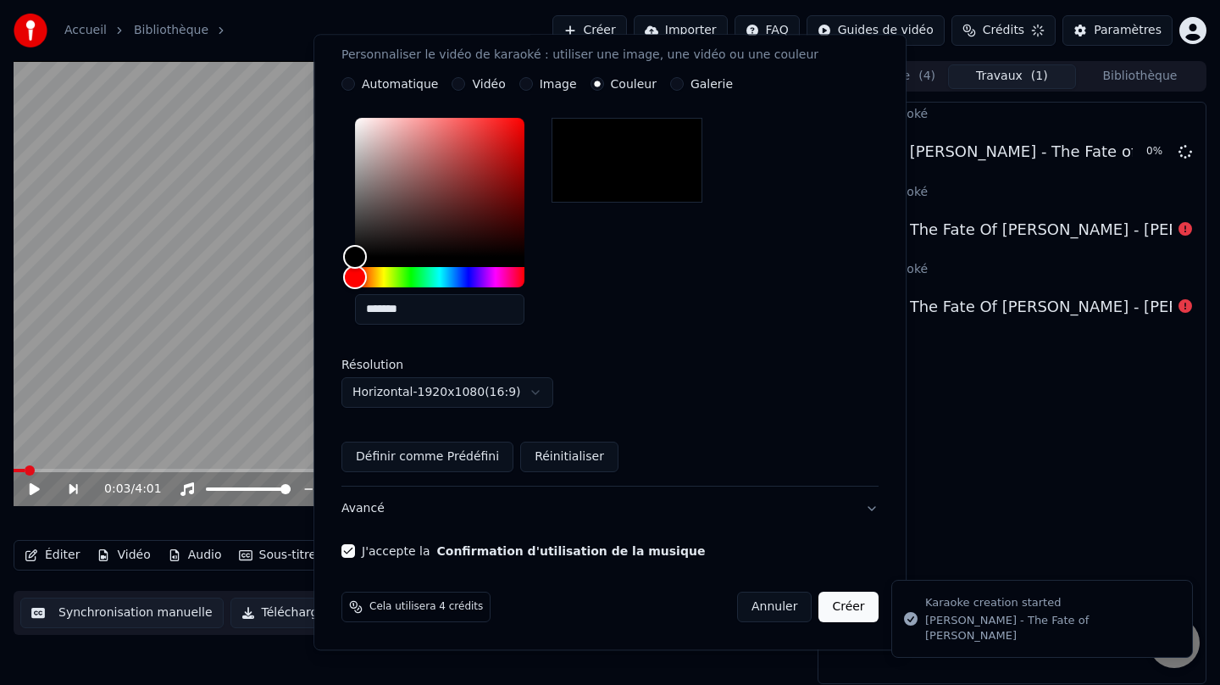
scroll to position [9, 0]
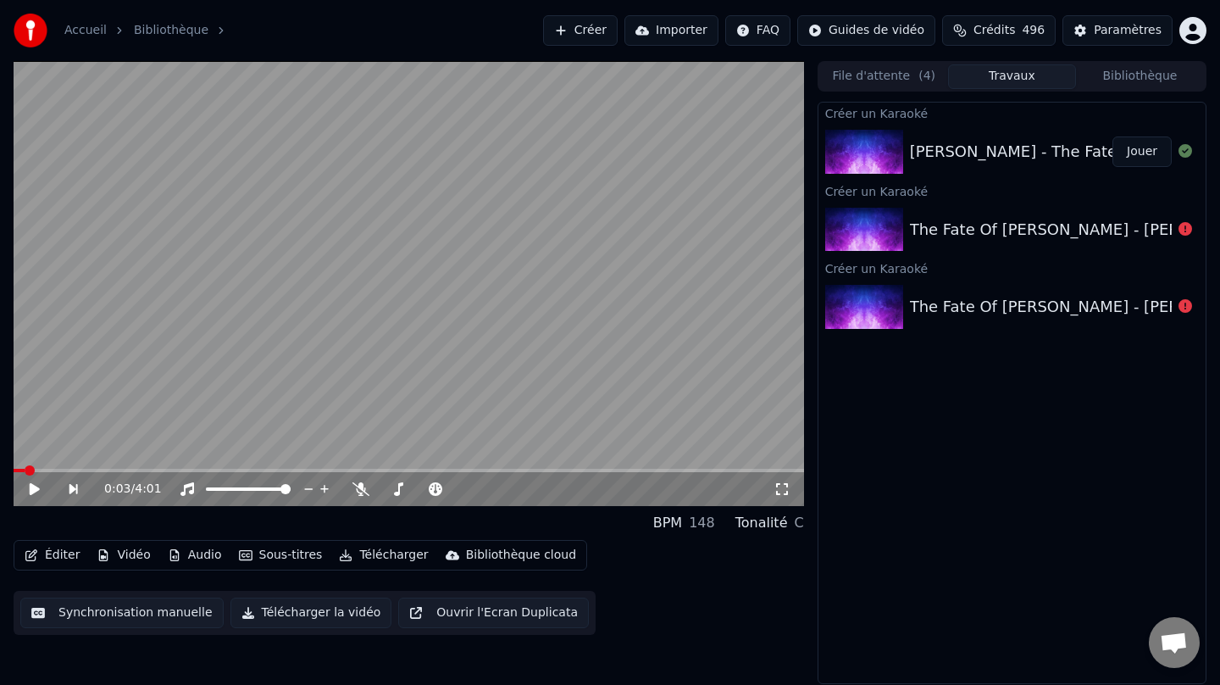
click at [1146, 155] on button "Jouer" at bounding box center [1141, 151] width 59 height 31
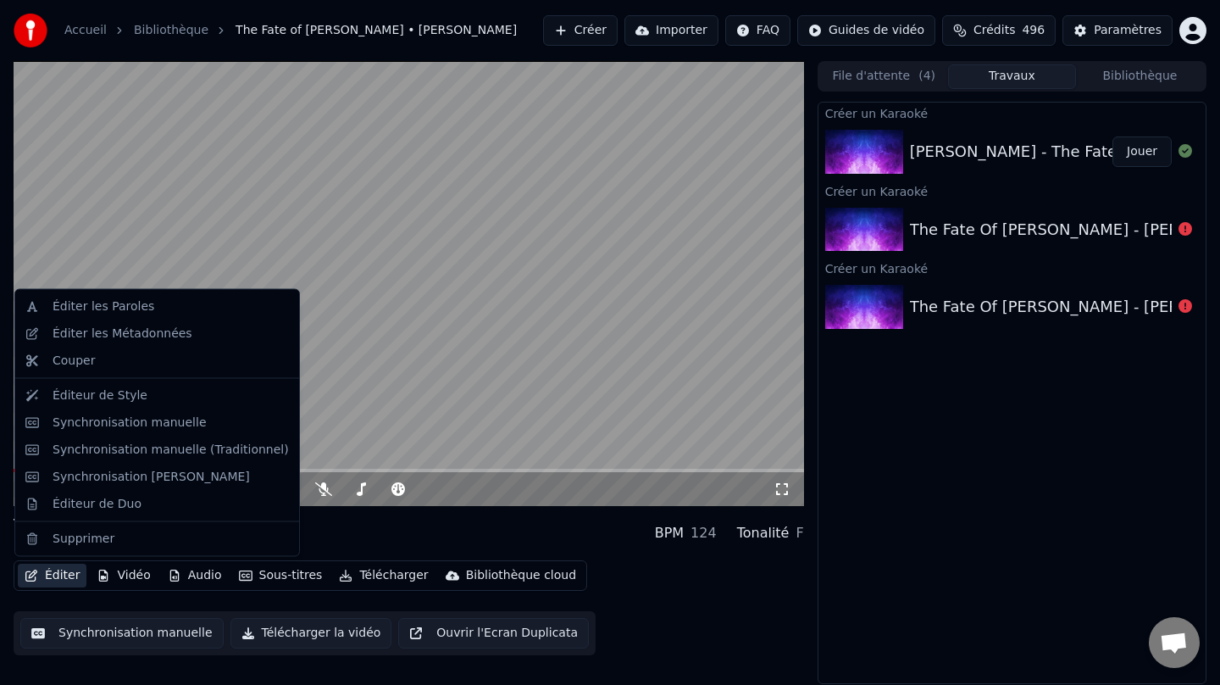
click at [65, 581] on button "Éditer" at bounding box center [52, 575] width 69 height 24
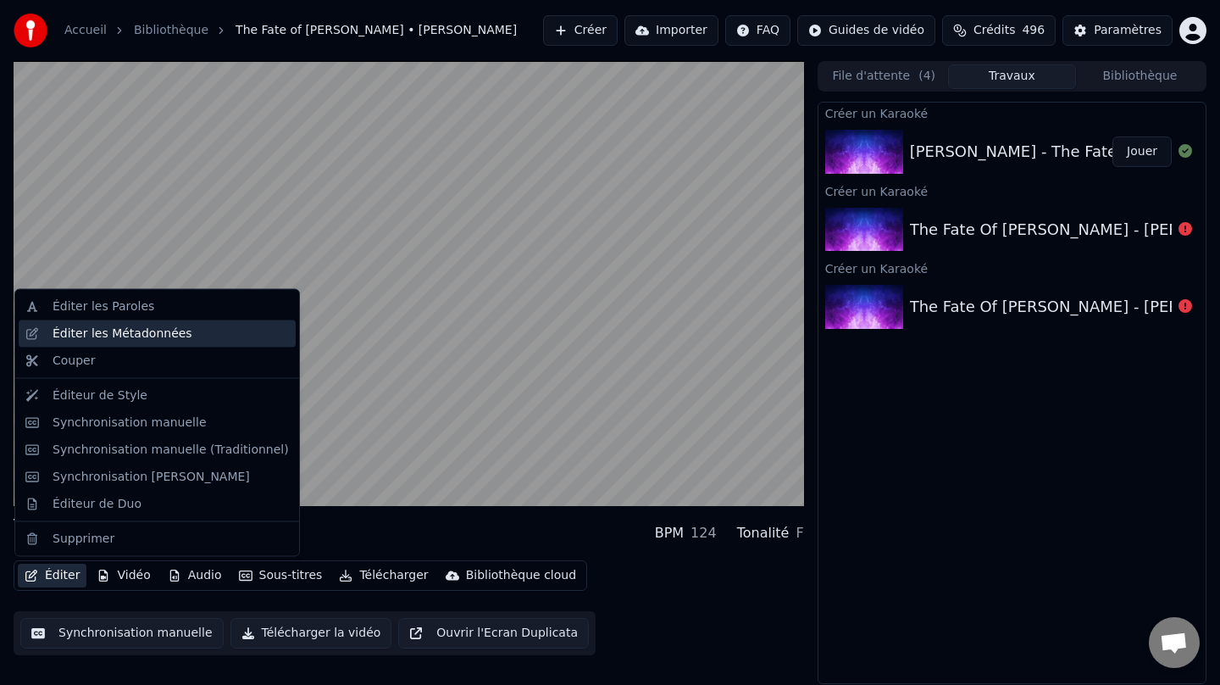
click at [115, 331] on div "Éditer les Métadonnées" at bounding box center [123, 333] width 140 height 17
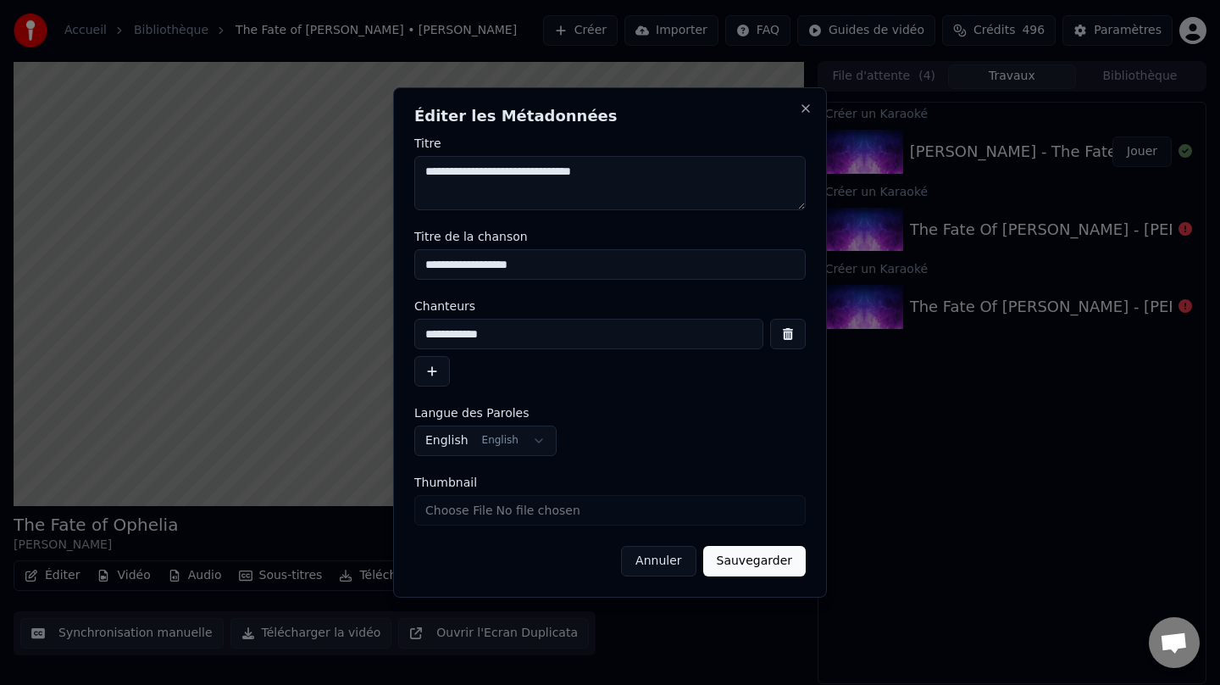
drag, startPoint x: 628, startPoint y: 173, endPoint x: 375, endPoint y: 164, distance: 252.6
click at [375, 164] on body "**********" at bounding box center [610, 342] width 1220 height 685
click at [749, 564] on button "Sauvegarder" at bounding box center [754, 561] width 103 height 31
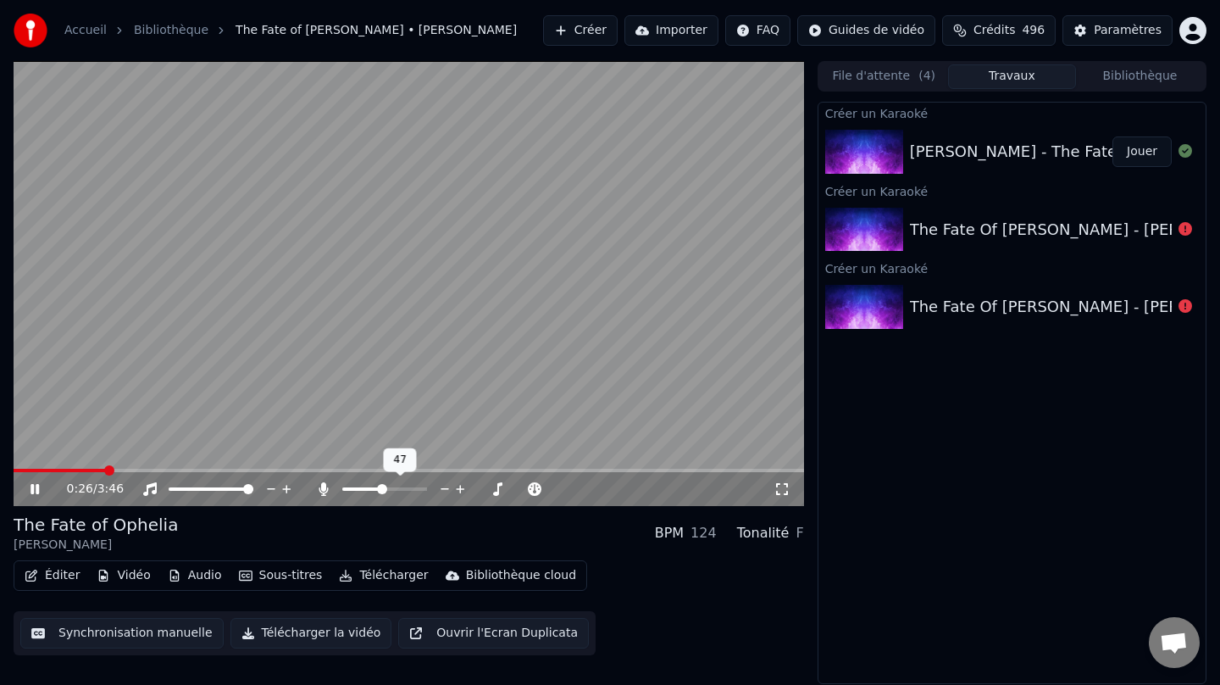
click at [380, 493] on span at bounding box center [382, 489] width 10 height 10
click at [342, 485] on span at bounding box center [347, 489] width 10 height 10
click at [342, 484] on span at bounding box center [347, 489] width 10 height 10
click at [323, 491] on icon at bounding box center [323, 489] width 17 height 14
click at [342, 484] on span at bounding box center [347, 489] width 10 height 10
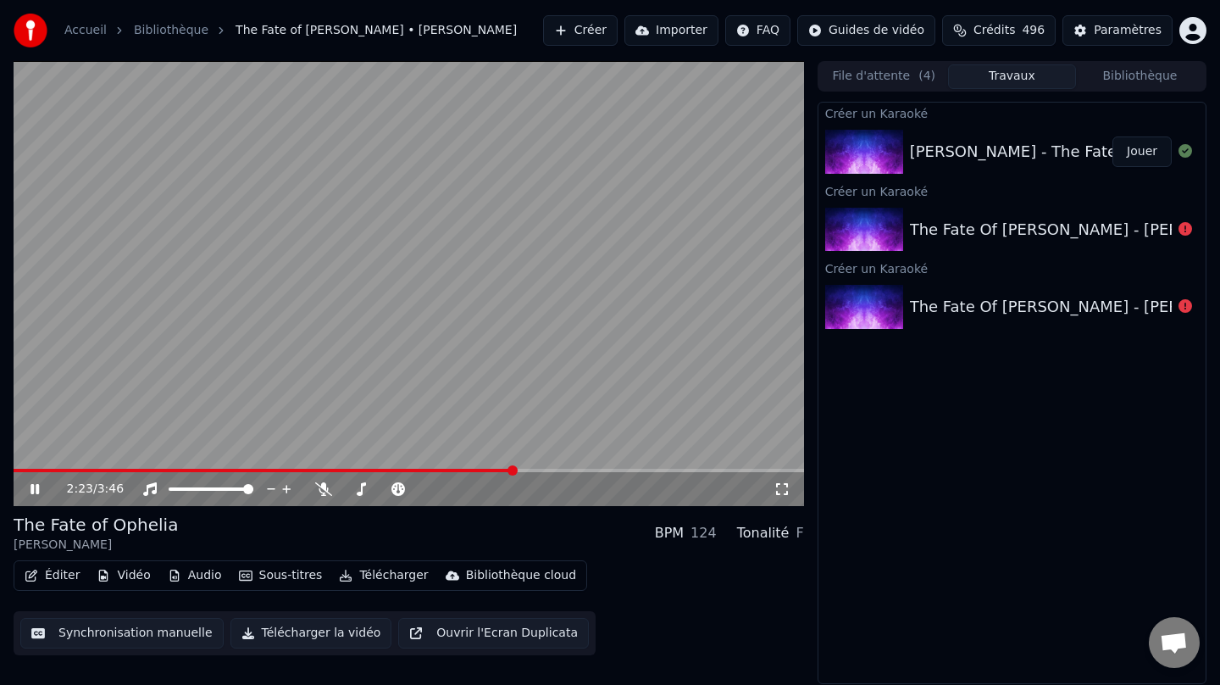
click at [189, 466] on video at bounding box center [409, 283] width 791 height 445
click at [163, 472] on div "2:23 / 3:46" at bounding box center [409, 489] width 791 height 34
click at [160, 469] on span at bounding box center [87, 470] width 147 height 3
click at [40, 486] on icon at bounding box center [47, 489] width 40 height 14
click at [405, 470] on span at bounding box center [409, 470] width 791 height 3
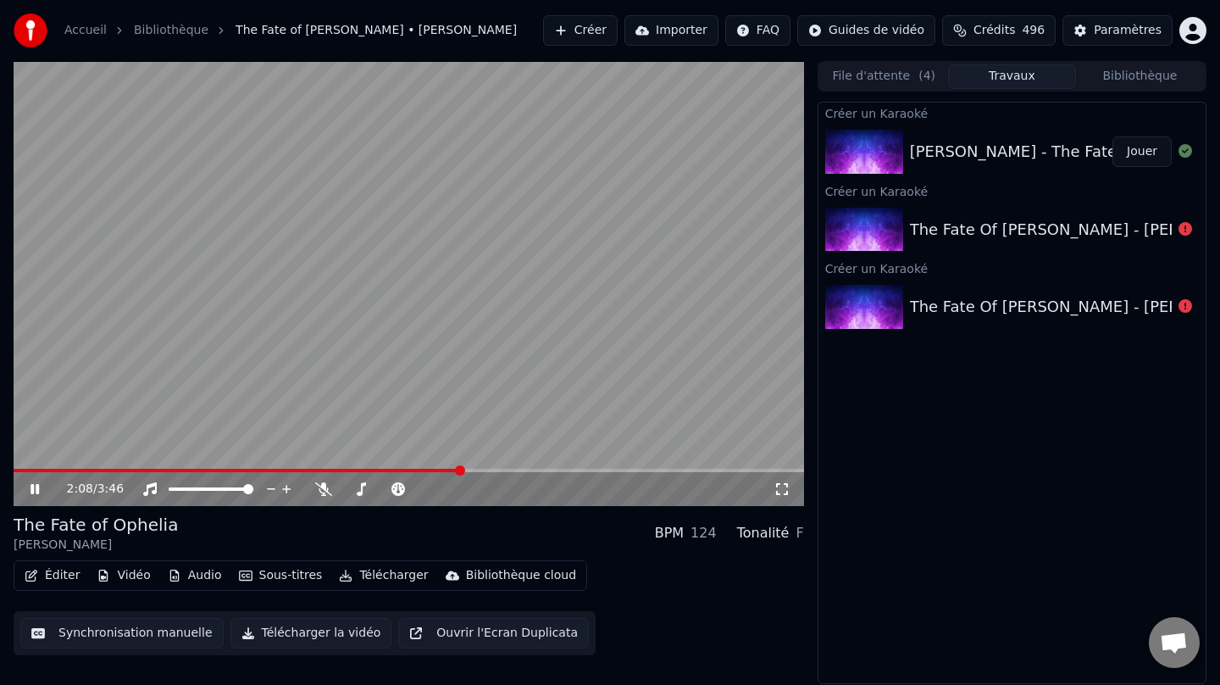
click at [459, 469] on span at bounding box center [409, 470] width 791 height 3
click at [31, 491] on icon at bounding box center [35, 489] width 8 height 10
click at [391, 575] on button "Télécharger" at bounding box center [383, 575] width 103 height 24
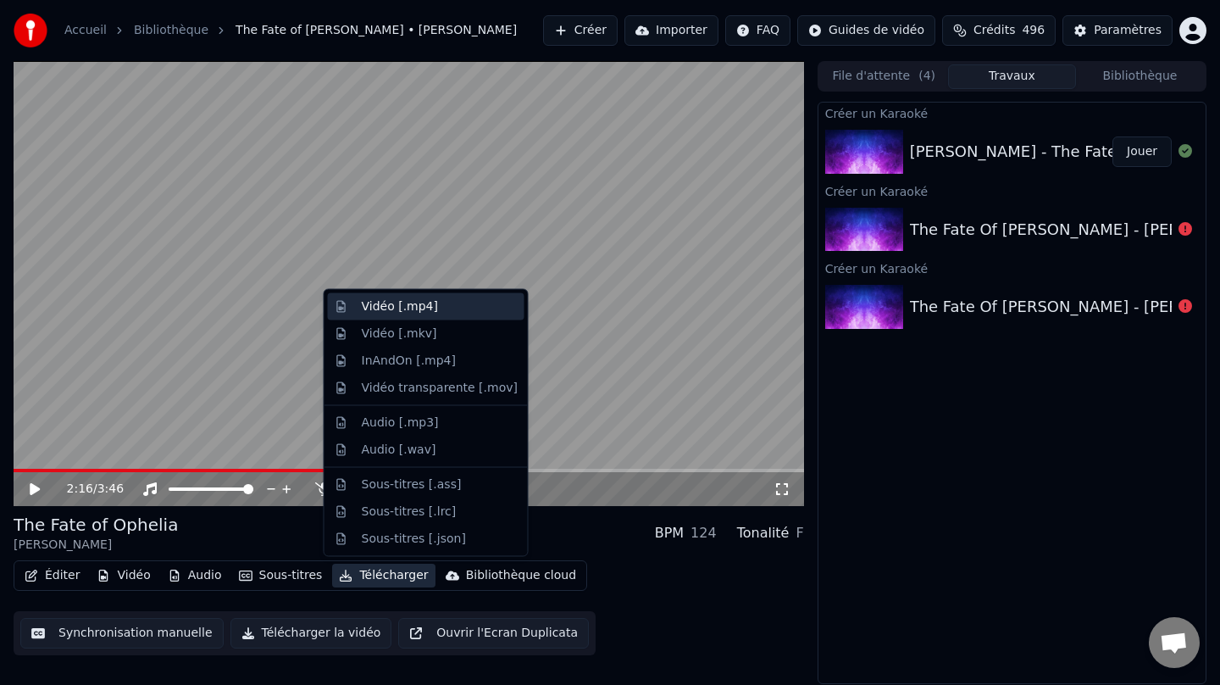
click at [446, 315] on div "Vidéo [.mp4]" at bounding box center [426, 306] width 197 height 27
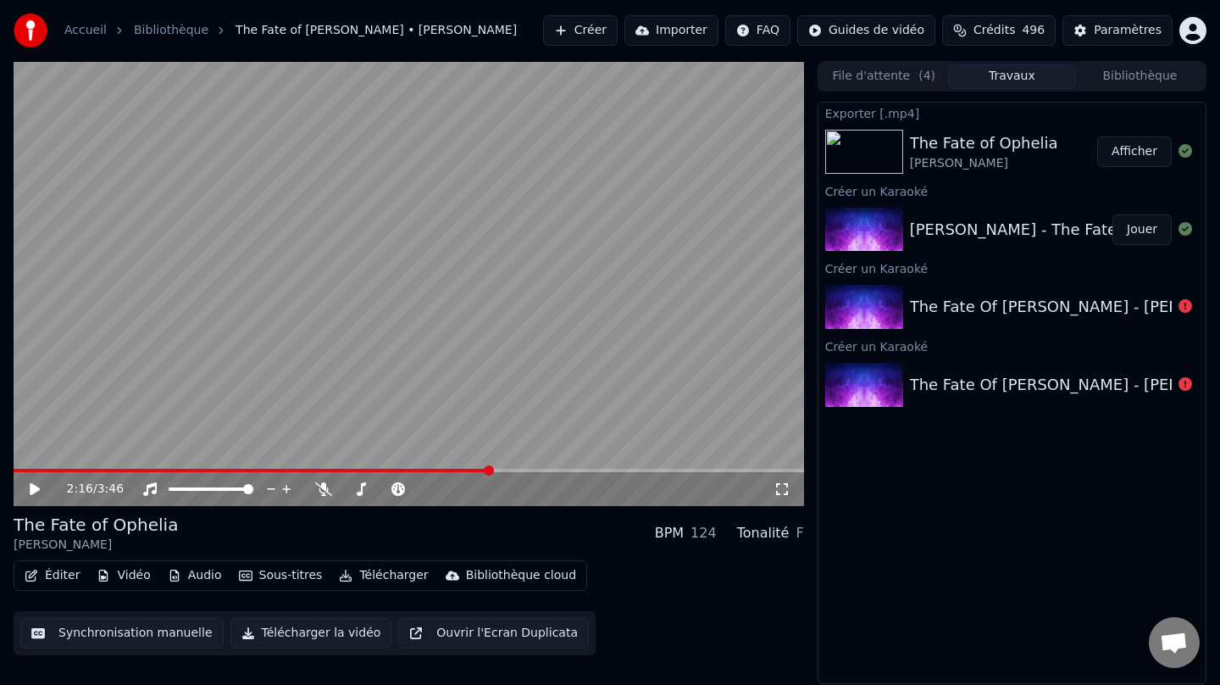
click at [1139, 154] on button "Afficher" at bounding box center [1134, 151] width 75 height 31
